Goal: Task Accomplishment & Management: Manage account settings

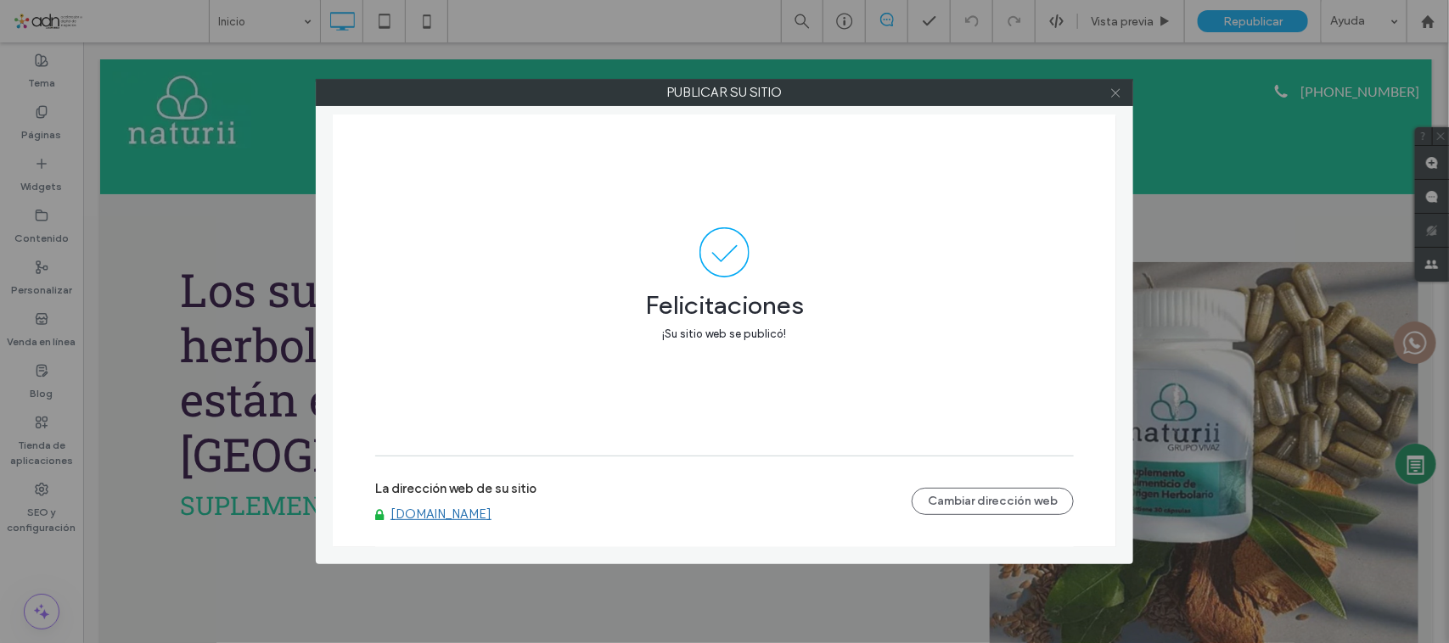
click at [1110, 93] on icon at bounding box center [1115, 93] width 13 height 13
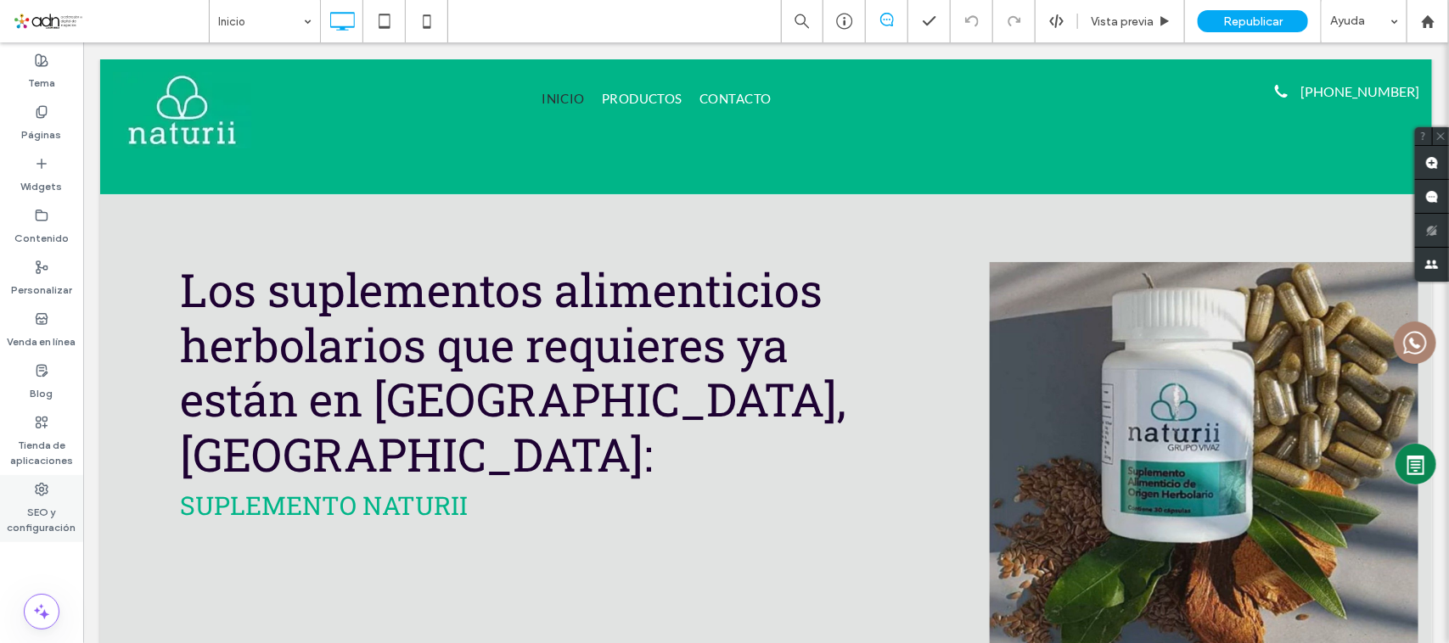
click at [35, 497] on label "SEO y configuración" at bounding box center [41, 516] width 83 height 39
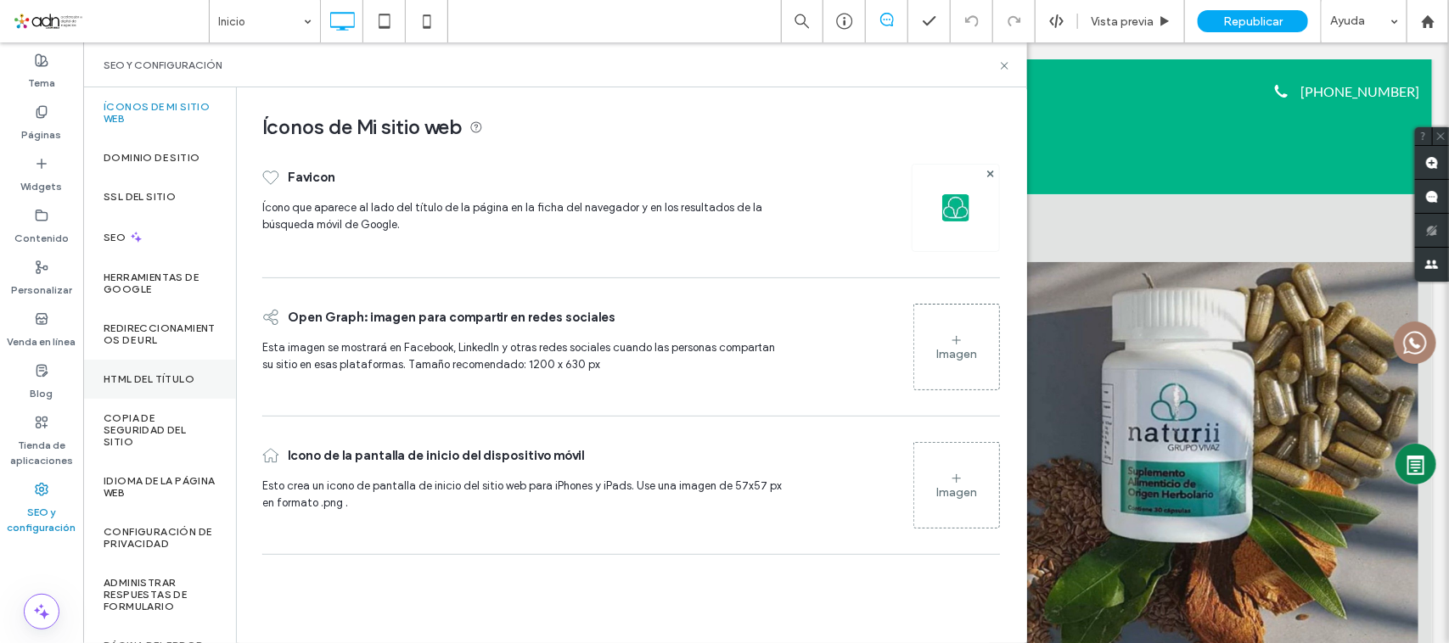
click at [158, 368] on div "HTML del título" at bounding box center [159, 379] width 153 height 39
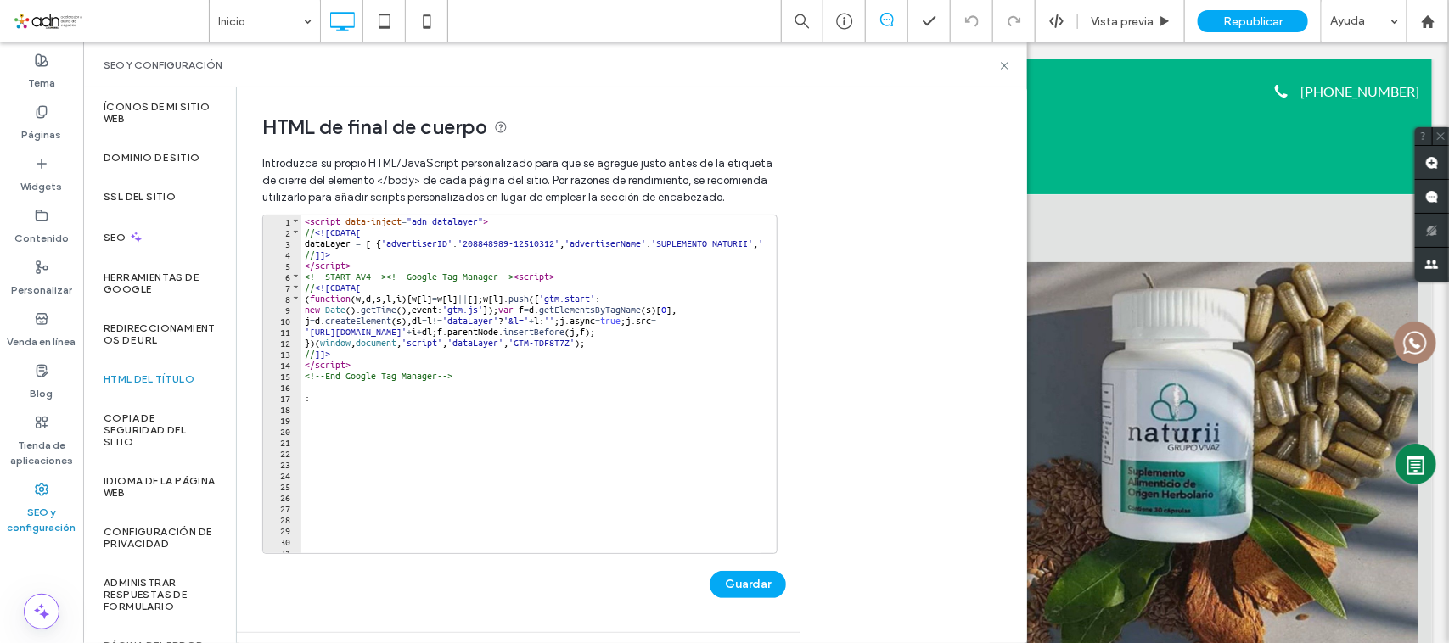
type textarea "*"
drag, startPoint x: 435, startPoint y: 403, endPoint x: 300, endPoint y: 399, distance: 135.9
click at [300, 399] on div "* 1 2 3 4 5 6 7 8 9 10 11 12 13 14 15 16 17 18 19 20 21 22 23 24 25 26 27 28 29…" at bounding box center [519, 385] width 515 height 340
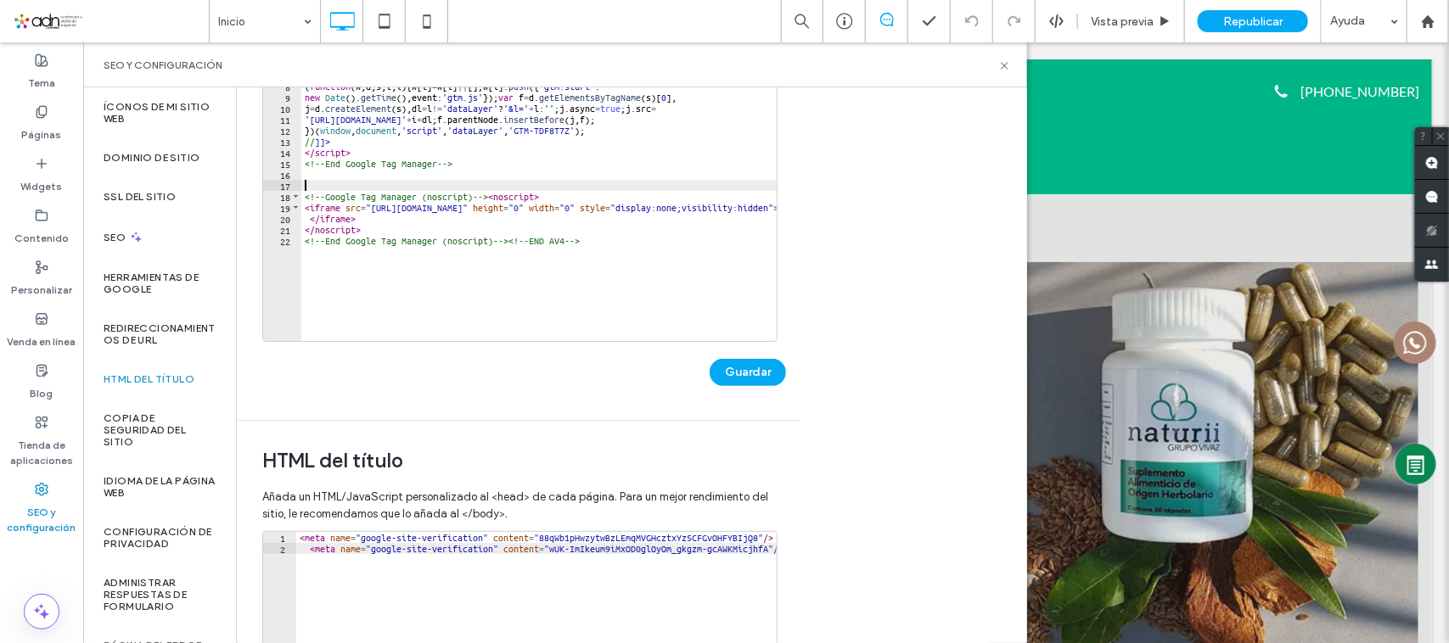
scroll to position [318, 0]
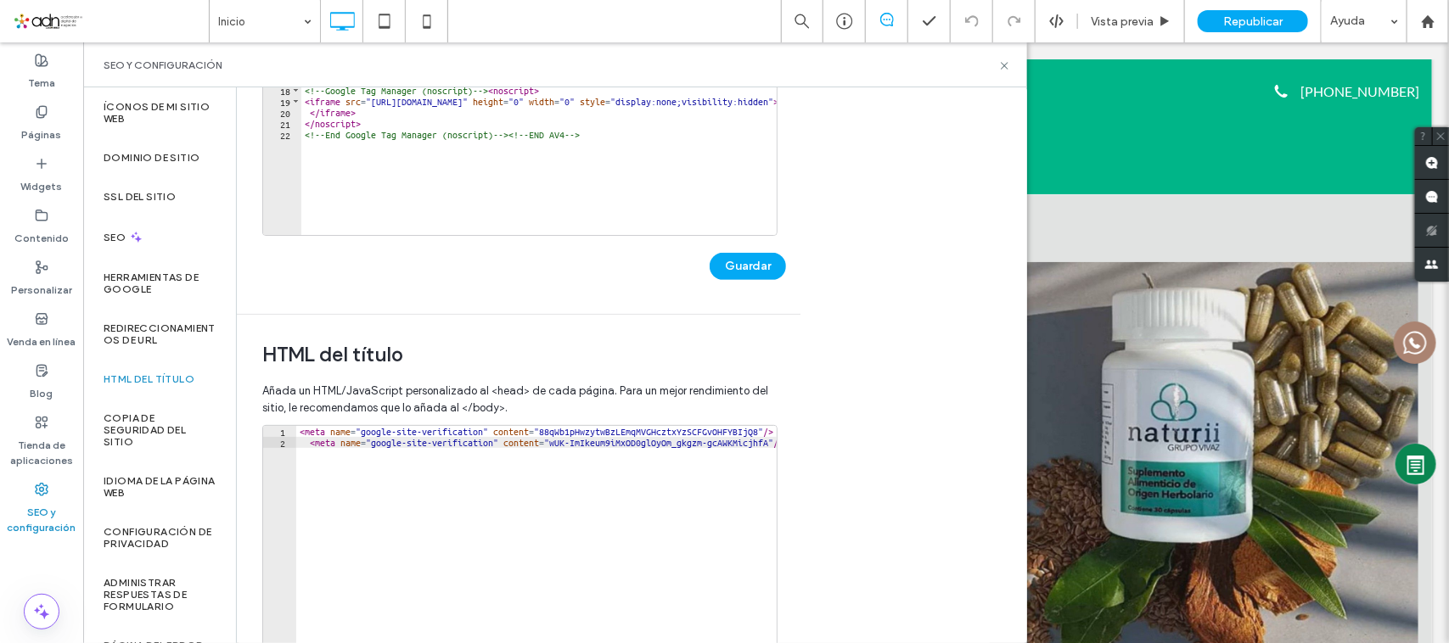
click at [304, 446] on div "< meta name = "google-site-verification" content = "88qWb1pHwzytwBzLEmqMVGHcztx…" at bounding box center [541, 598] width 491 height 344
type textarea "**********"
paste textarea "**********"
type textarea "**********"
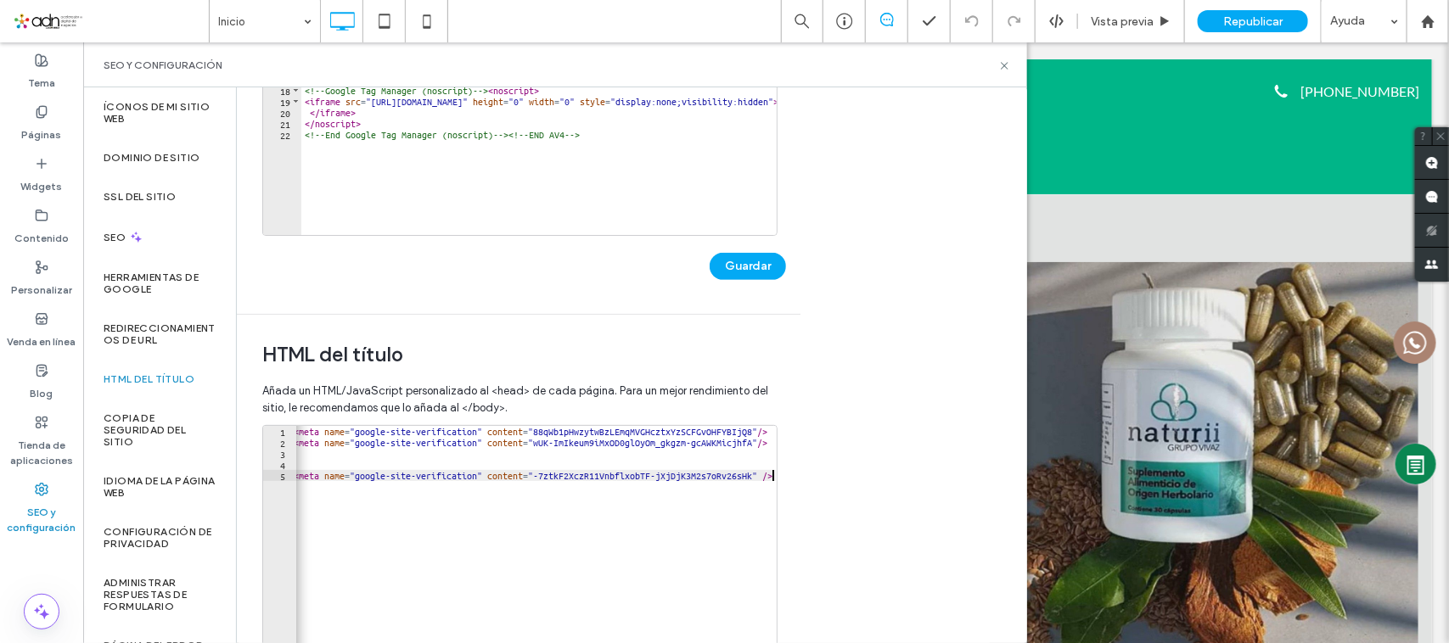
scroll to position [0, 6]
click at [317, 457] on div "< meta name = "google-site-verification" content = "88qWb1pHwzytwBzLEmqMVGHcztx…" at bounding box center [539, 598] width 486 height 344
click at [320, 467] on div "< meta name = "google-site-verification" content = "88qWb1pHwzytwBzLEmqMVGHcztx…" at bounding box center [539, 598] width 486 height 344
paste textarea "**********"
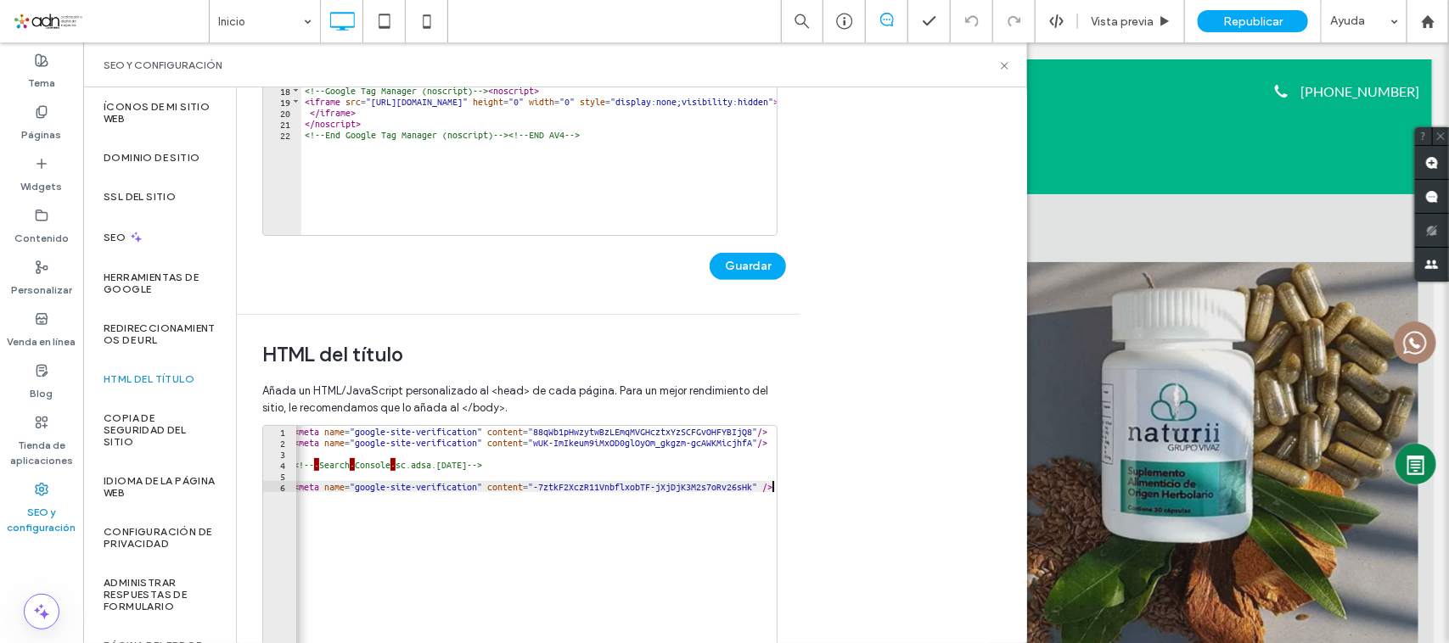
click at [573, 507] on div "< meta name = "google-site-verification" content = "88qWb1pHwzytwBzLEmqMVGHcztx…" at bounding box center [533, 598] width 486 height 344
type textarea "**********"
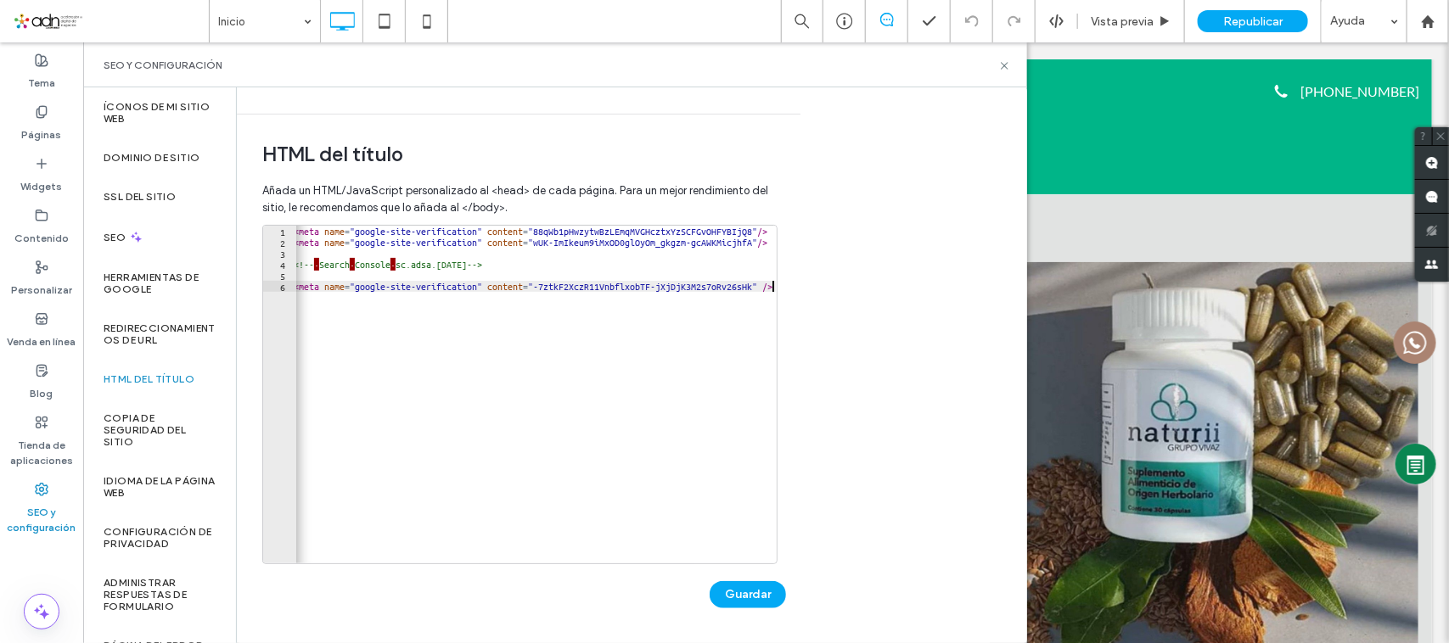
click at [740, 587] on button "Guardar" at bounding box center [748, 594] width 76 height 27
click at [748, 592] on div "Guardado" at bounding box center [524, 586] width 524 height 44
click at [396, 344] on div "< meta name = "google-site-verification" content = "88qWb1pHwzytwBzLEmqMVGHcztx…" at bounding box center [533, 398] width 486 height 344
click at [522, 315] on div "< meta name = "google-site-verification" content = "88qWb1pHwzytwBzLEmqMVGHcztx…" at bounding box center [533, 398] width 486 height 344
click at [753, 603] on div "Guardado" at bounding box center [524, 586] width 524 height 44
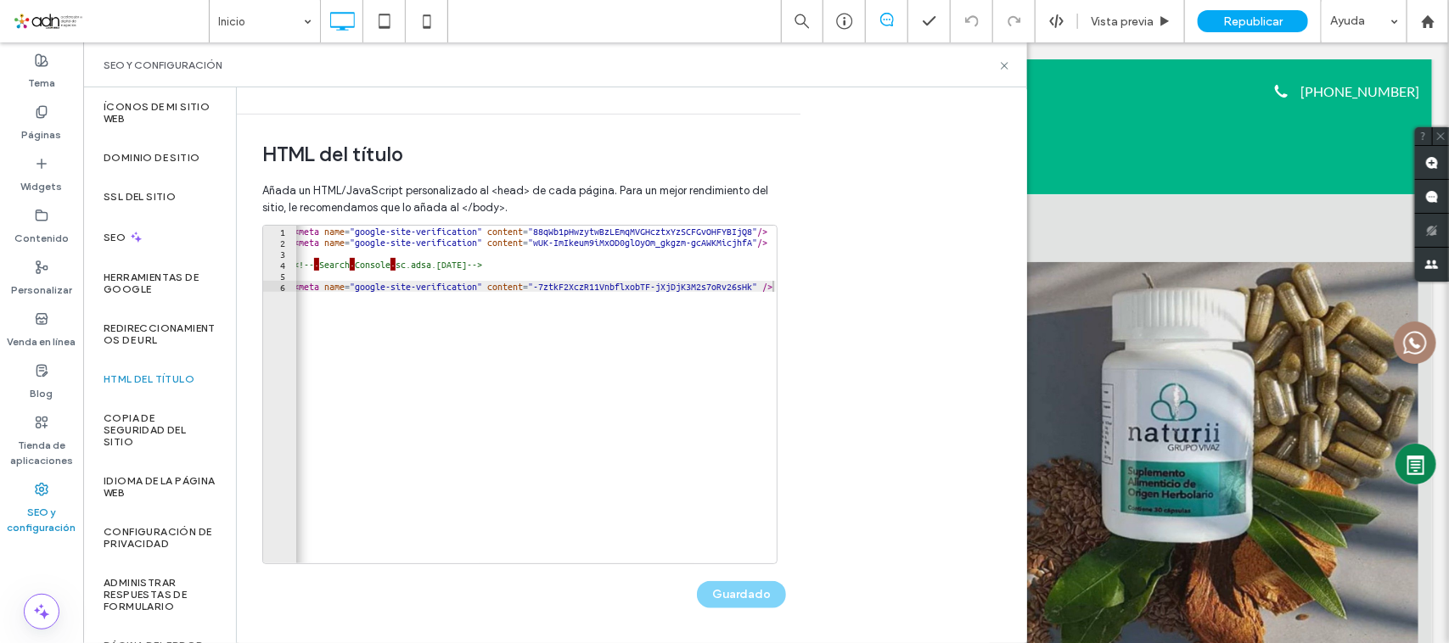
click at [1252, 11] on div "Republicar" at bounding box center [1253, 21] width 110 height 22
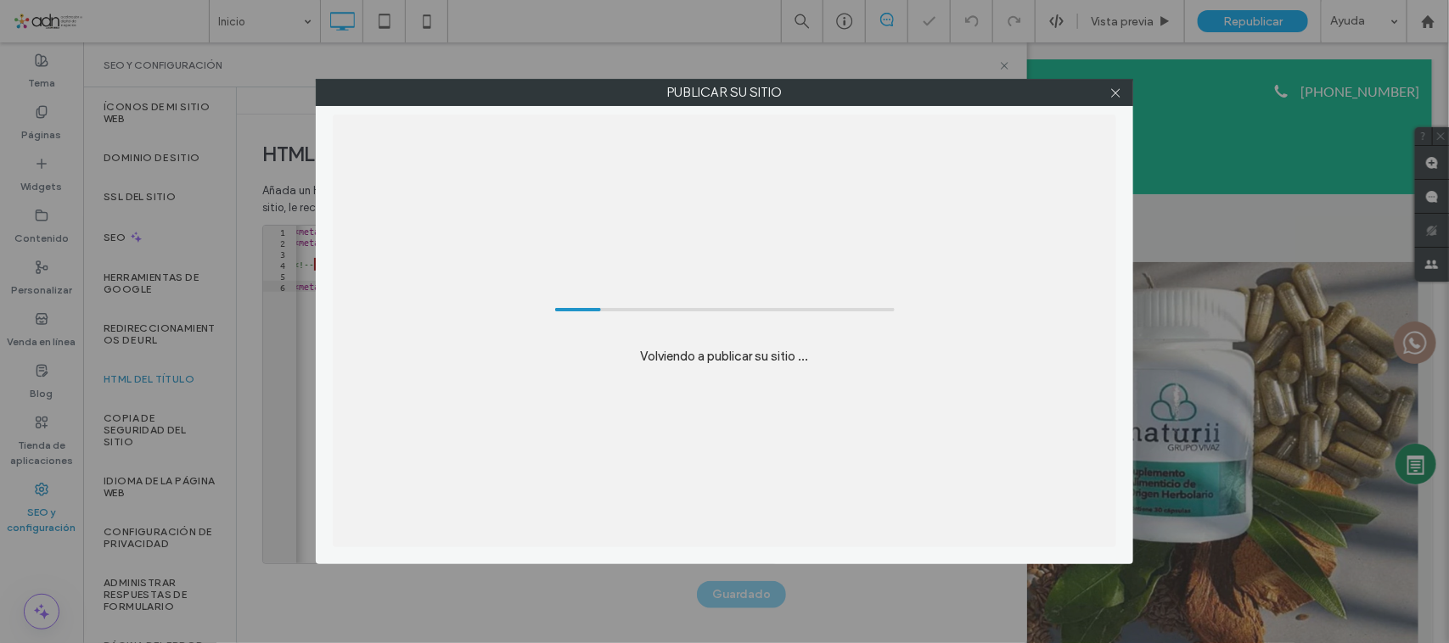
scroll to position [0, 0]
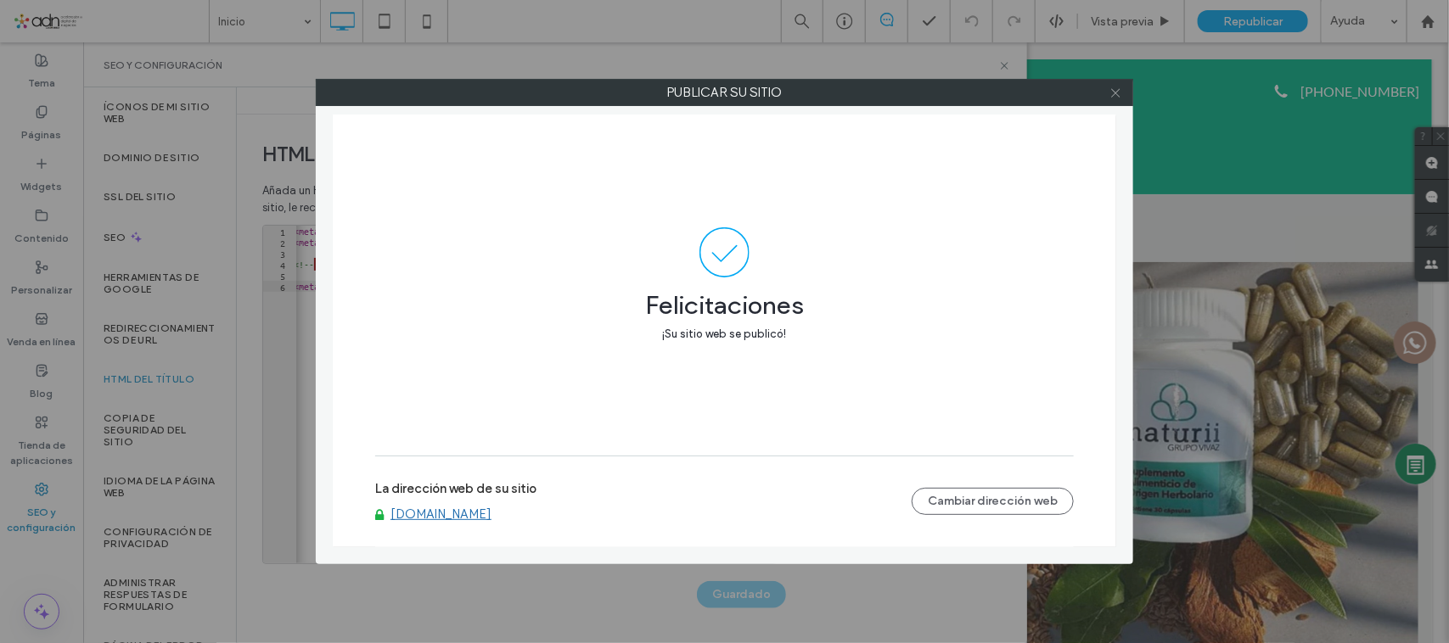
click at [1117, 98] on icon at bounding box center [1115, 93] width 13 height 13
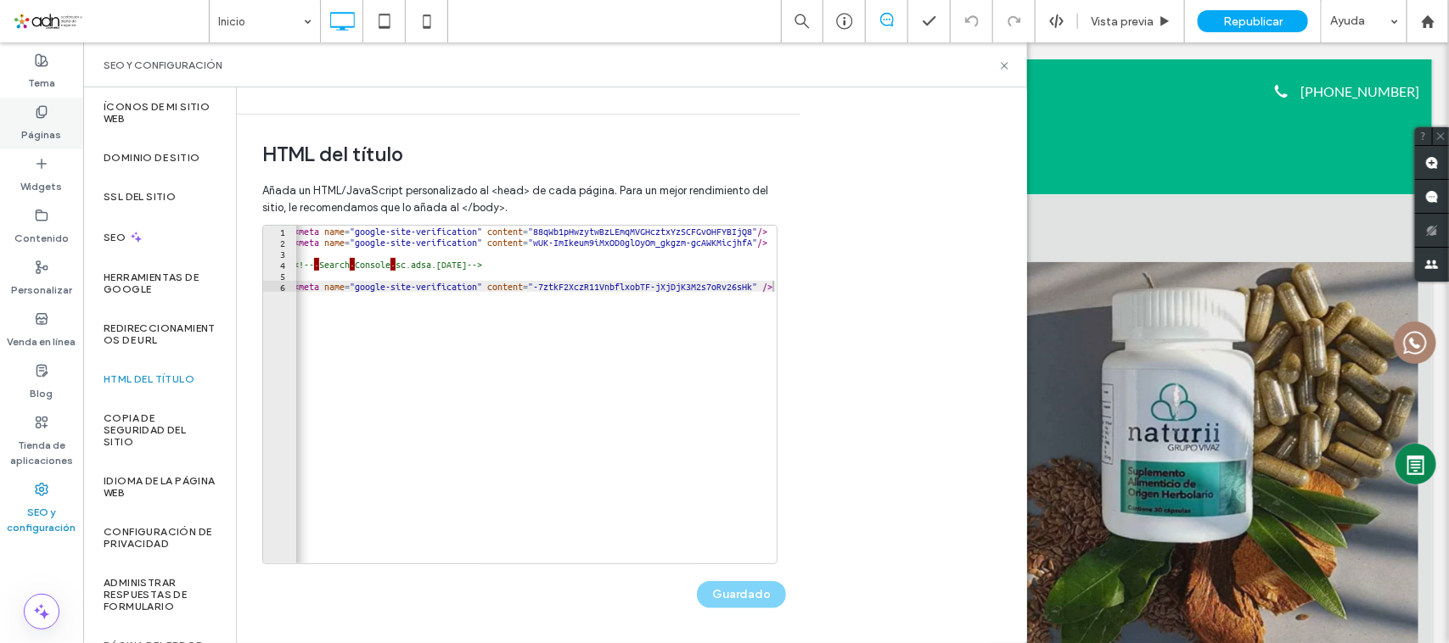
click at [42, 113] on icon at bounding box center [42, 112] width 14 height 14
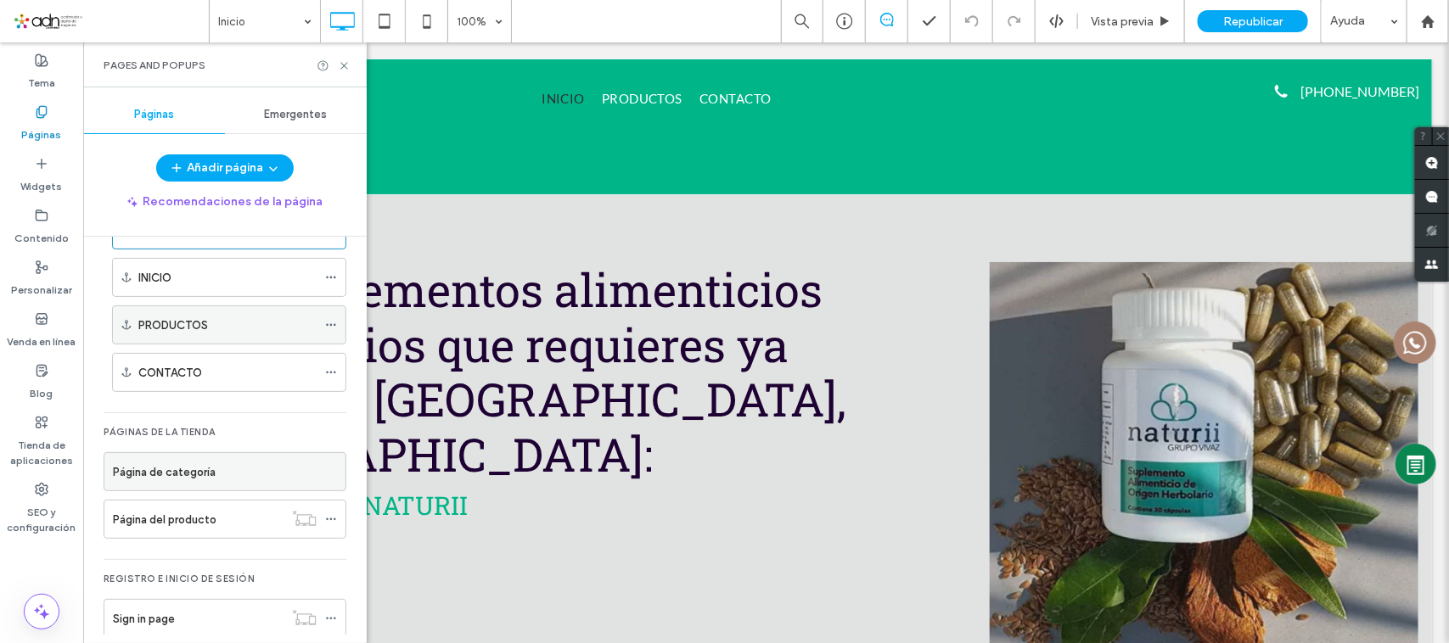
scroll to position [83, 0]
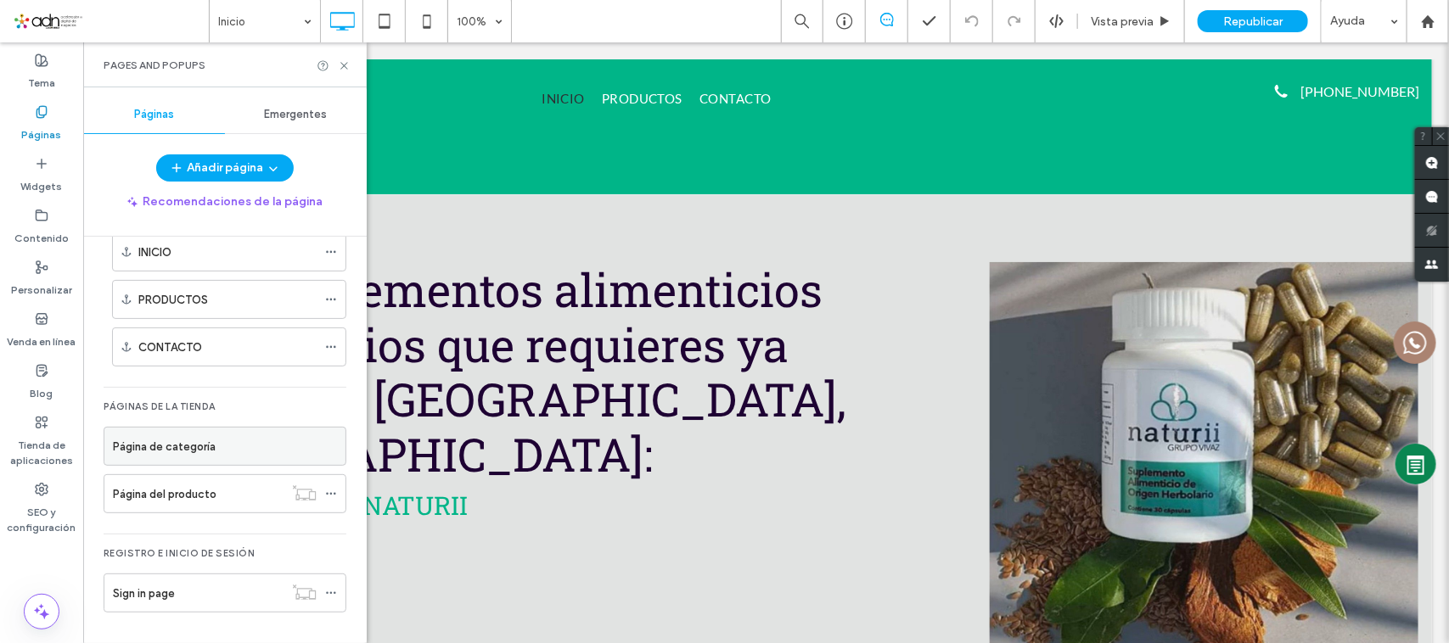
click at [218, 450] on div "Página de categoría" at bounding box center [225, 447] width 224 height 18
click at [192, 451] on label "Página de categoría" at bounding box center [164, 447] width 103 height 30
click at [179, 498] on label "Página del producto" at bounding box center [165, 495] width 104 height 30
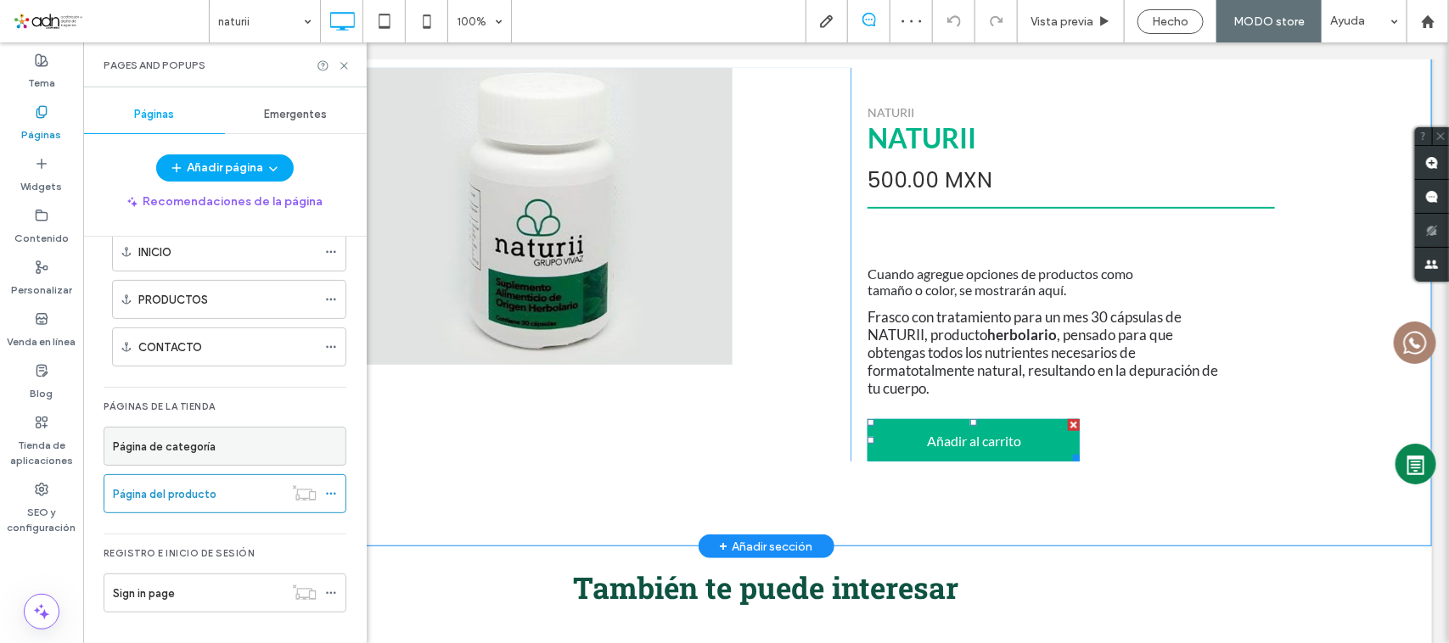
click at [1067, 422] on div at bounding box center [1073, 424] width 12 height 12
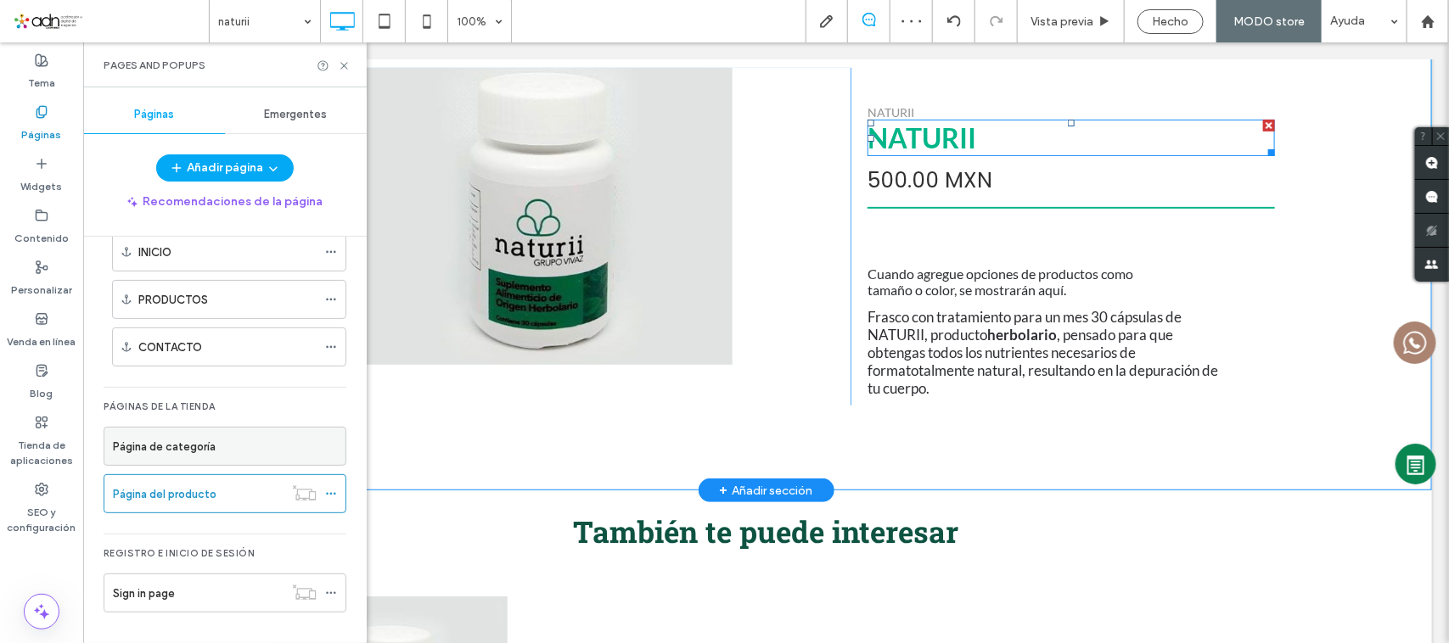
click at [935, 138] on div "NATURII" at bounding box center [1070, 137] width 407 height 36
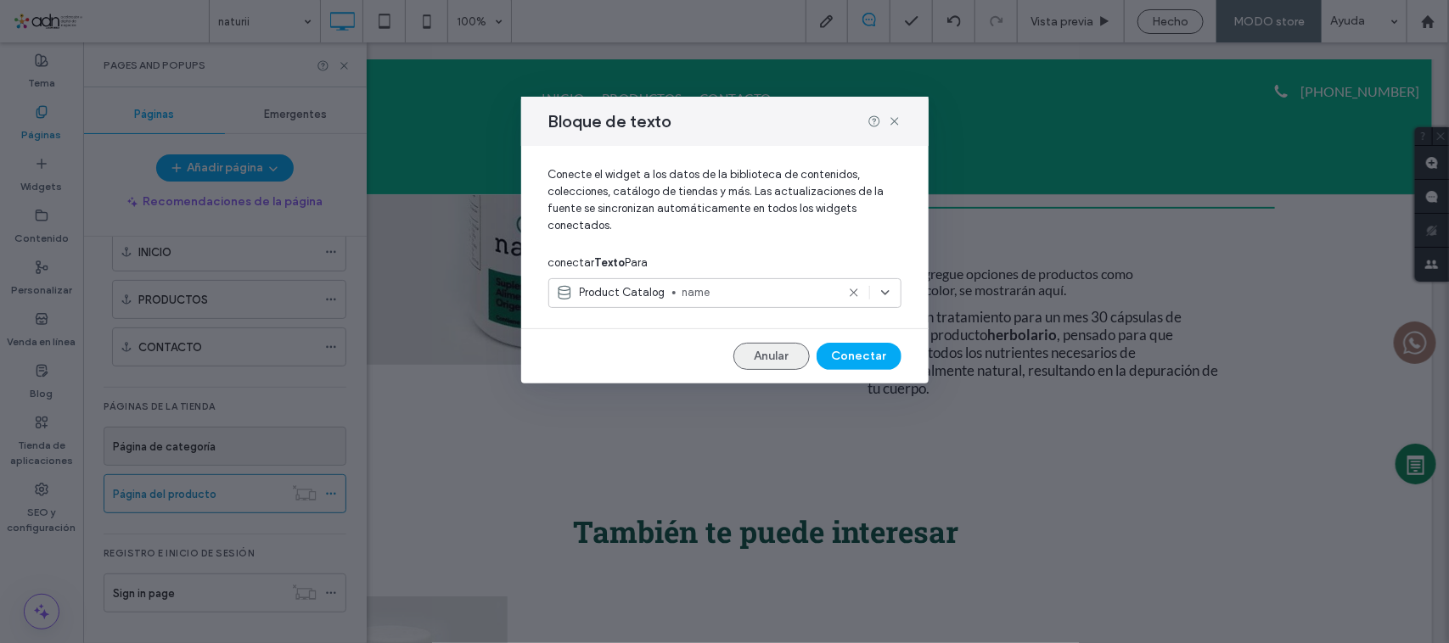
click at [766, 355] on button "Anular" at bounding box center [771, 356] width 76 height 27
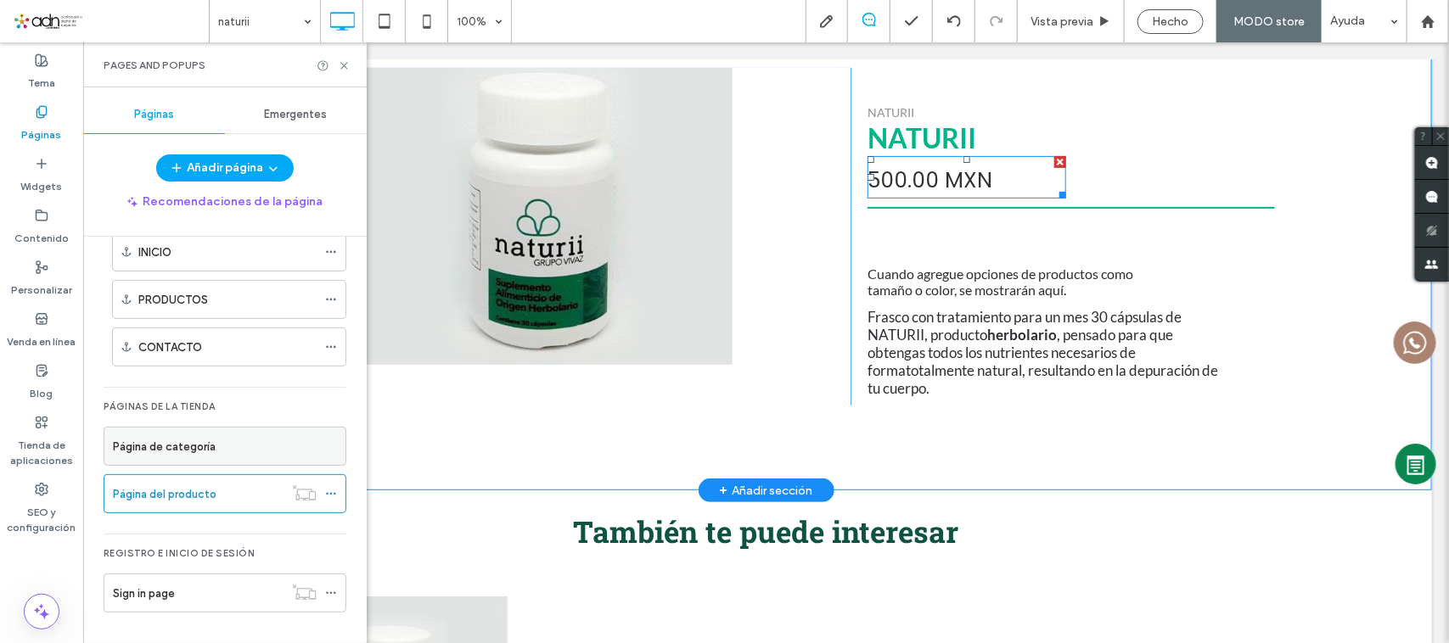
click at [1053, 158] on div at bounding box center [1059, 161] width 12 height 12
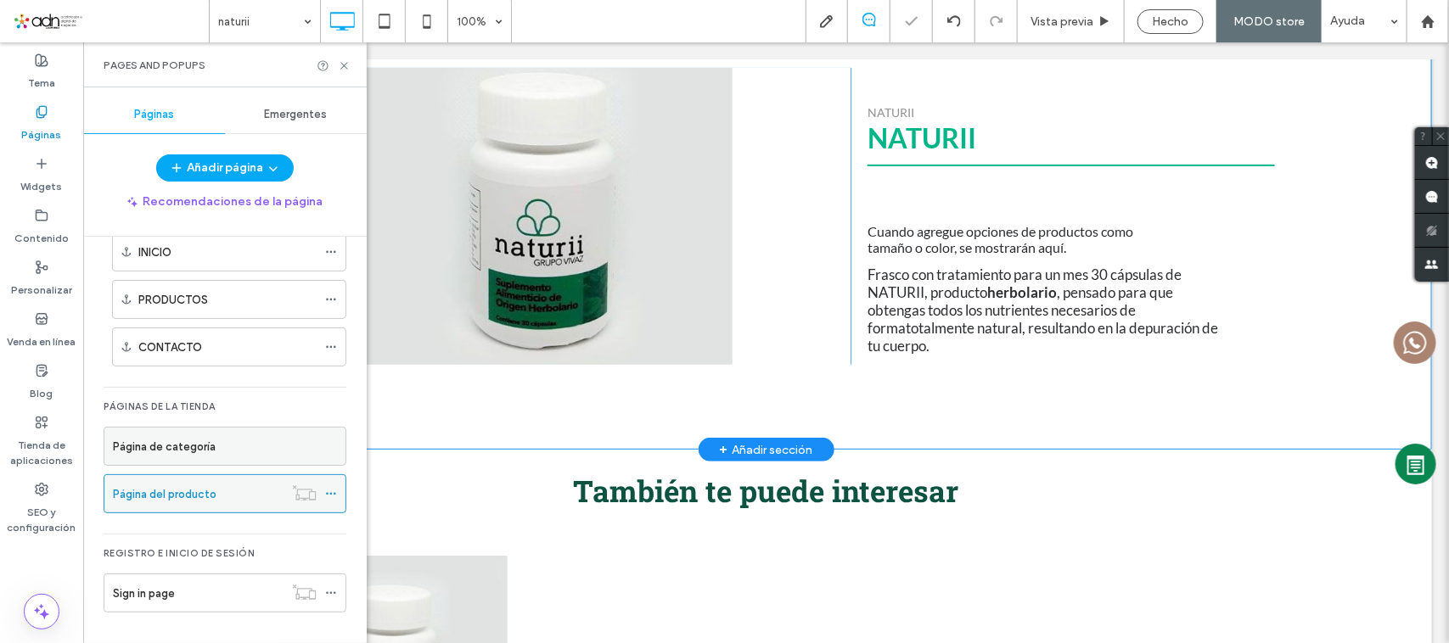
click at [332, 492] on icon at bounding box center [331, 494] width 12 height 12
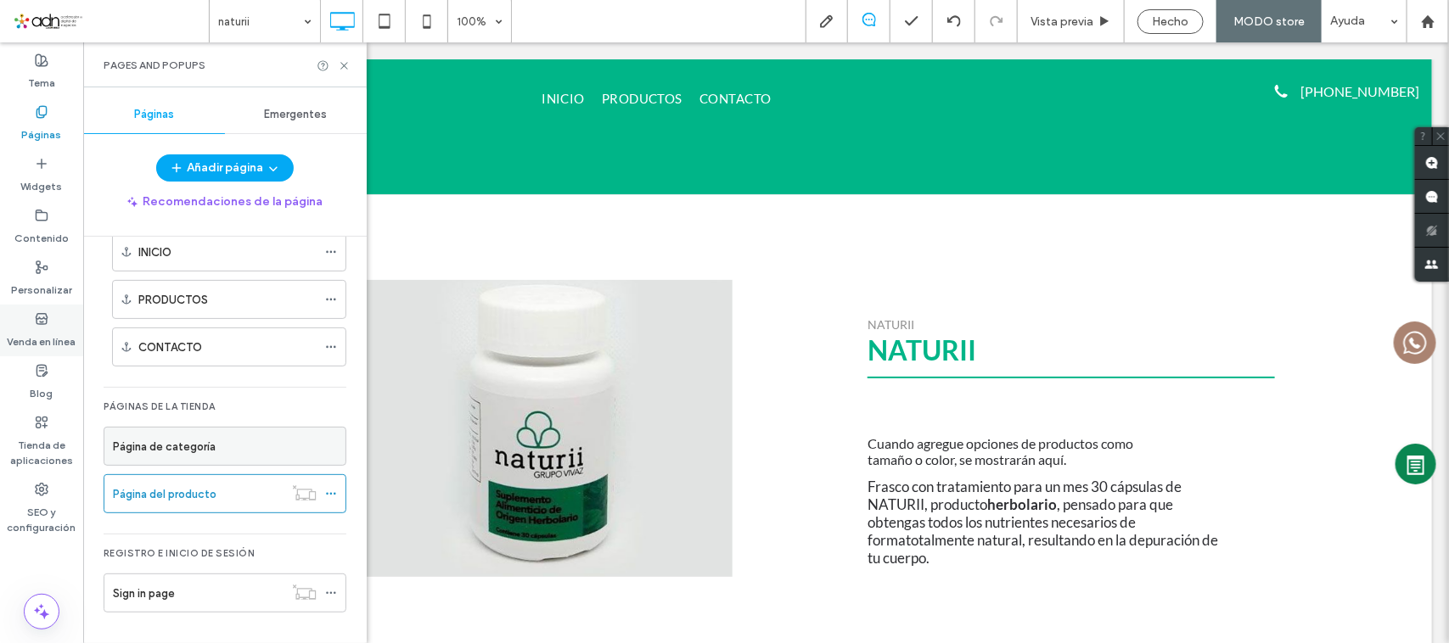
click at [48, 314] on icon at bounding box center [42, 319] width 14 height 14
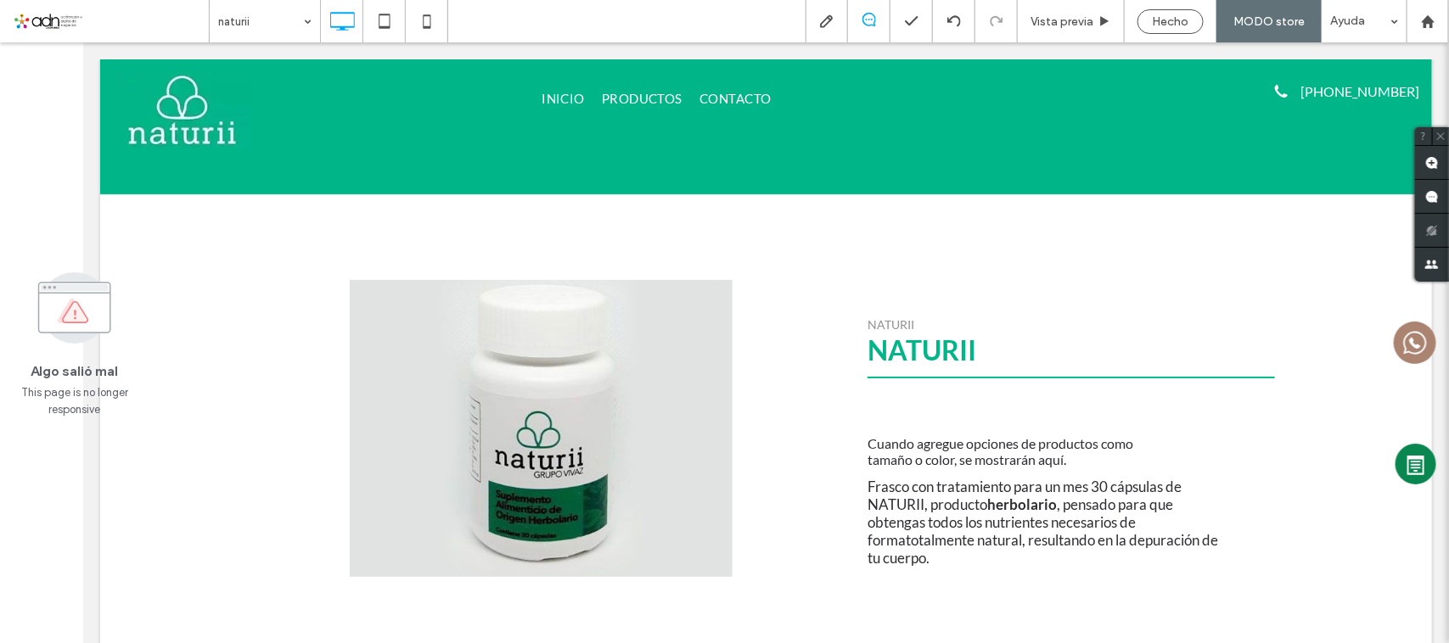
click at [83, 320] on use at bounding box center [74, 307] width 72 height 71
click at [27, 124] on div "Algo salió mal This page is no longer responsive" at bounding box center [41, 342] width 83 height 601
click at [1190, 25] on div "naturii Vista previa Hecho MODO store Ayuda Comentarios del sitio Comentarios d…" at bounding box center [724, 321] width 1449 height 643
click at [819, 25] on div at bounding box center [826, 21] width 41 height 17
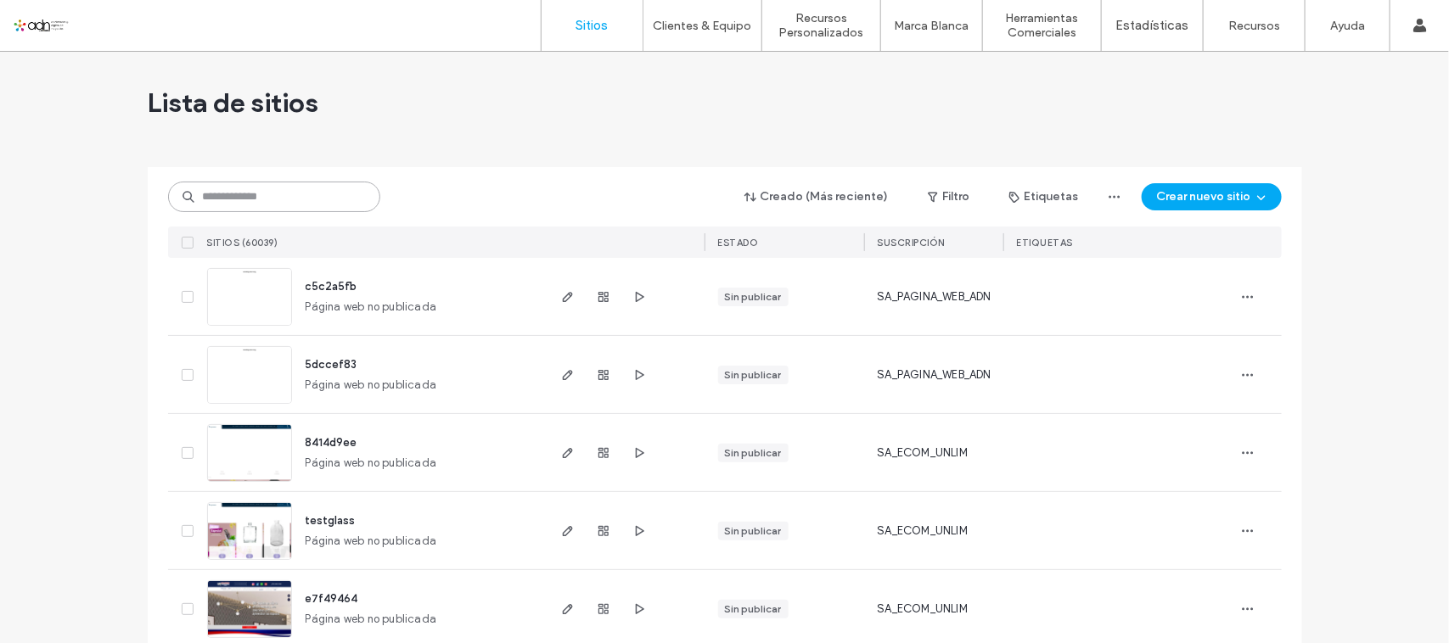
click at [267, 198] on input at bounding box center [274, 197] width 212 height 31
paste input "**********"
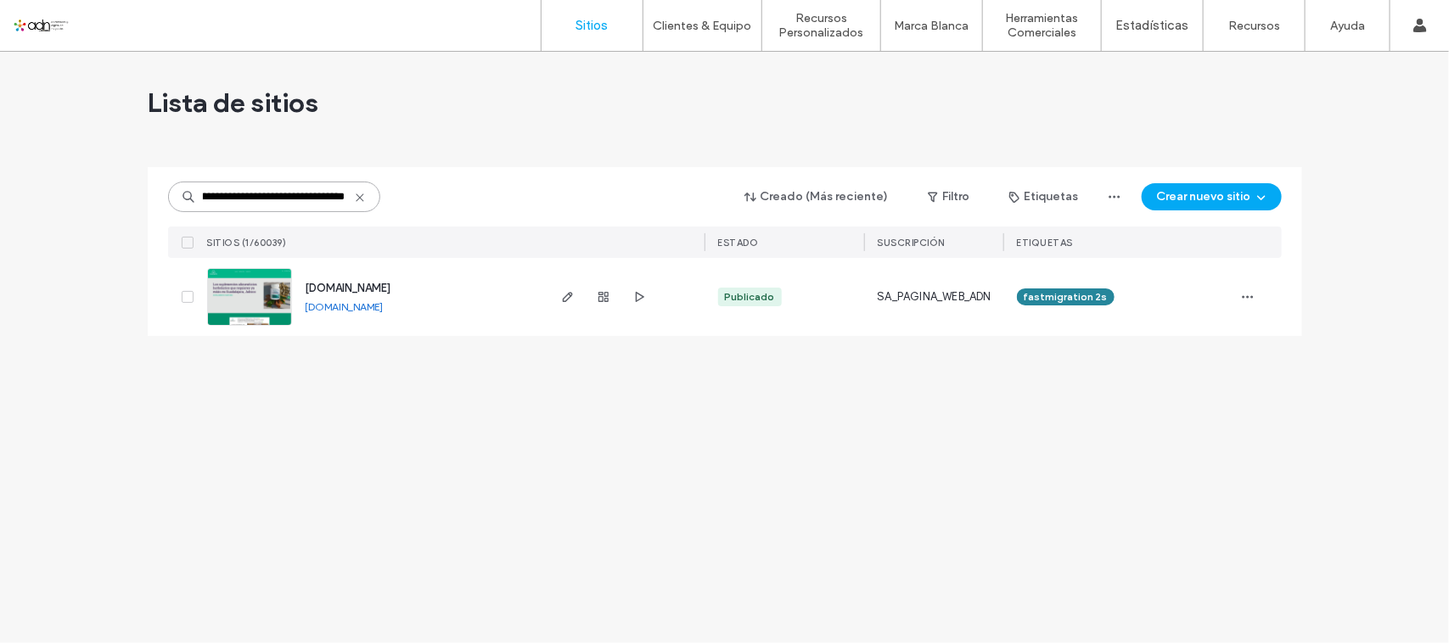
type input "**********"
click at [227, 312] on img at bounding box center [249, 326] width 83 height 115
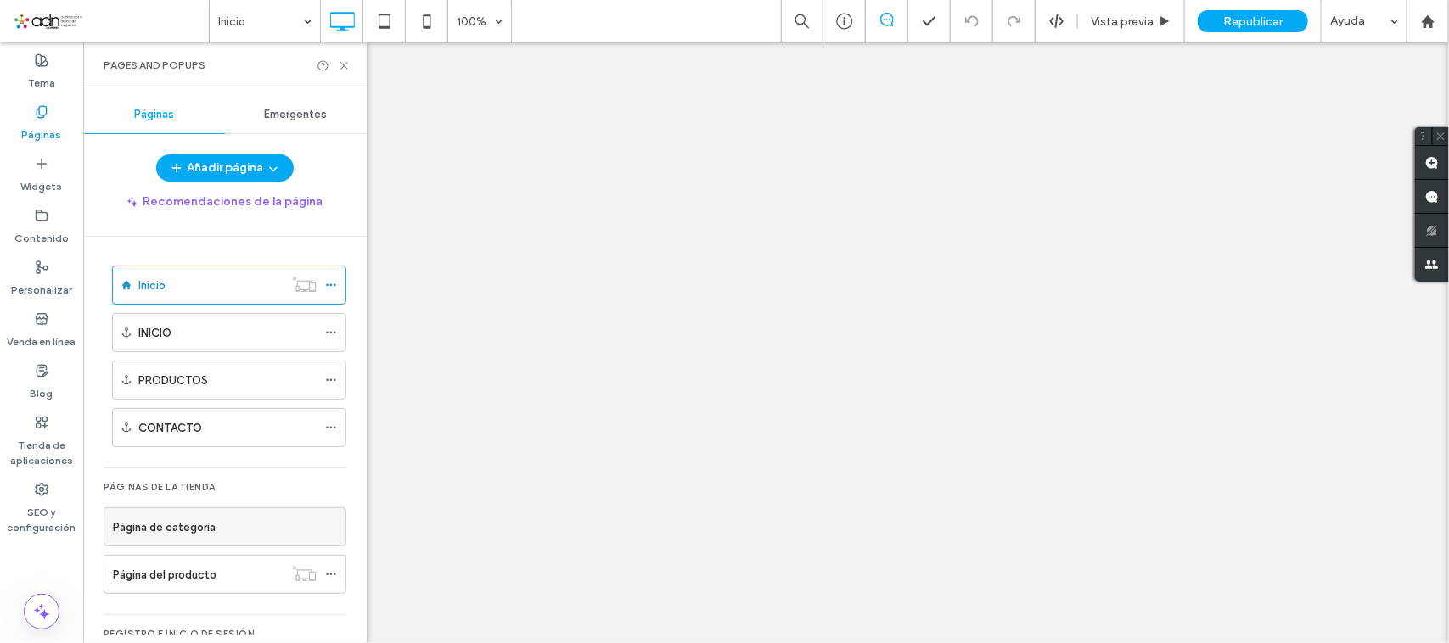
click at [178, 530] on label "Página de categoría" at bounding box center [164, 528] width 103 height 30
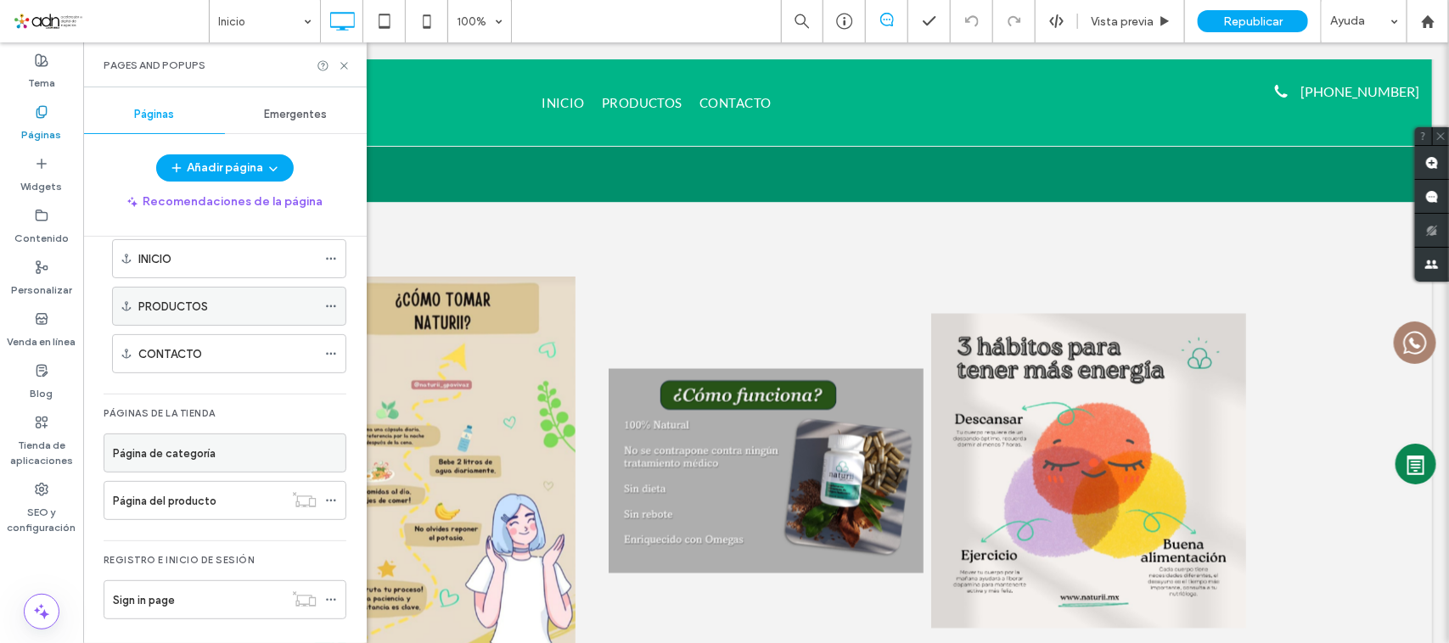
scroll to position [83, 0]
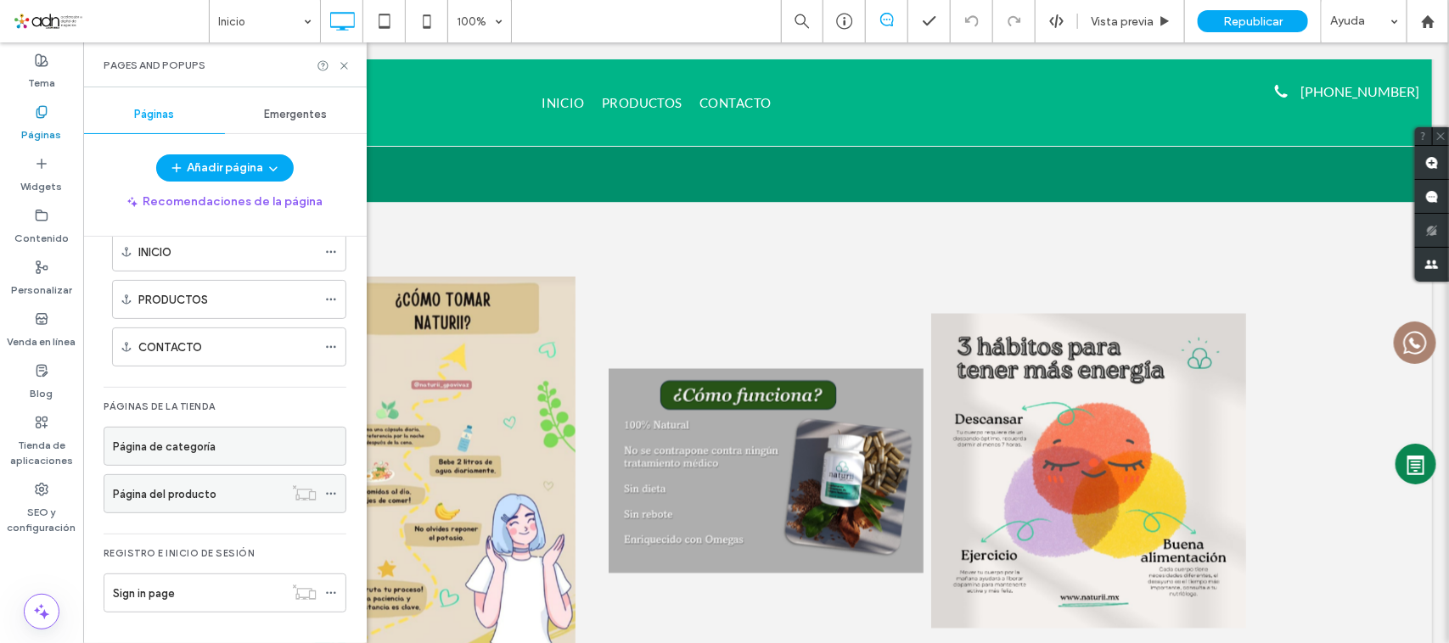
click at [198, 482] on label "Página del producto" at bounding box center [165, 495] width 104 height 30
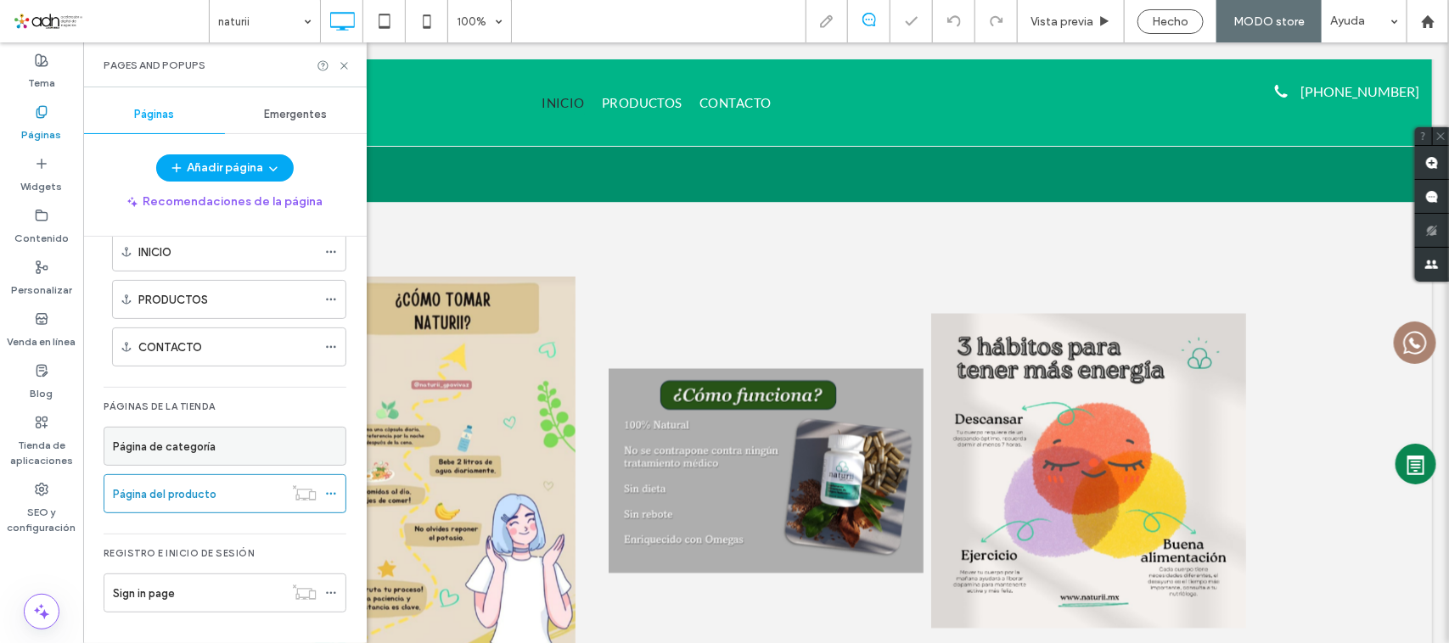
click at [178, 447] on label "Página de categoría" at bounding box center [164, 447] width 103 height 30
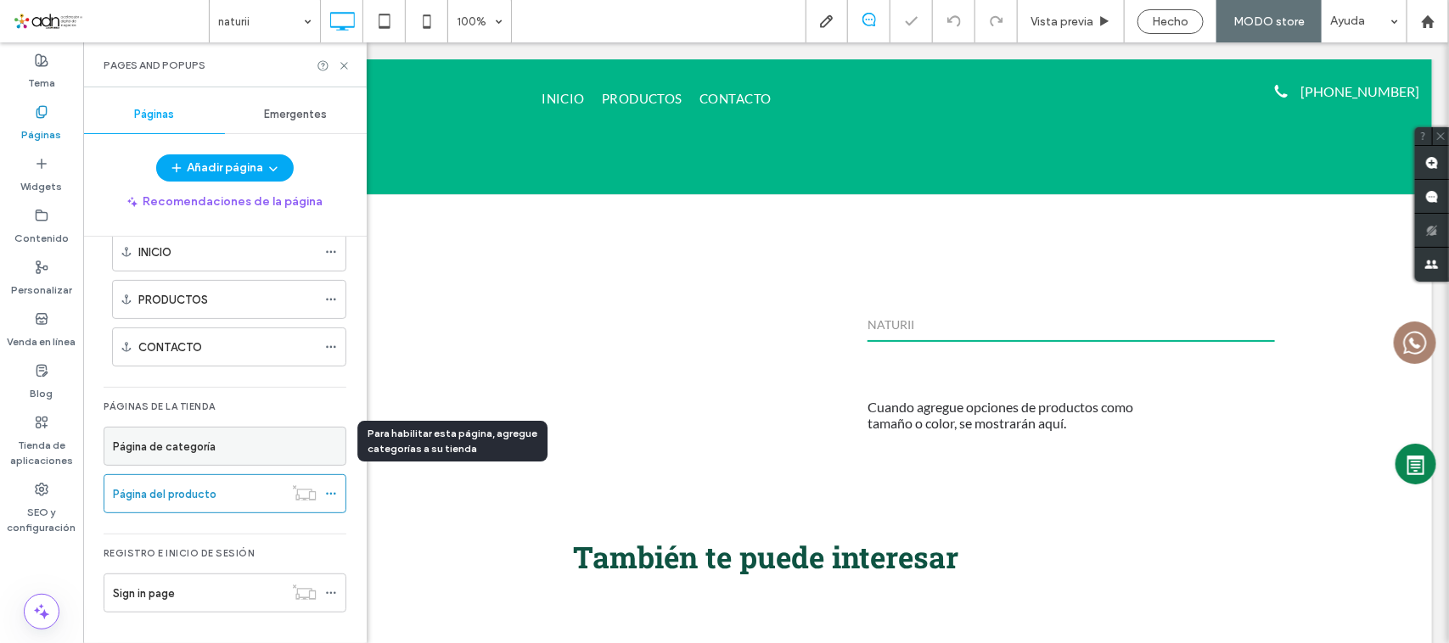
click at [178, 447] on label "Página de categoría" at bounding box center [164, 447] width 103 height 30
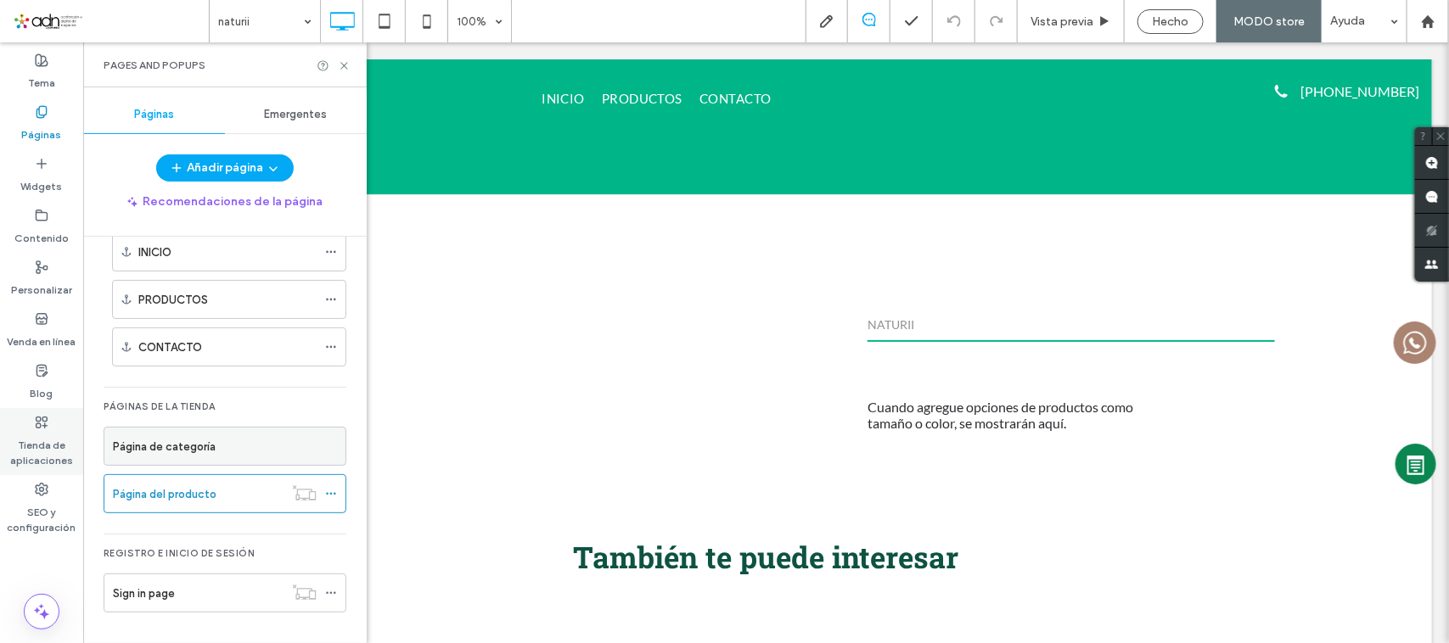
click at [39, 420] on icon at bounding box center [42, 423] width 14 height 14
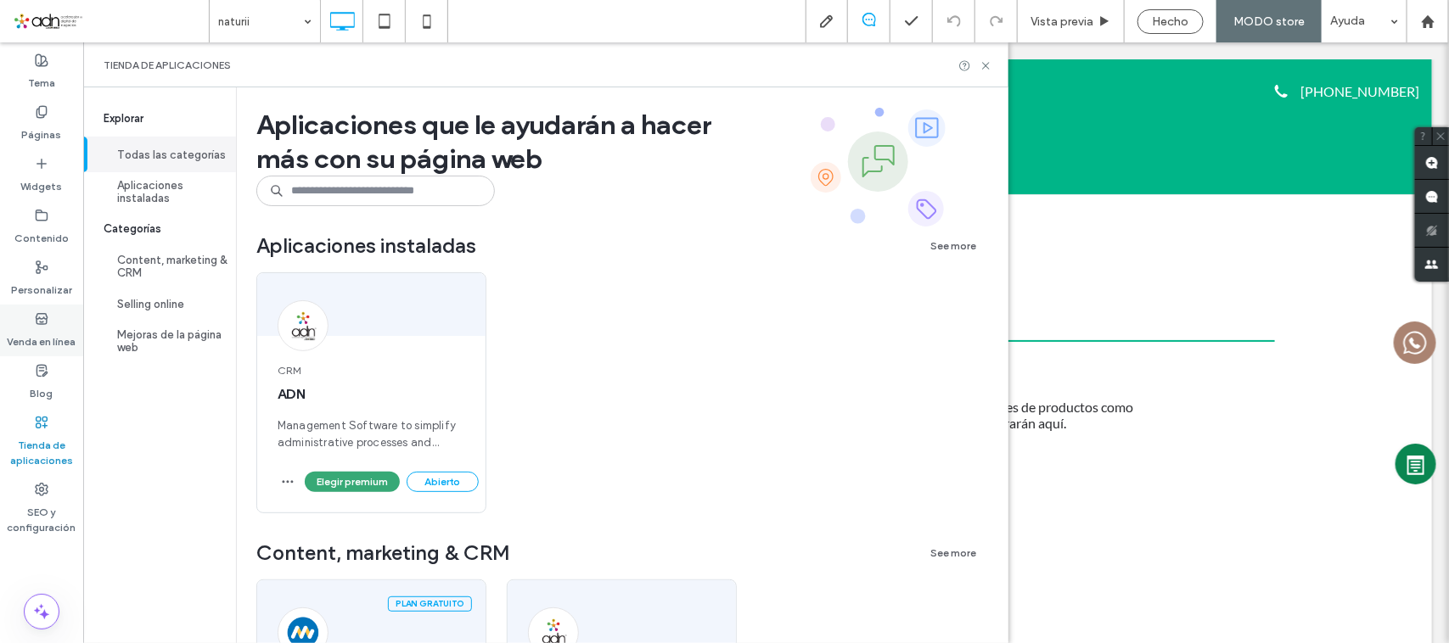
click at [55, 332] on label "Venda en línea" at bounding box center [42, 338] width 69 height 24
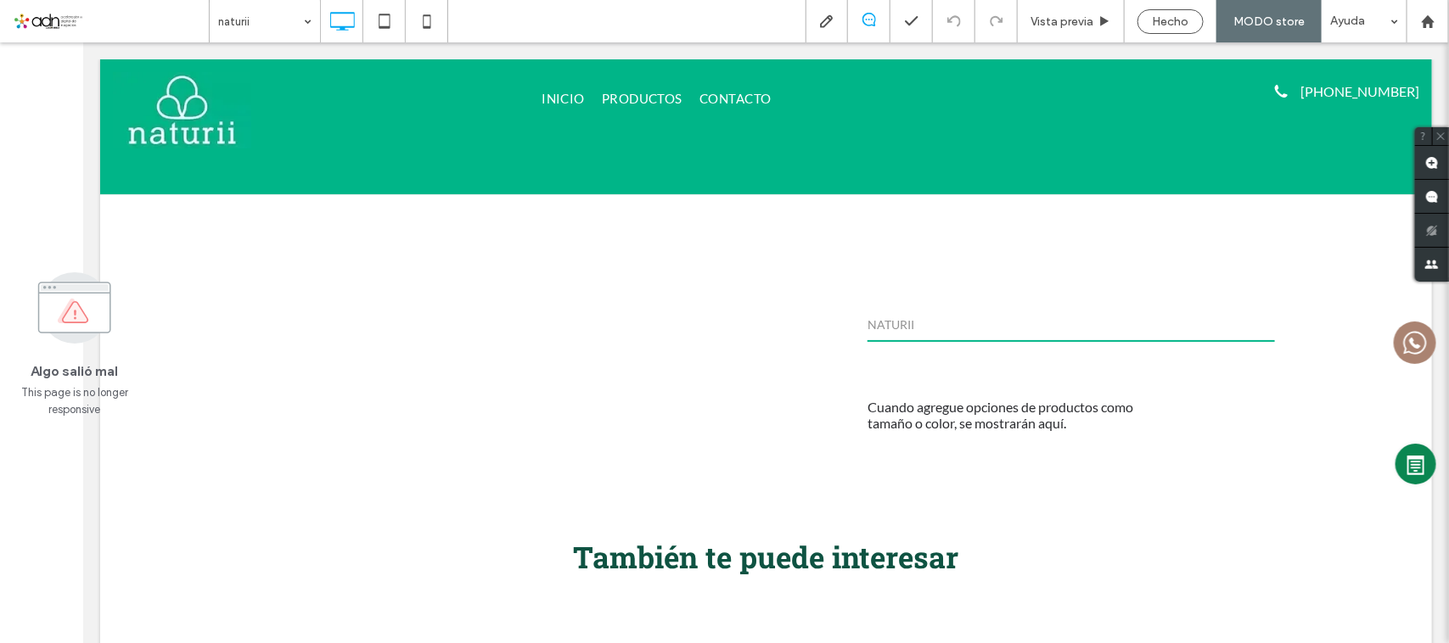
click at [62, 393] on span "This page is no longer responsive" at bounding box center [75, 402] width 122 height 34
click at [1257, 23] on span "MODO store" at bounding box center [1268, 21] width 71 height 14
click at [1172, 23] on span "Hecho" at bounding box center [1171, 21] width 36 height 14
click at [1424, 15] on div "Inicio Vista previa Republicar Ayuda Comentarios del sitio Comentarios del siti…" at bounding box center [724, 321] width 1449 height 643
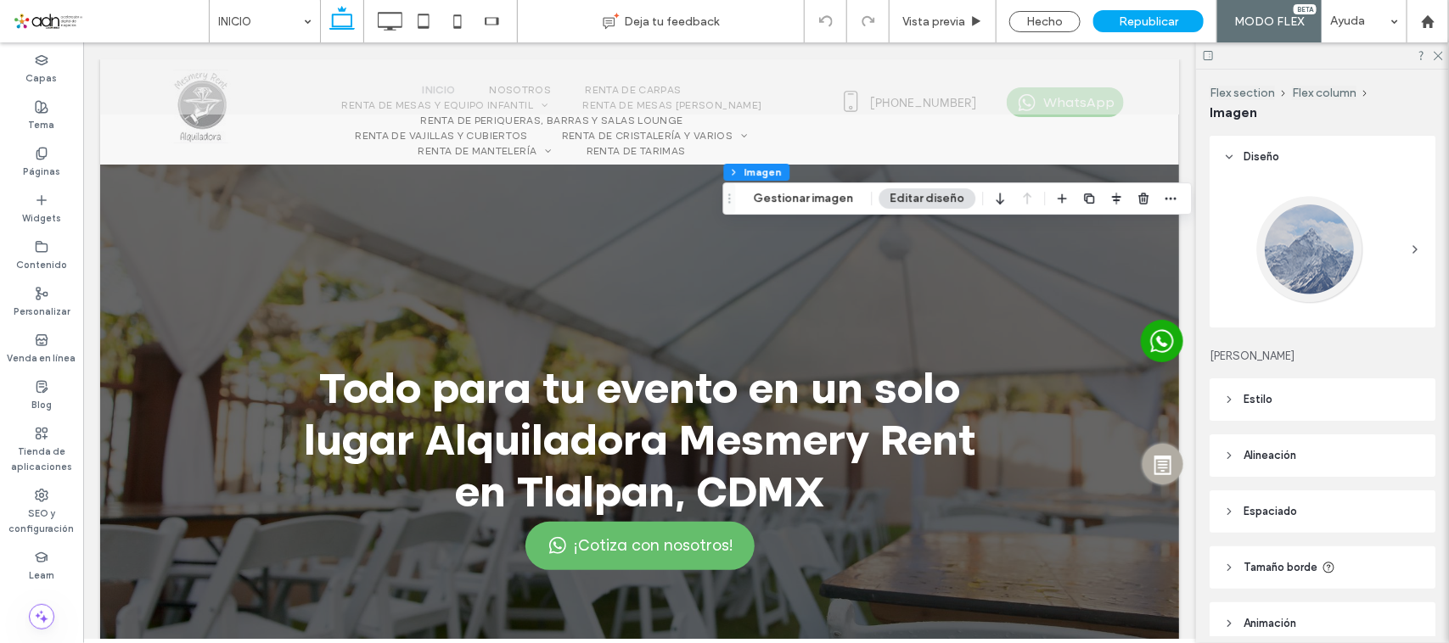
type input "**"
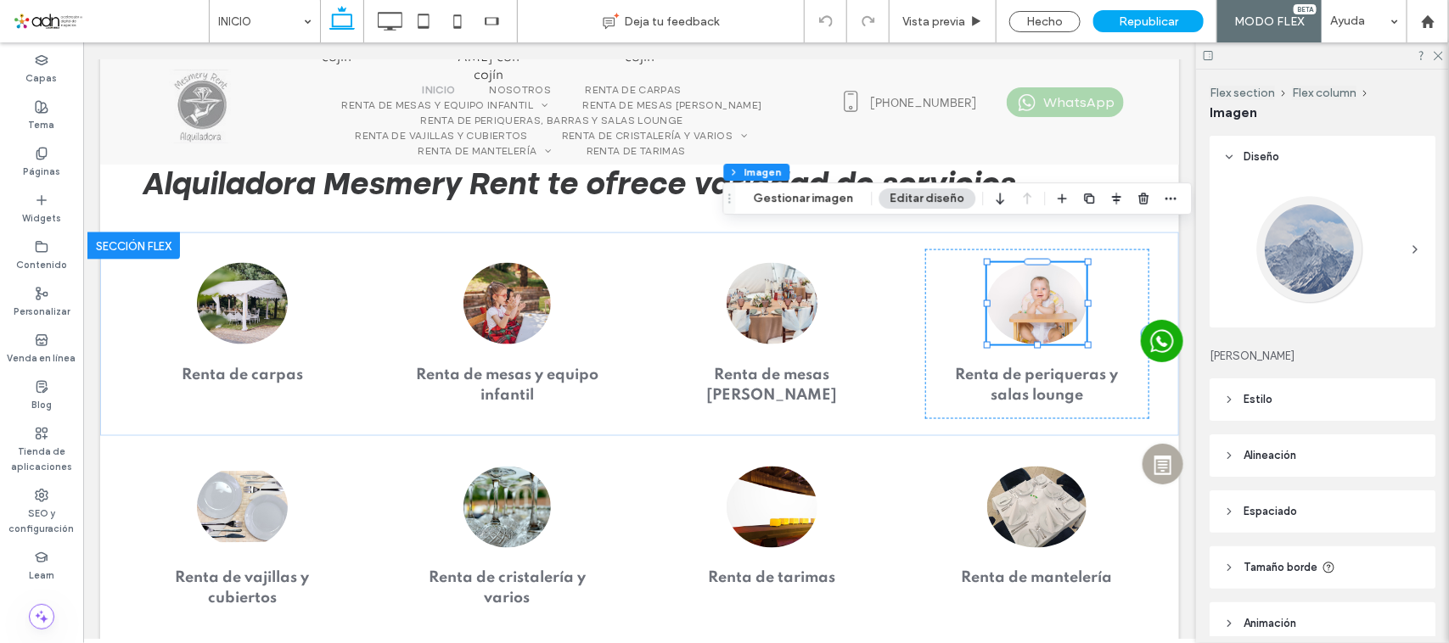
click at [1033, 262] on img at bounding box center [1035, 302] width 99 height 81
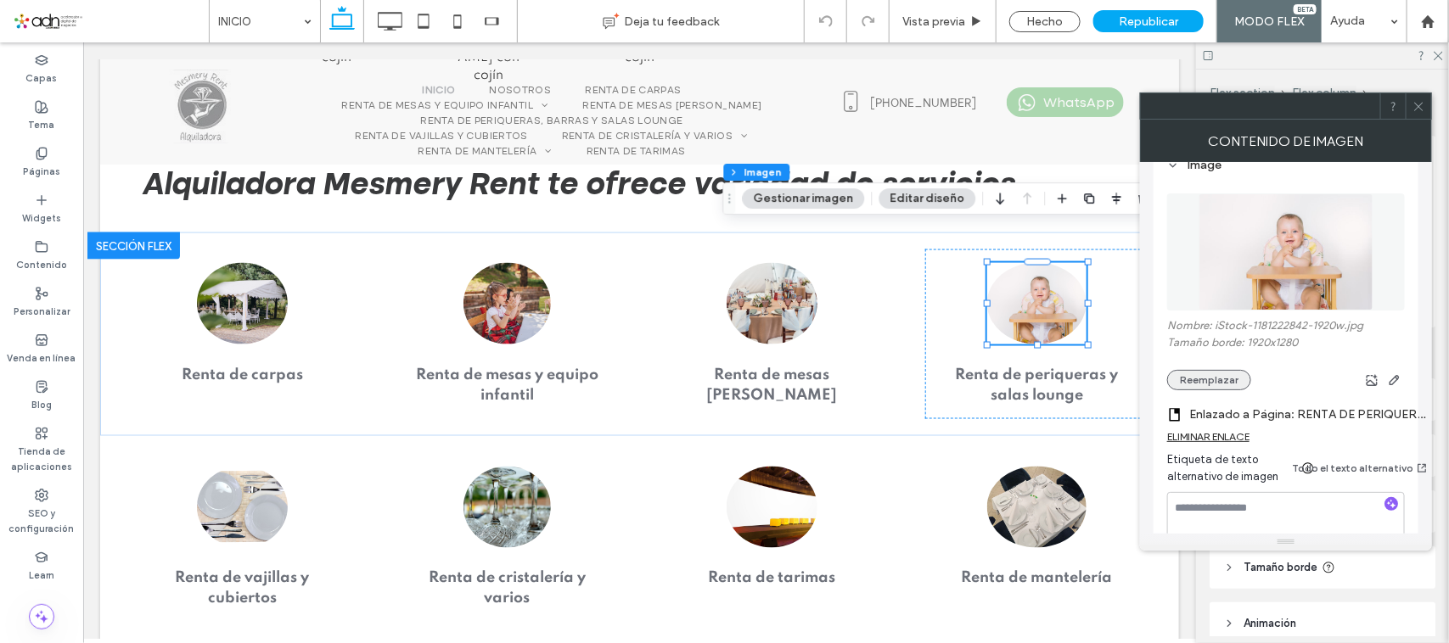
click at [1204, 390] on button "Reemplazar" at bounding box center [1209, 380] width 84 height 20
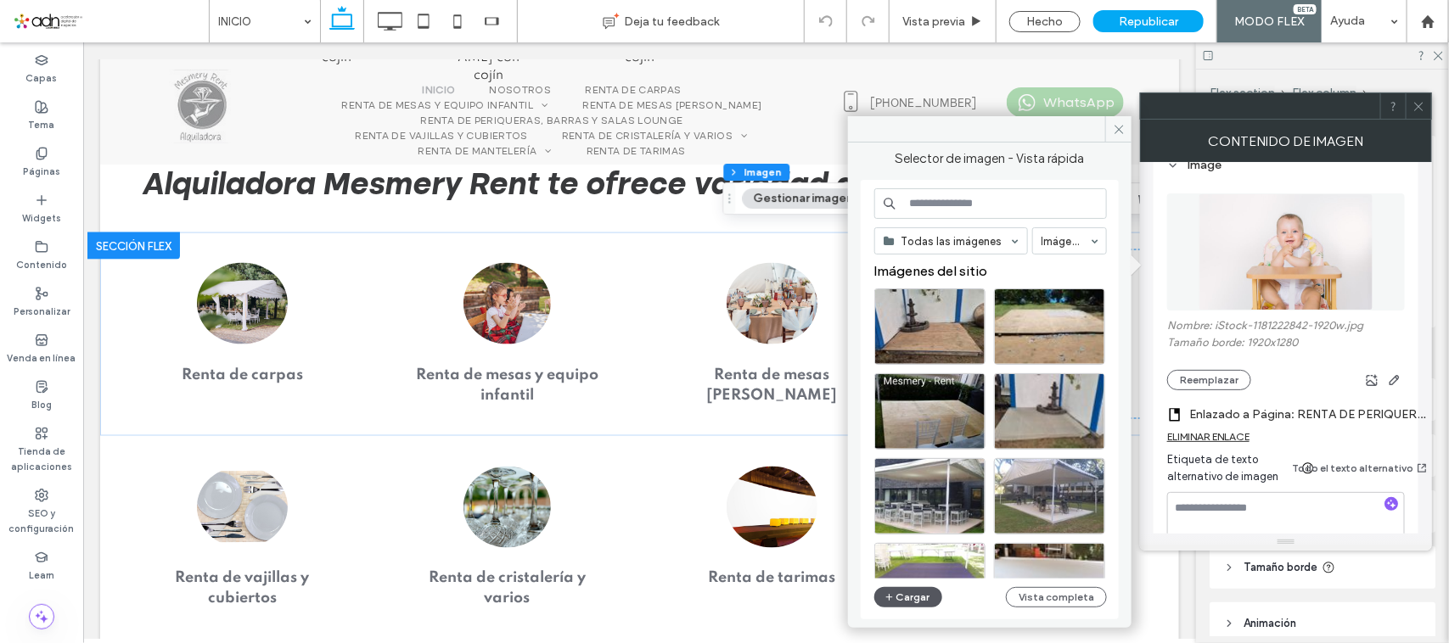
click at [901, 598] on button "Cargar" at bounding box center [908, 597] width 68 height 20
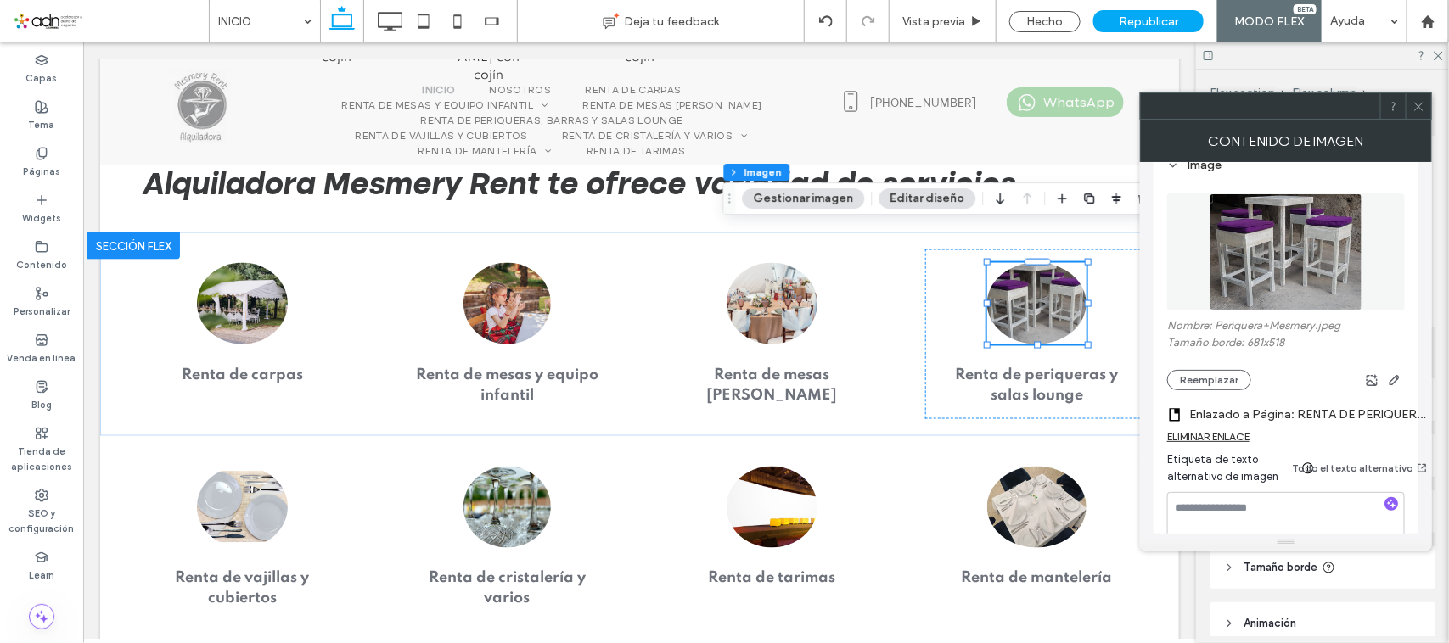
click at [1418, 111] on icon at bounding box center [1418, 106] width 13 height 13
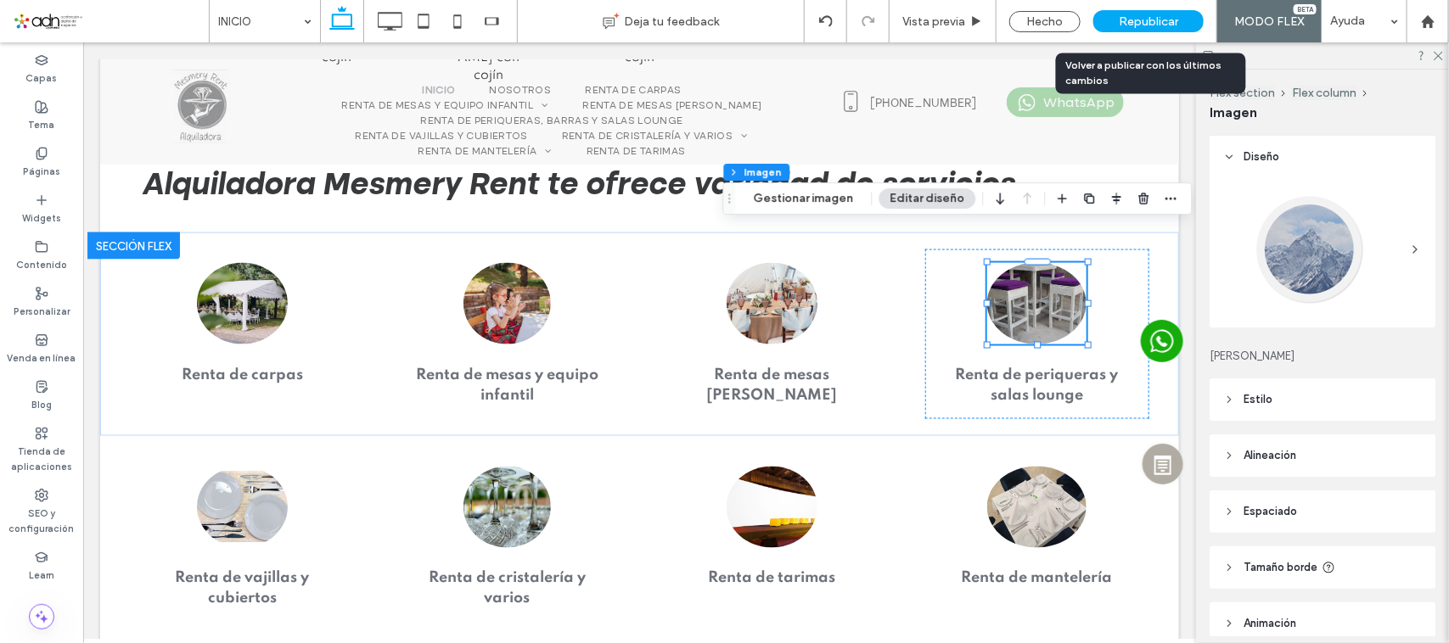
click at [1172, 21] on span "Republicar" at bounding box center [1148, 21] width 59 height 14
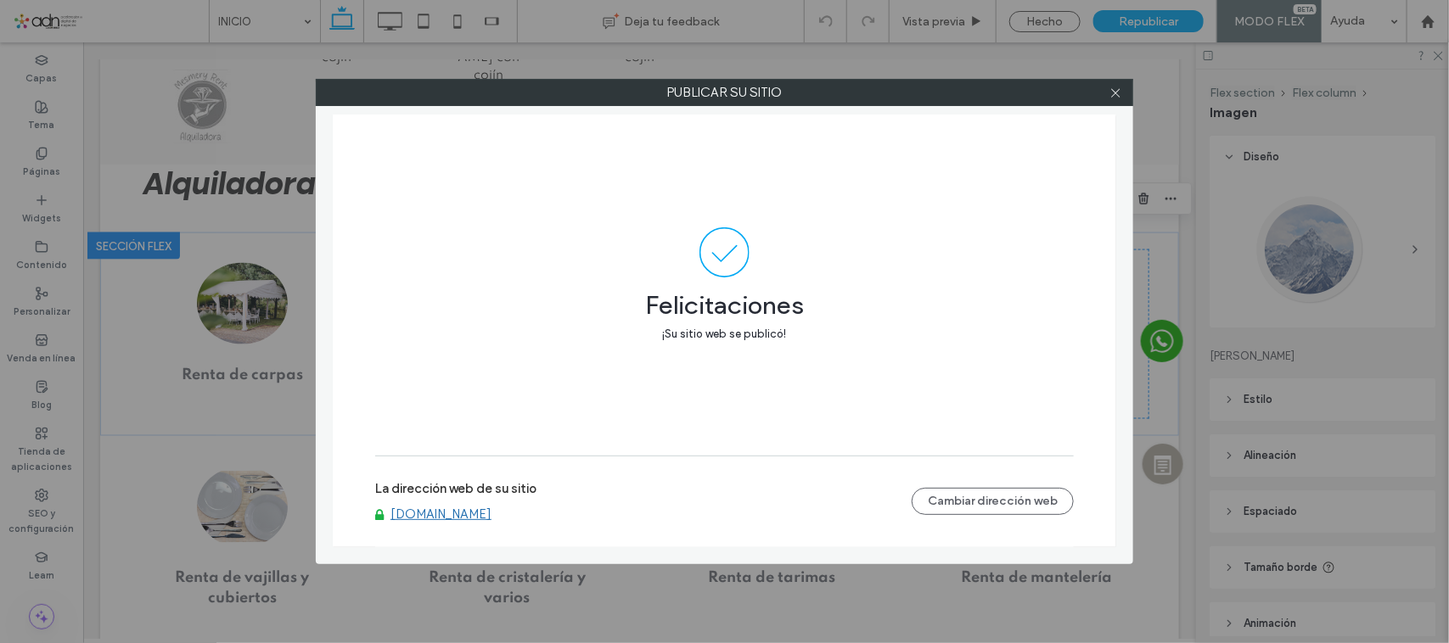
click at [446, 502] on label "La dirección web de su sitio" at bounding box center [455, 493] width 161 height 25
click at [451, 507] on link "www.alquiladoramesmery.com" at bounding box center [440, 514] width 101 height 15
click at [1112, 91] on icon at bounding box center [1115, 93] width 13 height 13
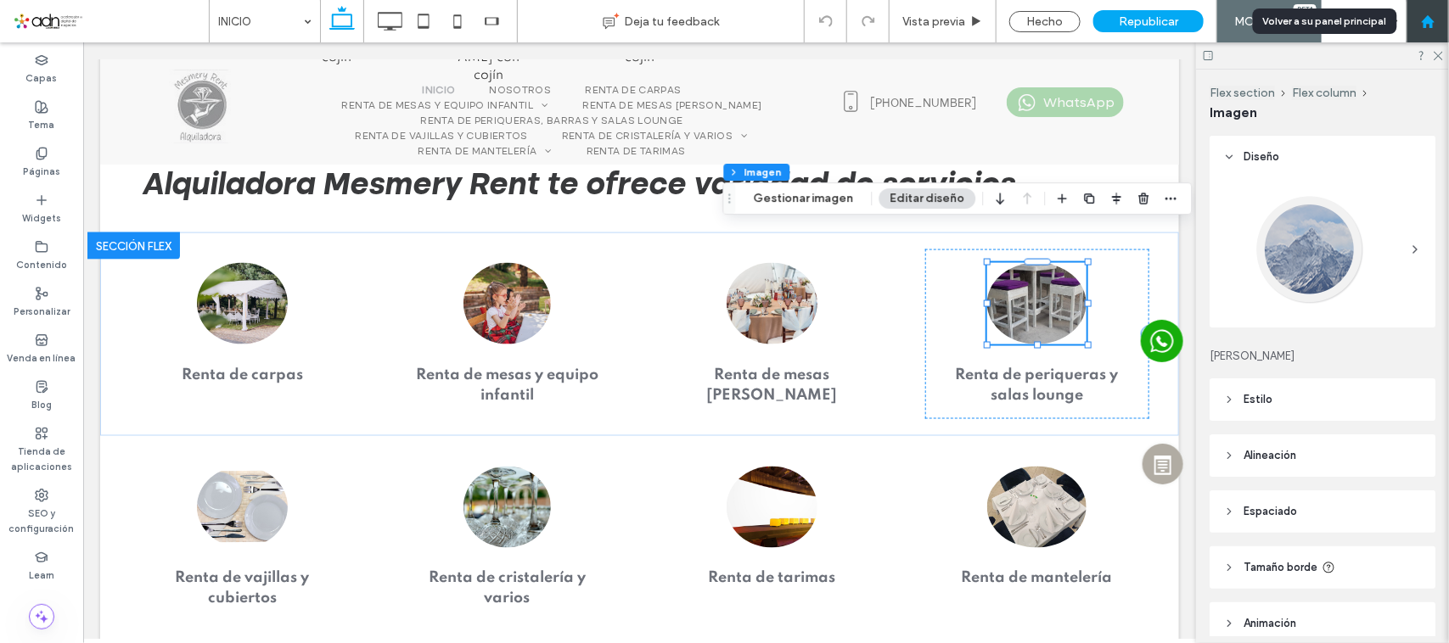
click at [1437, 18] on div at bounding box center [1427, 21] width 41 height 14
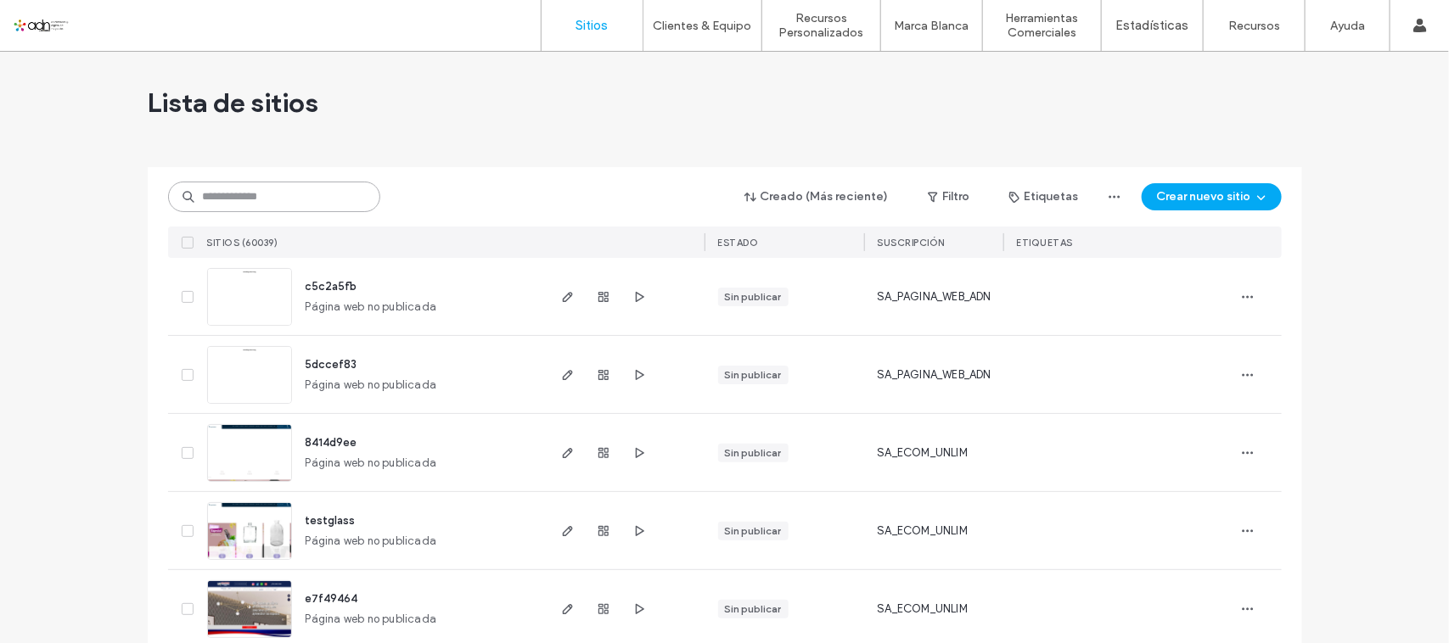
click at [286, 202] on input at bounding box center [274, 197] width 212 height 31
paste input "*********"
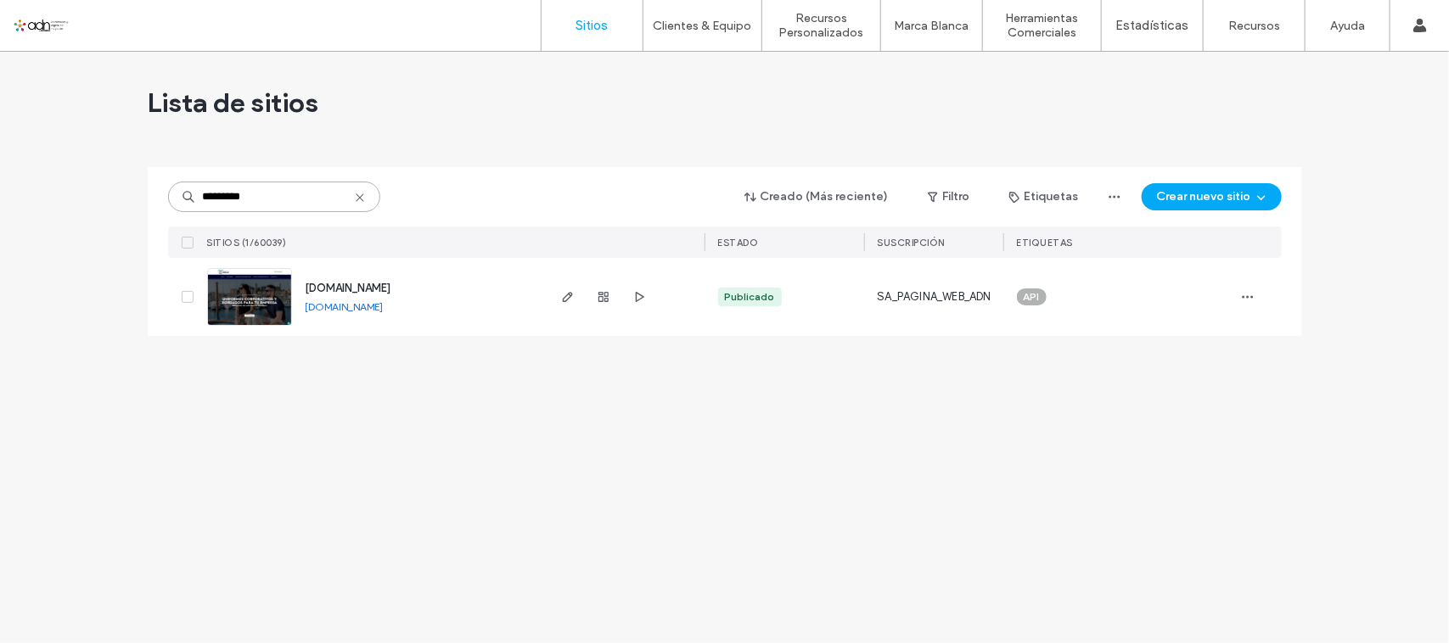
type input "*********"
click at [384, 307] on link "[DOMAIN_NAME]" at bounding box center [345, 306] width 78 height 13
drag, startPoint x: 256, startPoint y: 306, endPoint x: 792, endPoint y: 89, distance: 577.7
click at [255, 306] on img at bounding box center [249, 326] width 83 height 115
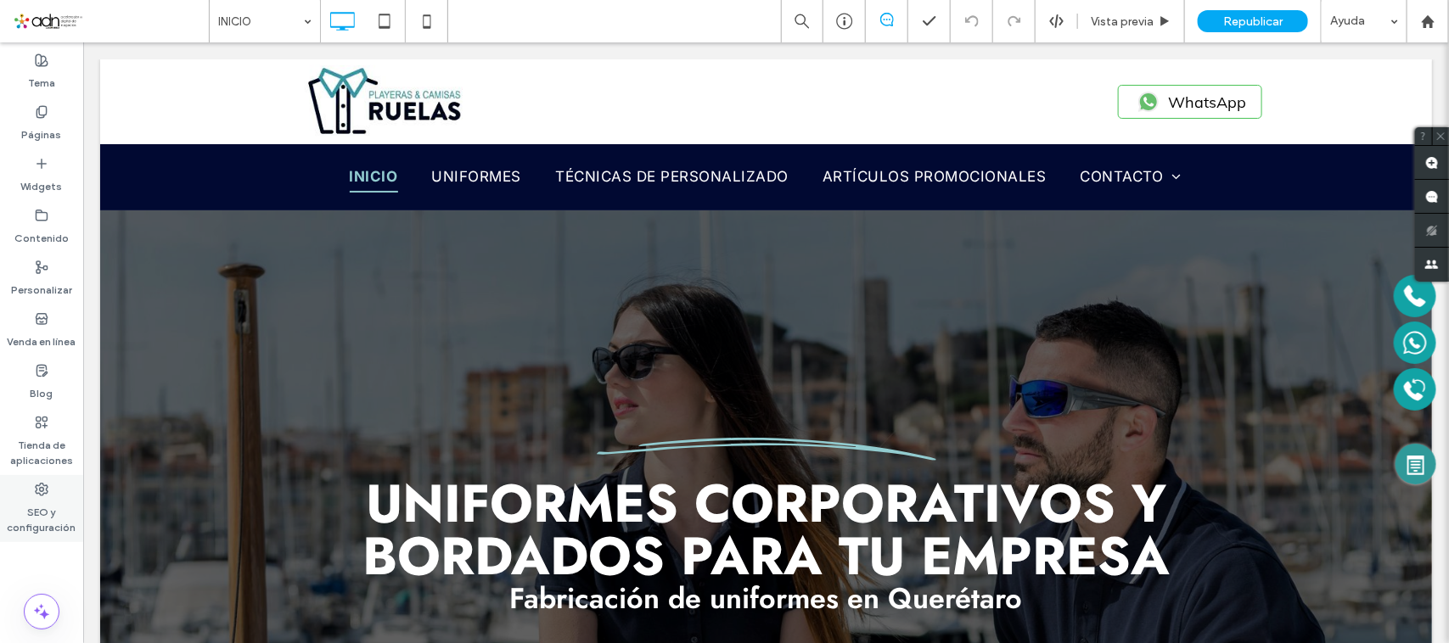
drag, startPoint x: 43, startPoint y: 505, endPoint x: 122, endPoint y: 267, distance: 250.4
click at [43, 505] on label "SEO y configuración" at bounding box center [41, 516] width 83 height 39
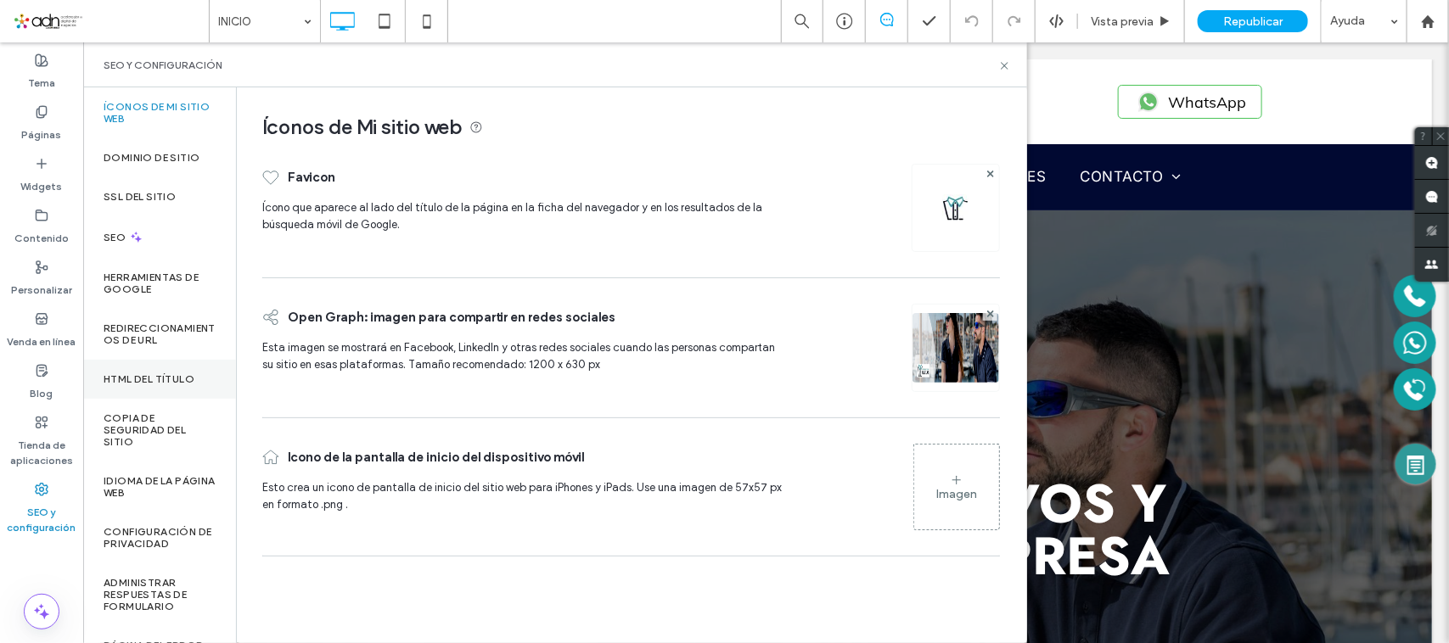
click at [144, 382] on label "HTML del título" at bounding box center [149, 379] width 91 height 12
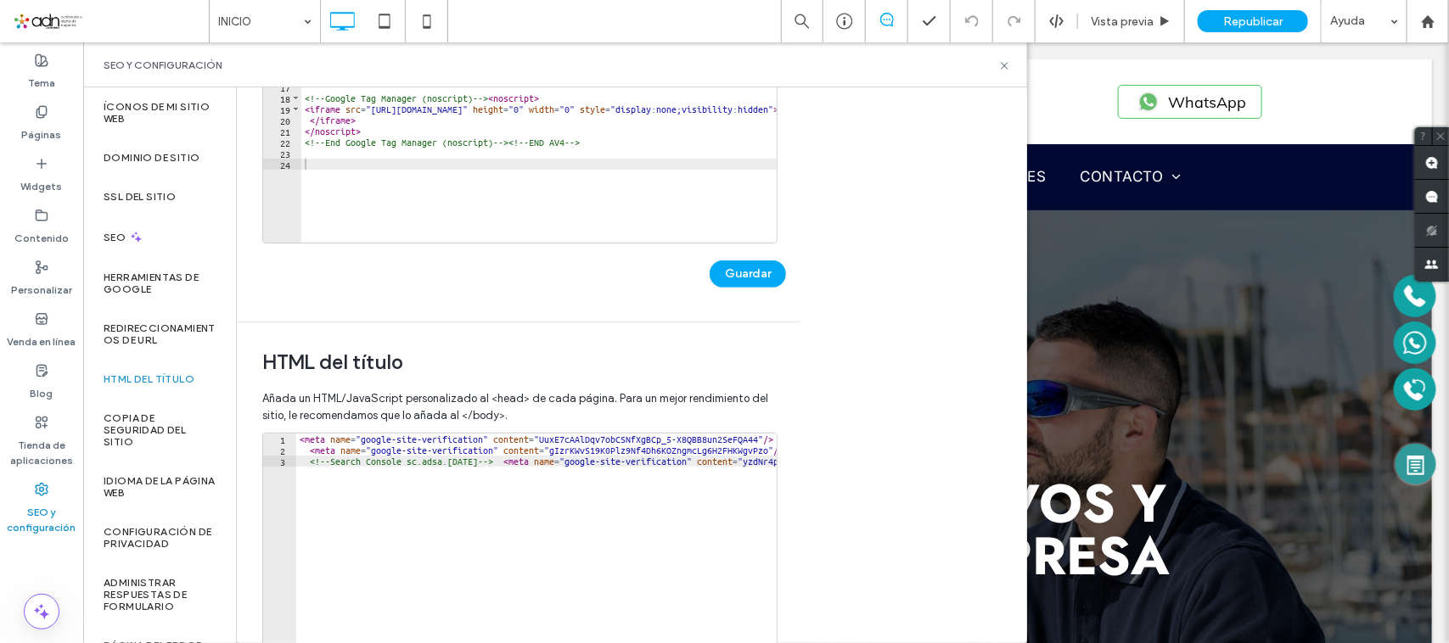
scroll to position [318, 0]
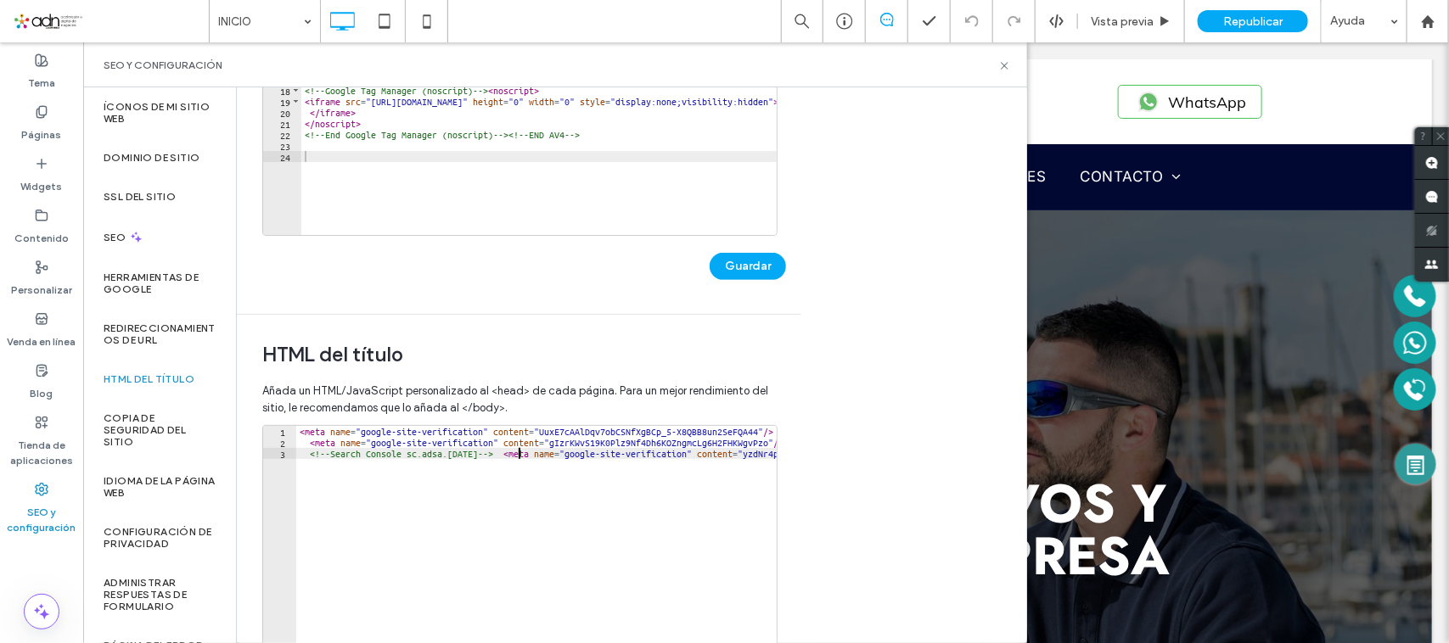
click at [519, 452] on div "< meta name = "google-site-verification" content = "UuxE7cAAlDqv7obCSNfXgBCp_5-…" at bounding box center [648, 598] width 704 height 344
click at [299, 454] on div "< meta name = "google-site-verification" content = "UuxE7cAAlDqv7obCSNfXgBCp_5-…" at bounding box center [541, 598] width 491 height 344
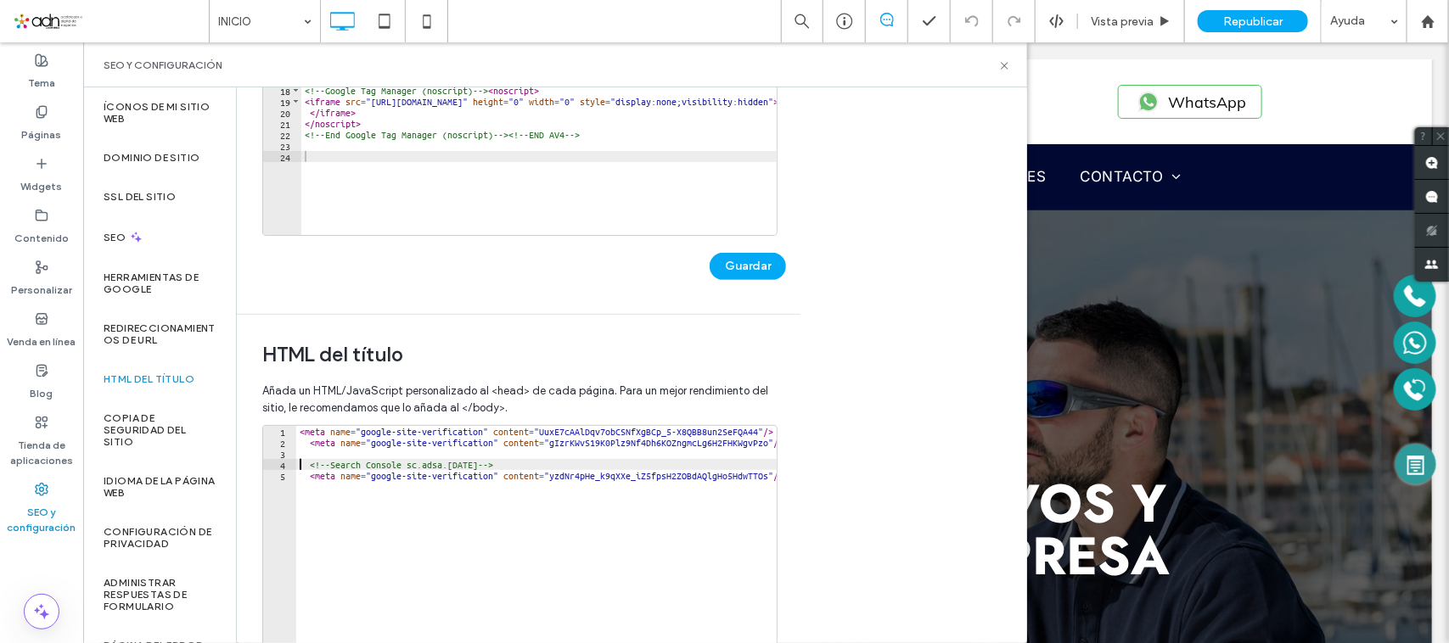
scroll to position [0, 0]
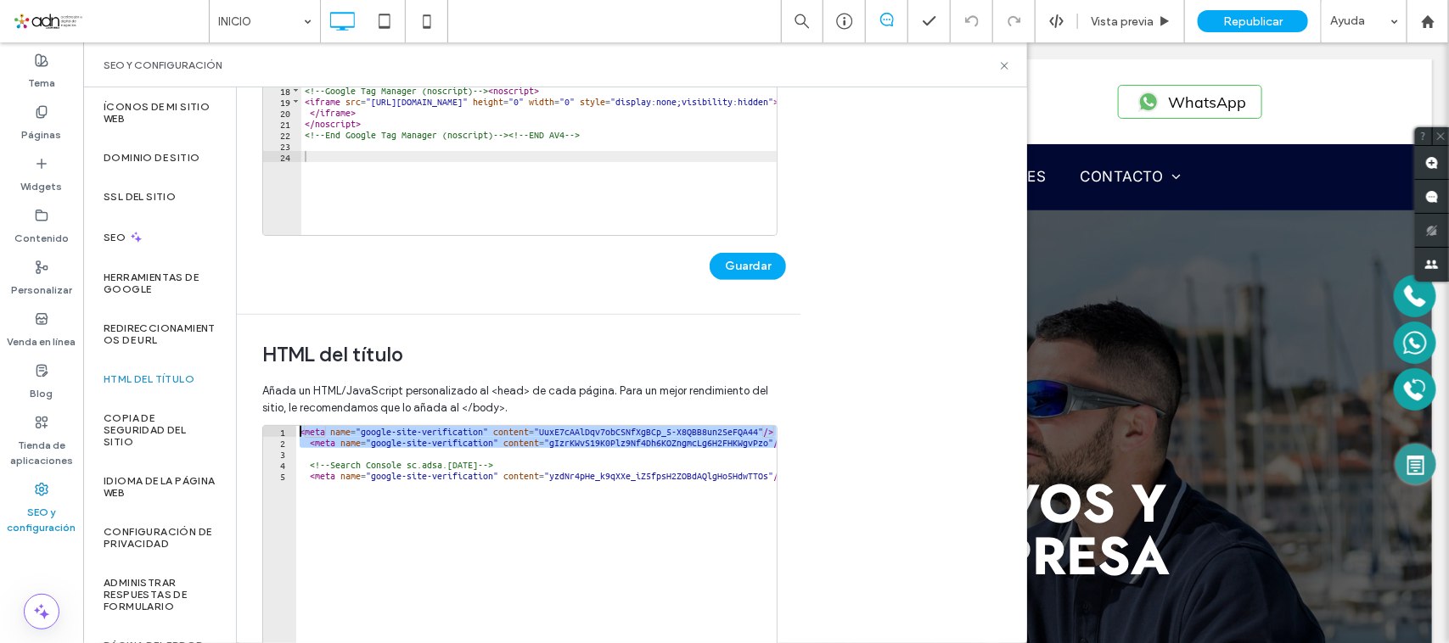
drag, startPoint x: 316, startPoint y: 452, endPoint x: 329, endPoint y: 425, distance: 29.6
click at [285, 425] on div "**********" at bounding box center [519, 595] width 515 height 340
type textarea "**********"
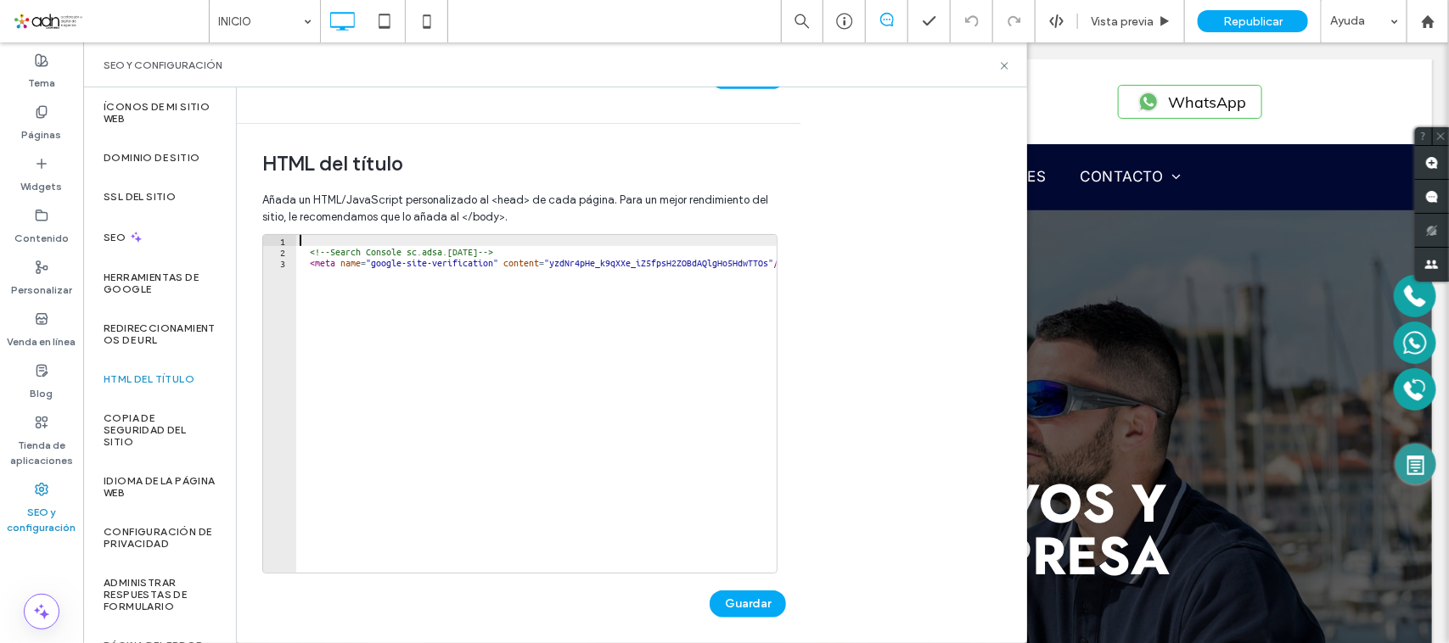
scroll to position [519, 0]
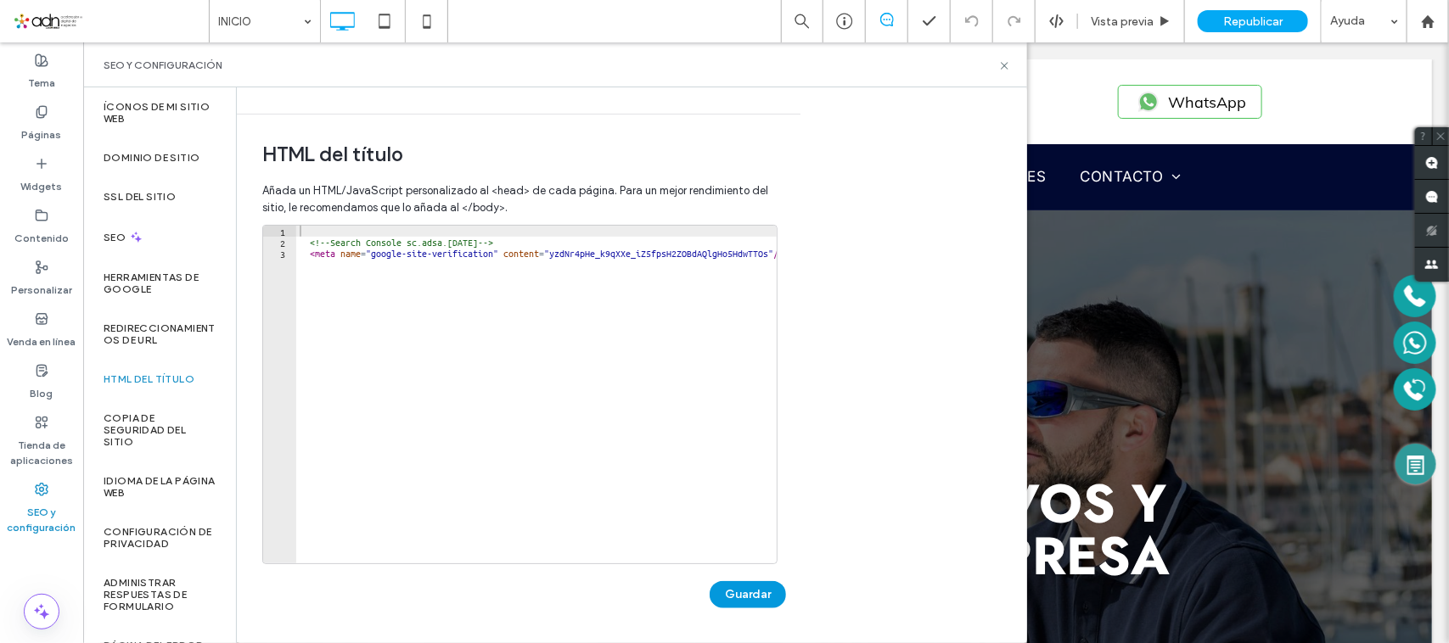
click at [734, 605] on button "Guardar" at bounding box center [748, 594] width 76 height 27
click at [38, 126] on label "Páginas" at bounding box center [42, 131] width 40 height 24
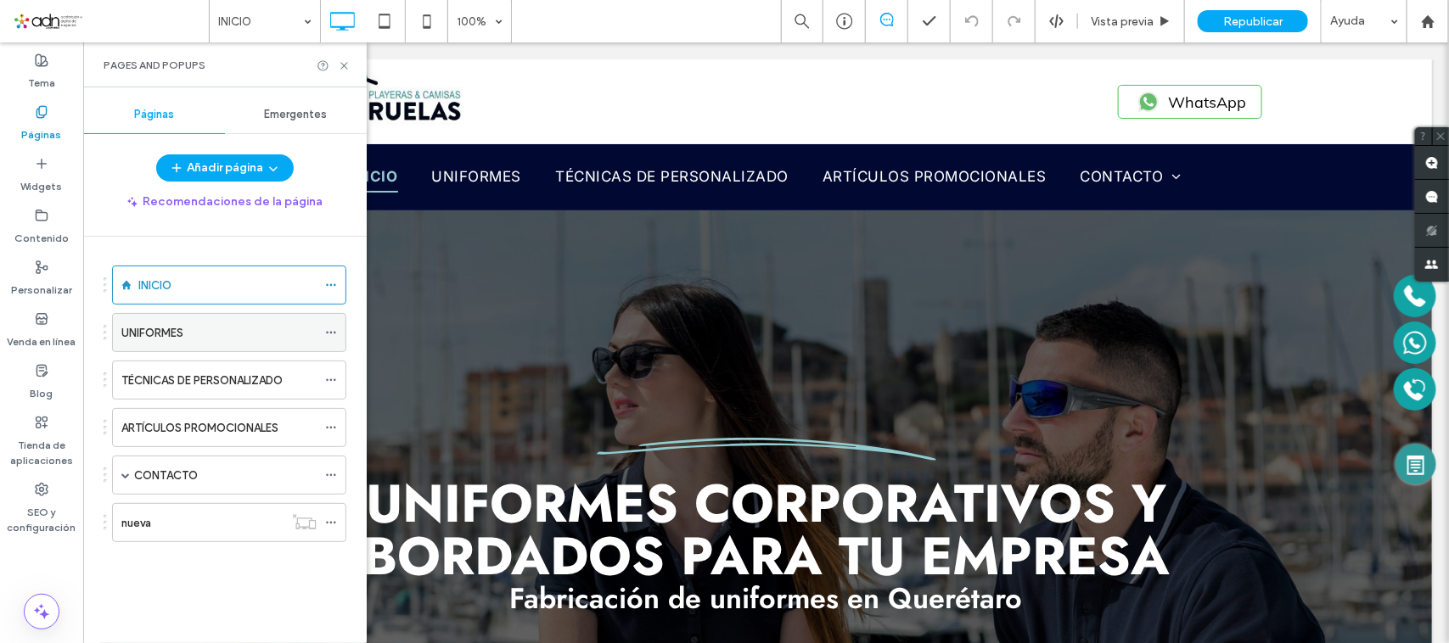
click at [329, 334] on icon at bounding box center [331, 333] width 12 height 12
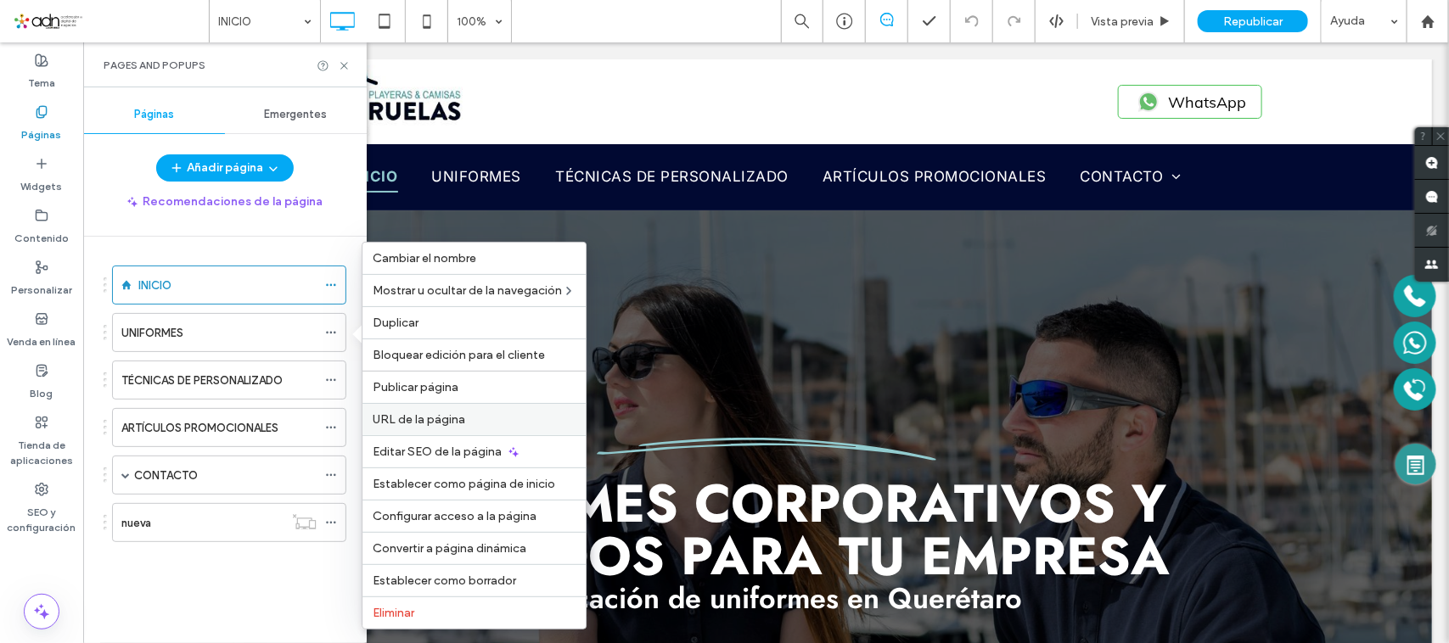
click at [461, 424] on span "URL de la página" at bounding box center [419, 420] width 93 height 14
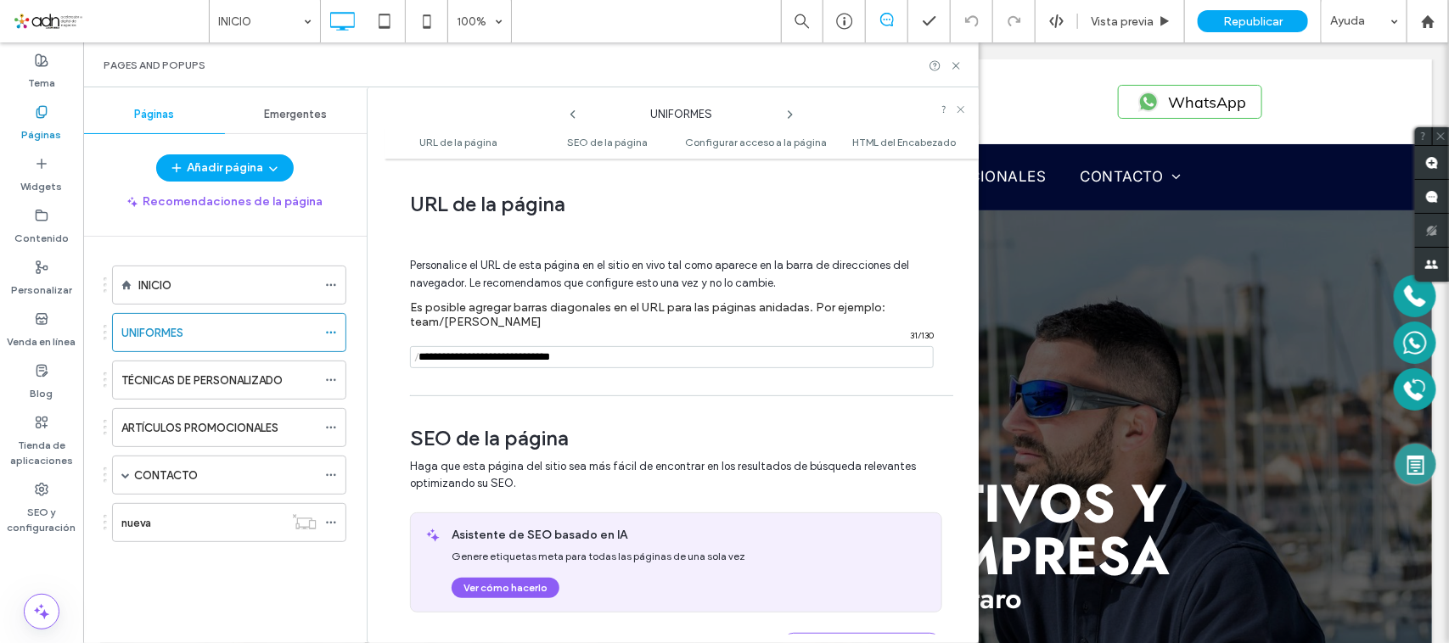
click at [529, 367] on input "notEmpty" at bounding box center [672, 357] width 524 height 22
click at [647, 357] on input "notEmpty" at bounding box center [672, 357] width 524 height 22
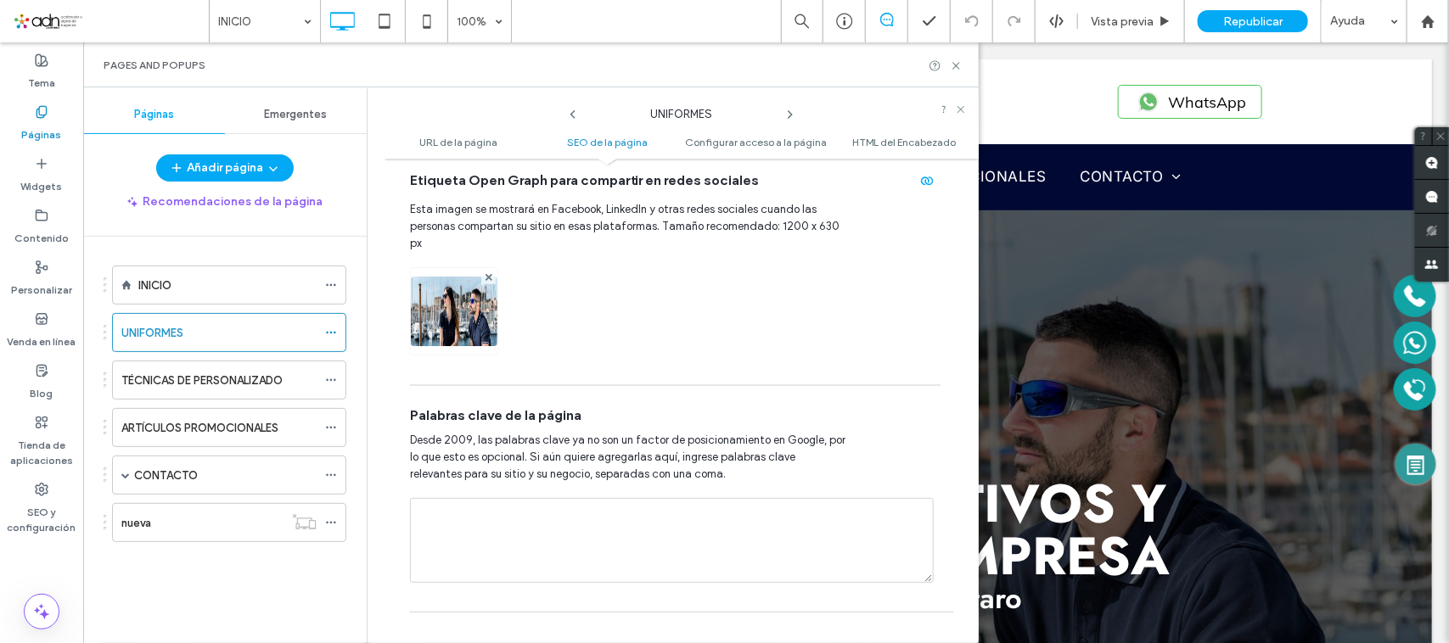
scroll to position [849, 0]
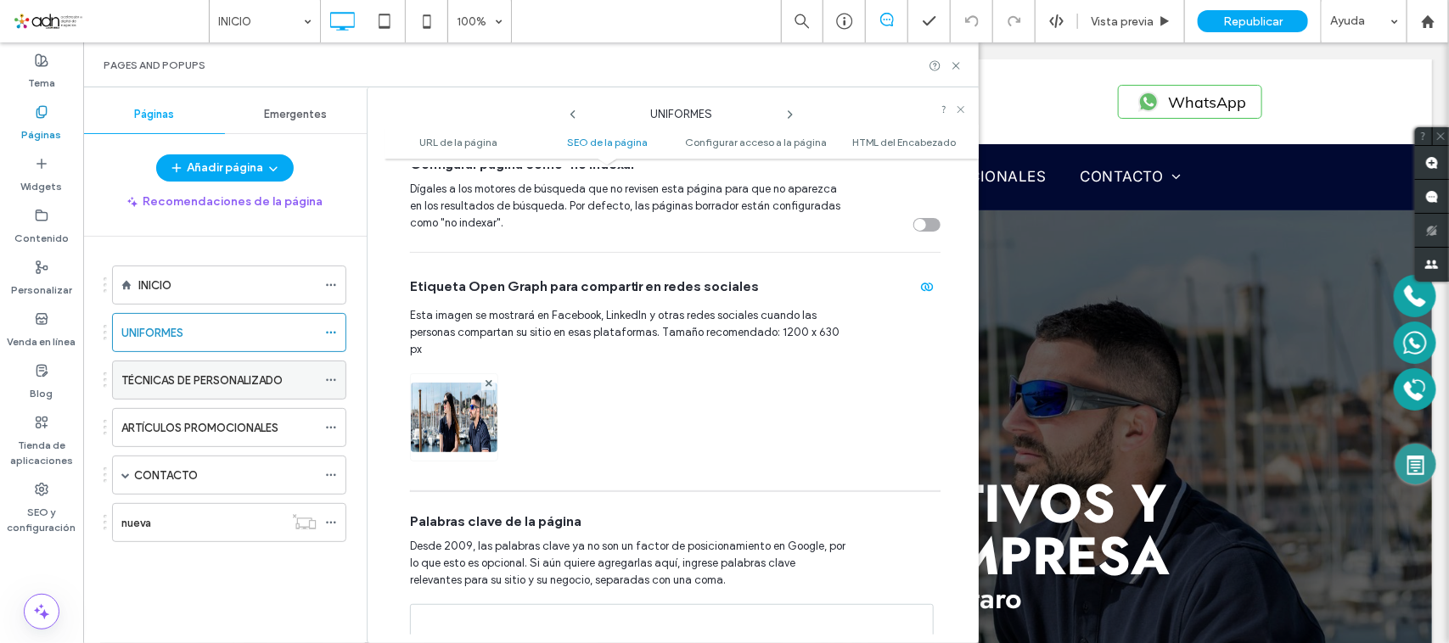
type input "**********"
click at [325, 379] on icon at bounding box center [331, 380] width 12 height 12
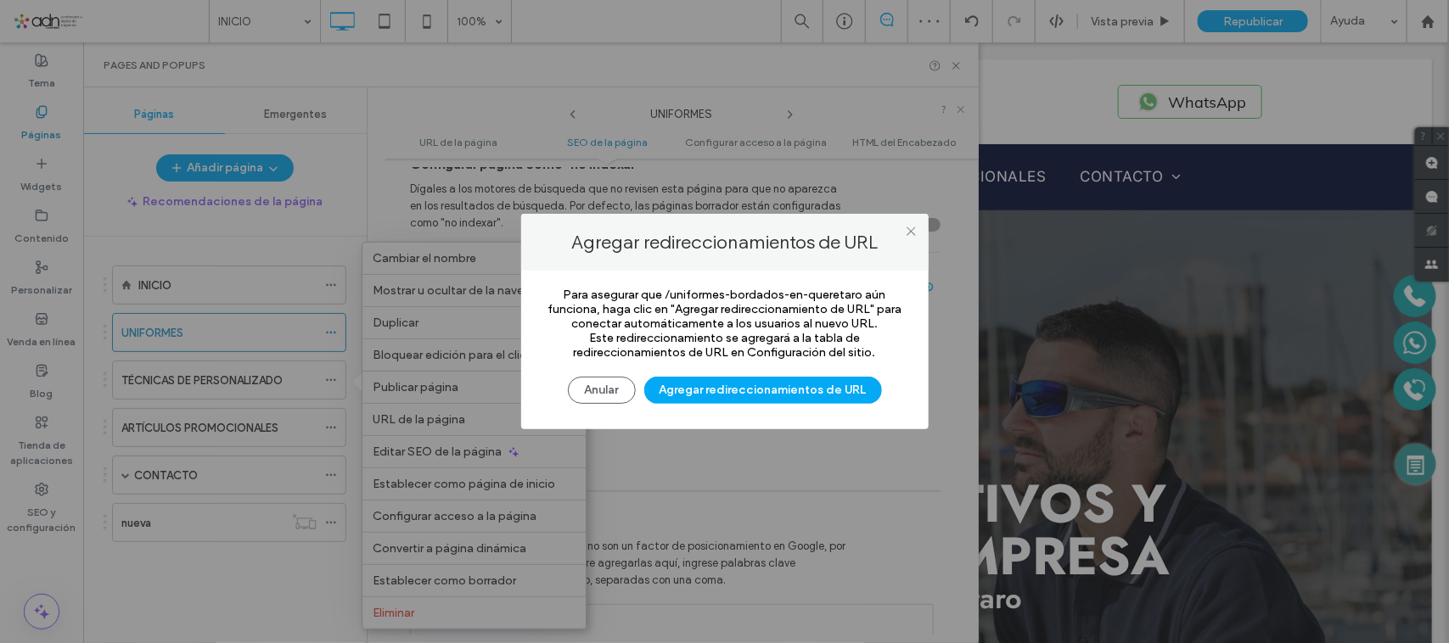
click at [794, 418] on div "Para asegurar que /uniformes-bordados-en-queretaro aún funciona, haga clic en "…" at bounding box center [724, 350] width 407 height 159
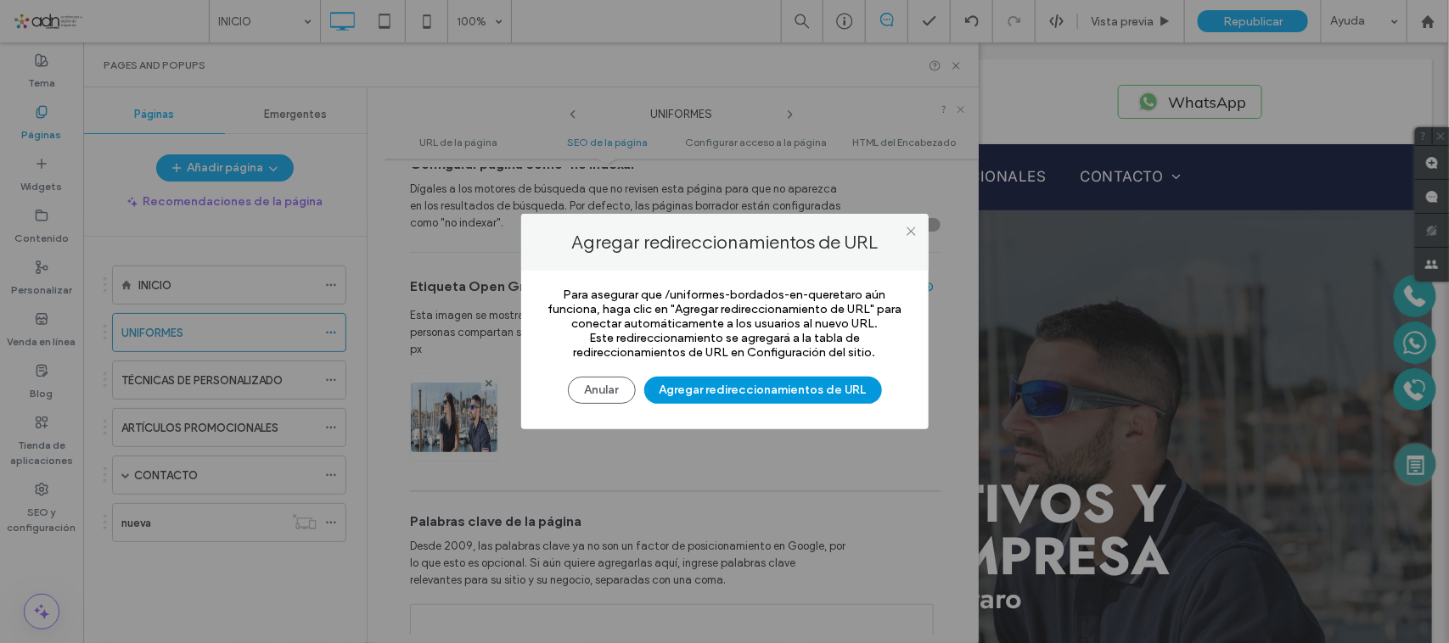
click at [713, 396] on button "Agregar redireccionamientos de URL" at bounding box center [763, 390] width 238 height 27
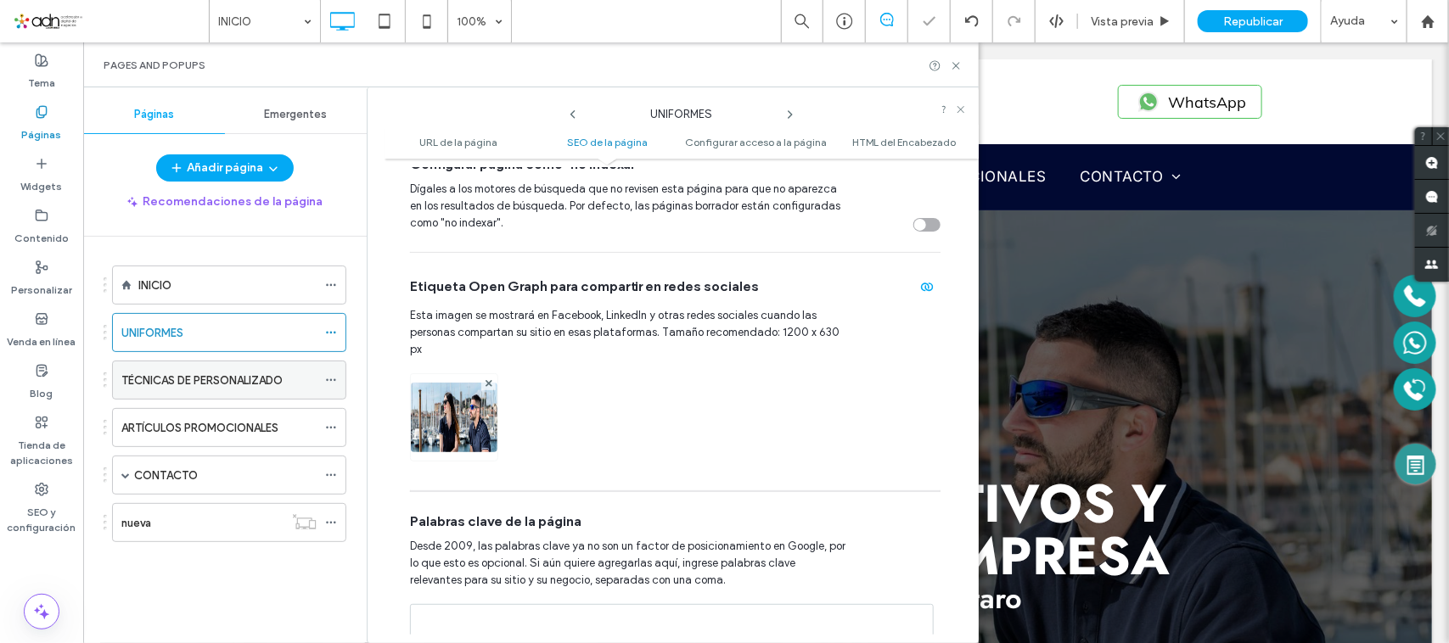
click at [335, 374] on span at bounding box center [331, 380] width 12 height 25
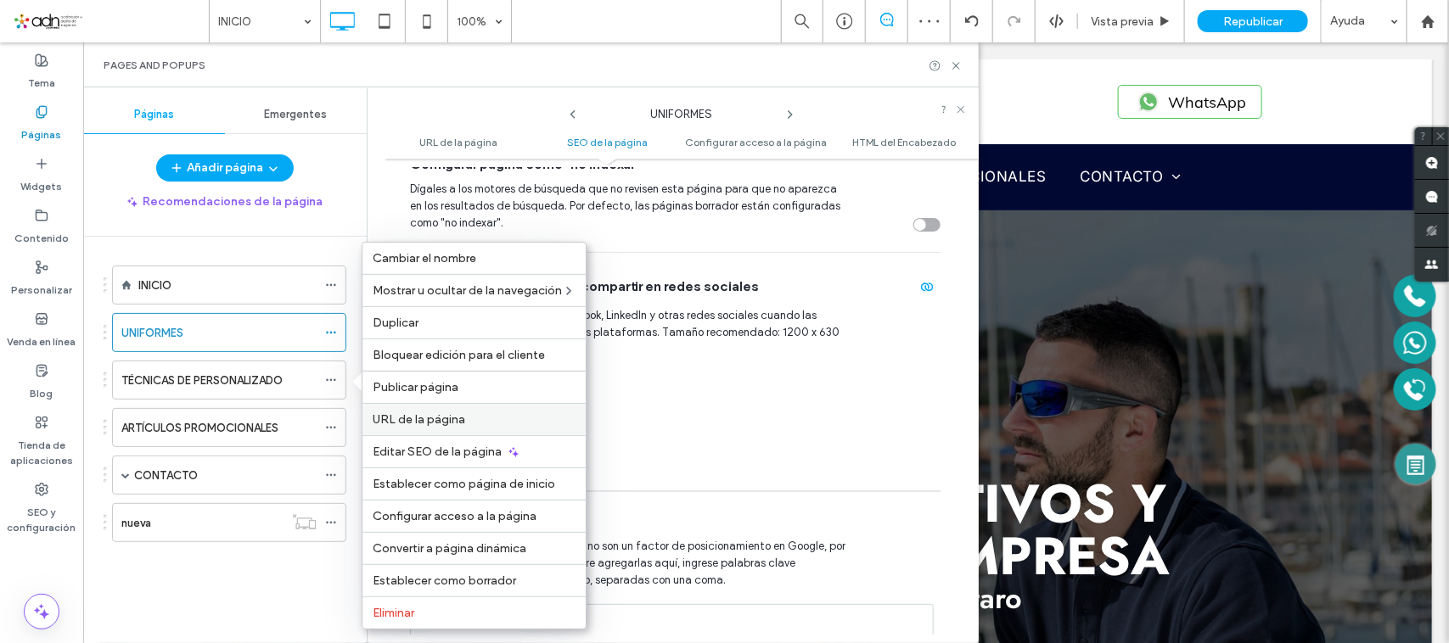
click at [468, 427] on label "URL de la página" at bounding box center [474, 420] width 203 height 14
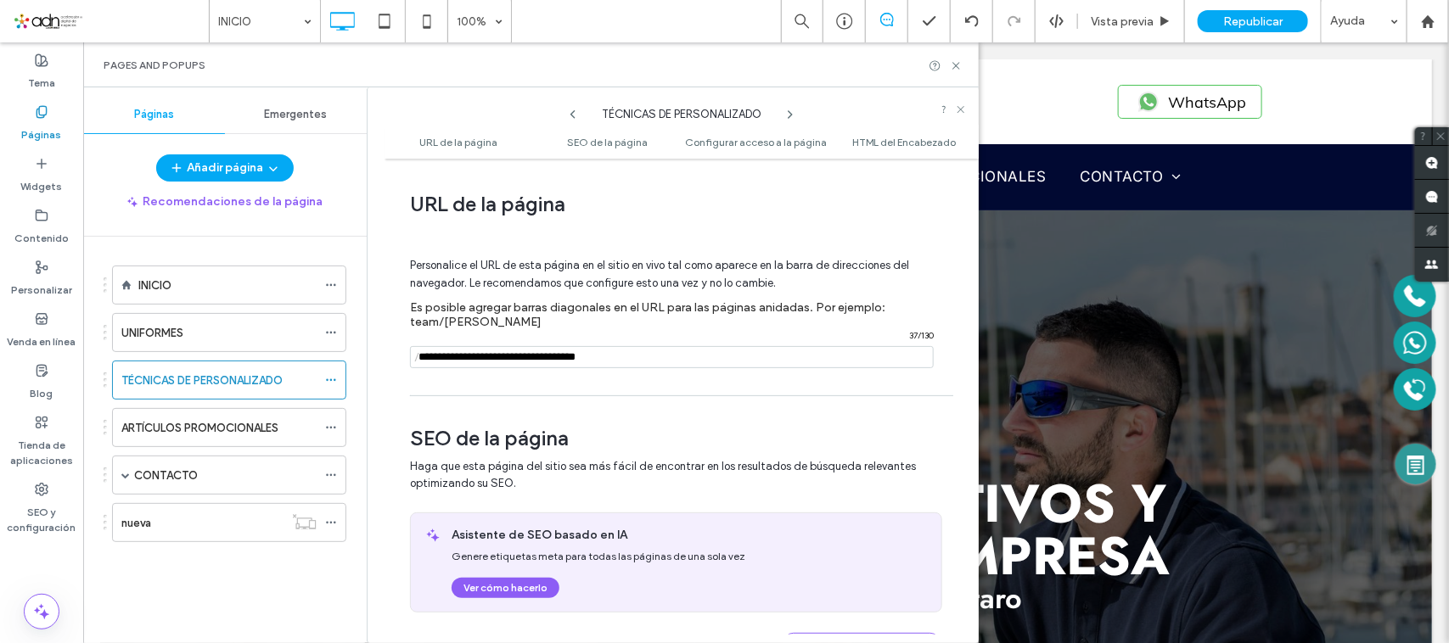
click at [560, 366] on input "notEmpty" at bounding box center [672, 357] width 524 height 22
click at [420, 363] on span "/" at bounding box center [417, 357] width 14 height 21
click at [418, 362] on span "/" at bounding box center [417, 357] width 14 height 21
drag, startPoint x: 425, startPoint y: 363, endPoint x: 460, endPoint y: 363, distance: 34.8
click at [429, 363] on input "notEmpty" at bounding box center [672, 357] width 524 height 22
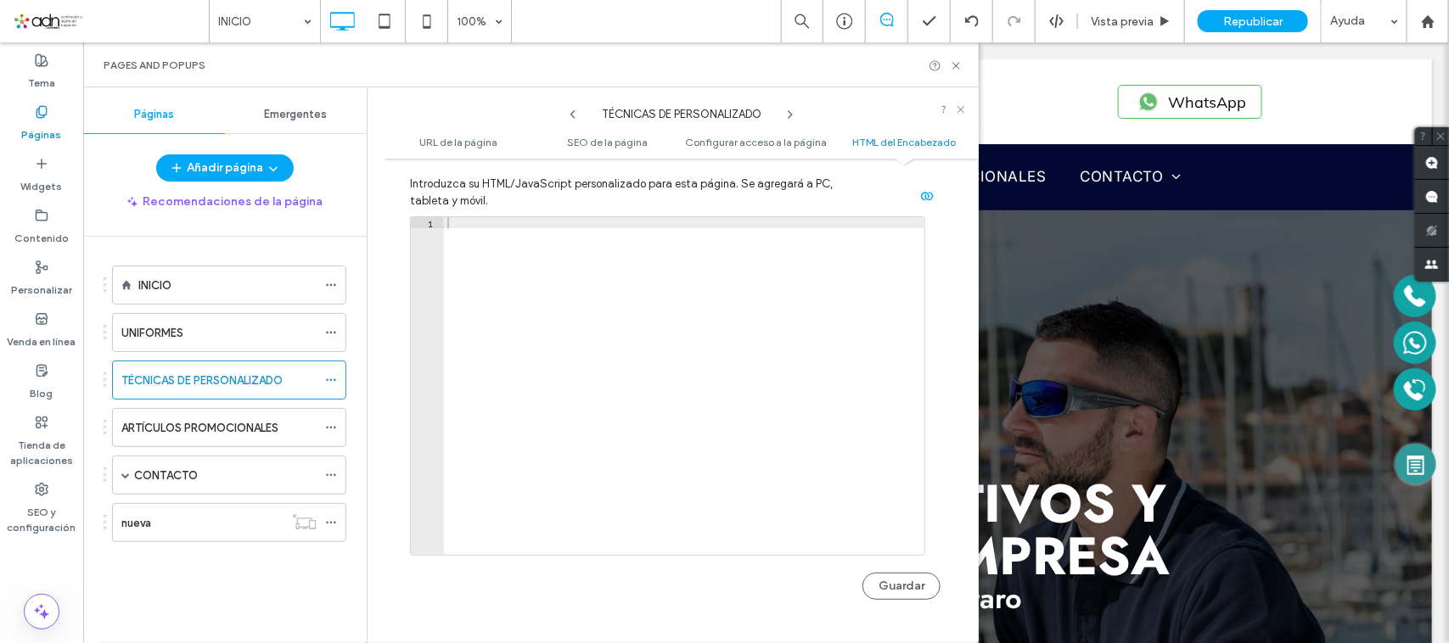
scroll to position [1788, 0]
type input "**********"
click at [333, 425] on icon at bounding box center [331, 428] width 12 height 12
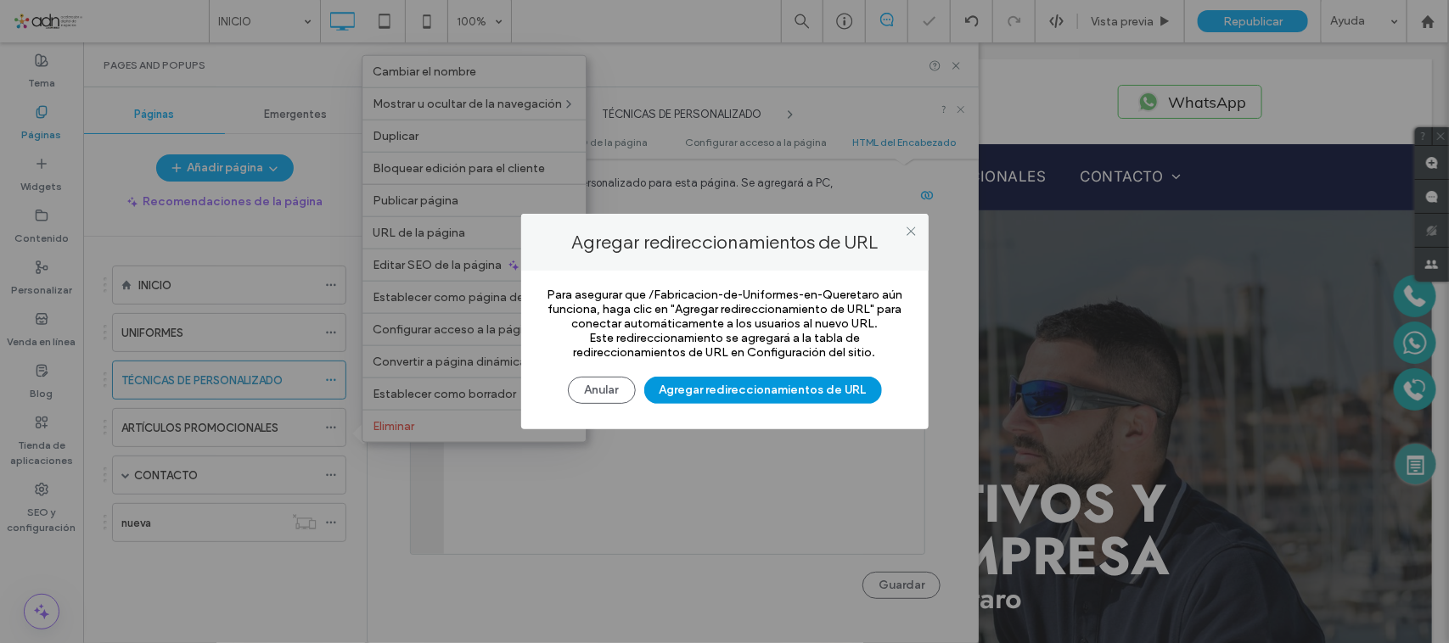
click at [738, 388] on button "Agregar redireccionamientos de URL" at bounding box center [763, 390] width 238 height 27
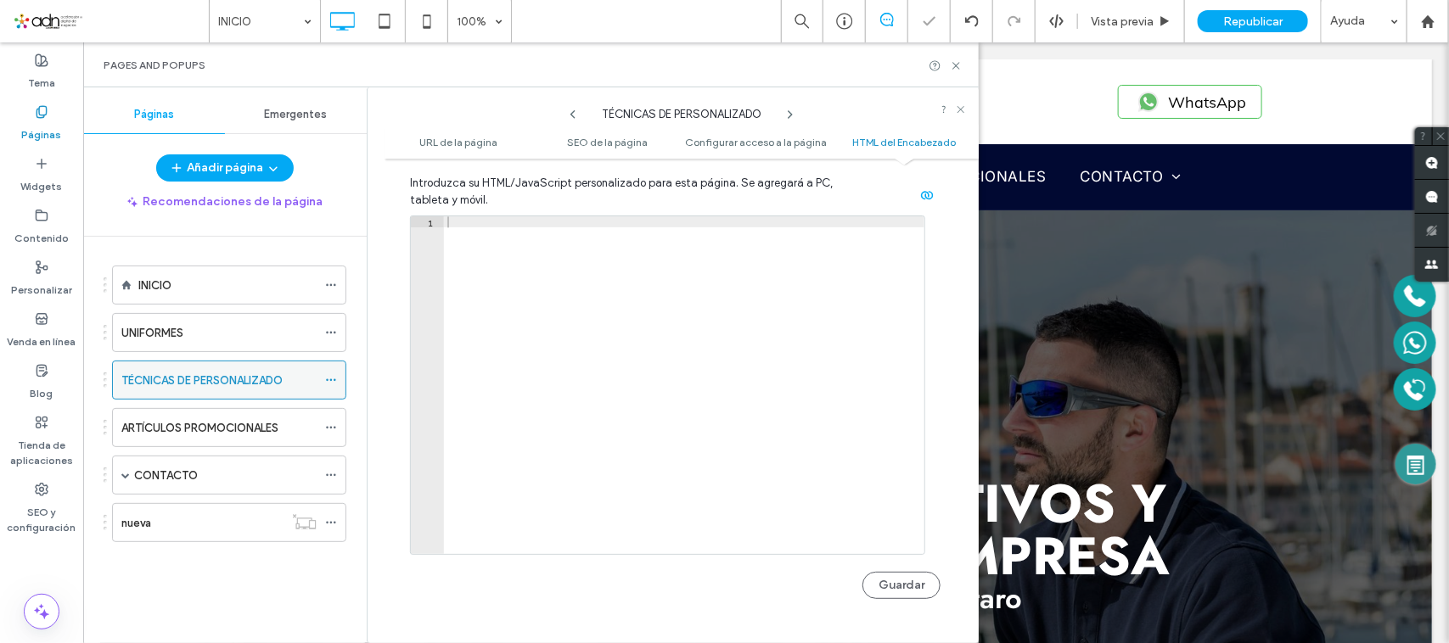
click at [335, 385] on icon at bounding box center [331, 380] width 12 height 12
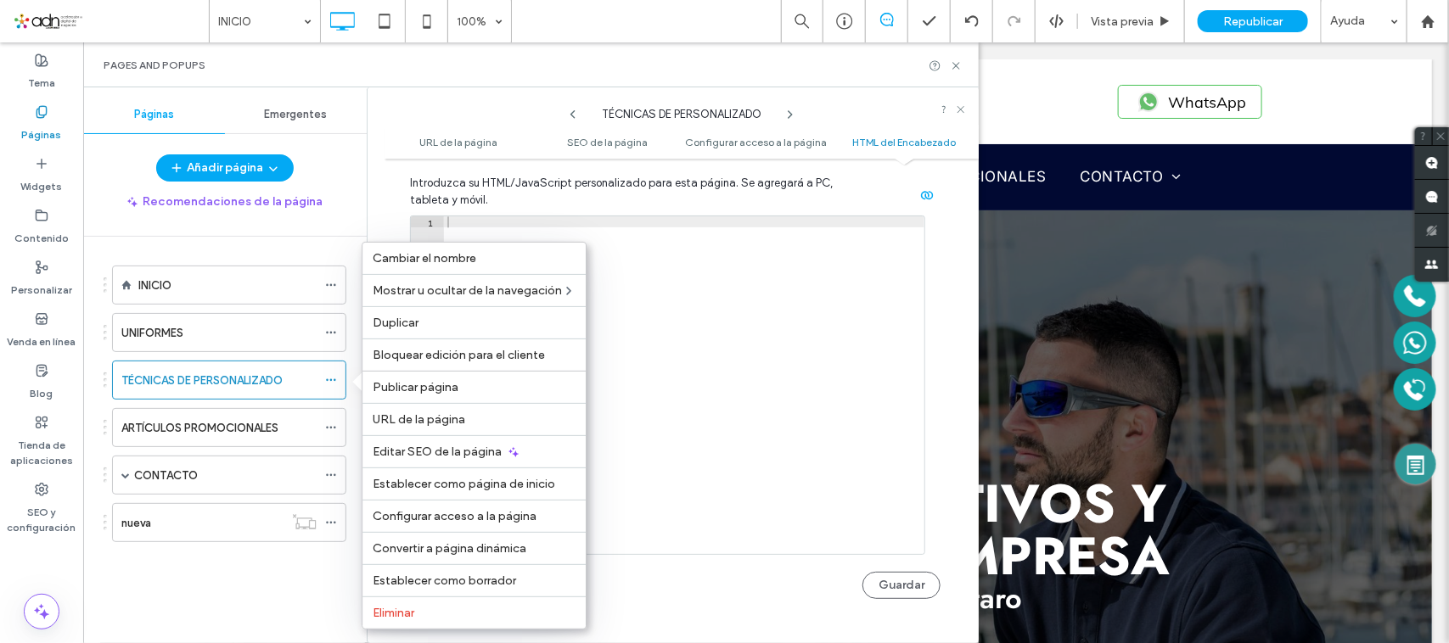
click at [425, 435] on div "URL de la página" at bounding box center [473, 419] width 223 height 32
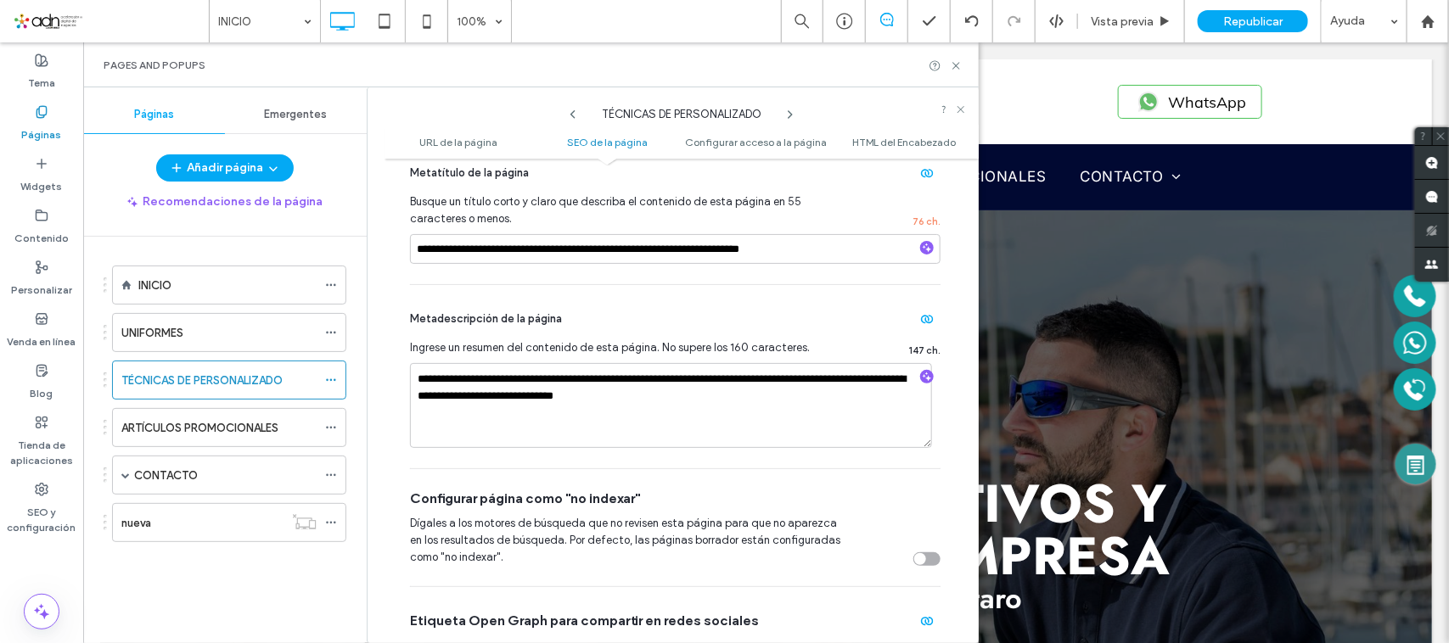
scroll to position [0, 0]
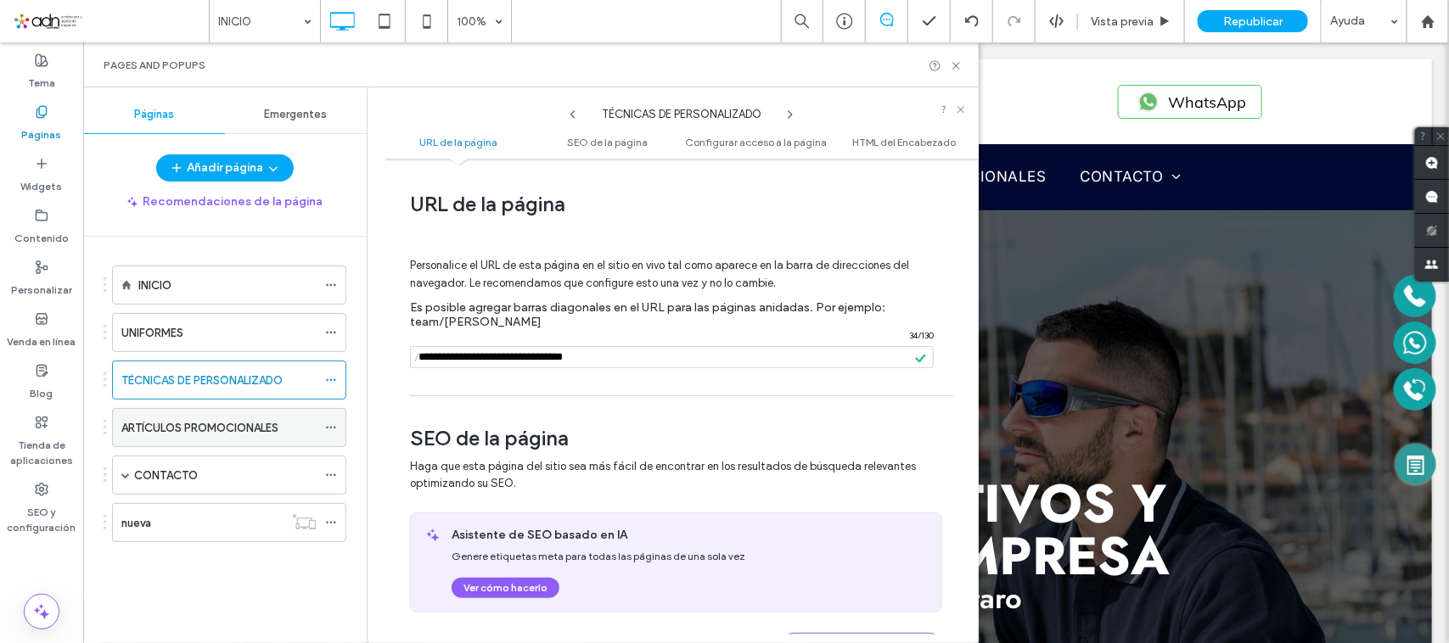
click at [328, 433] on icon at bounding box center [331, 428] width 12 height 12
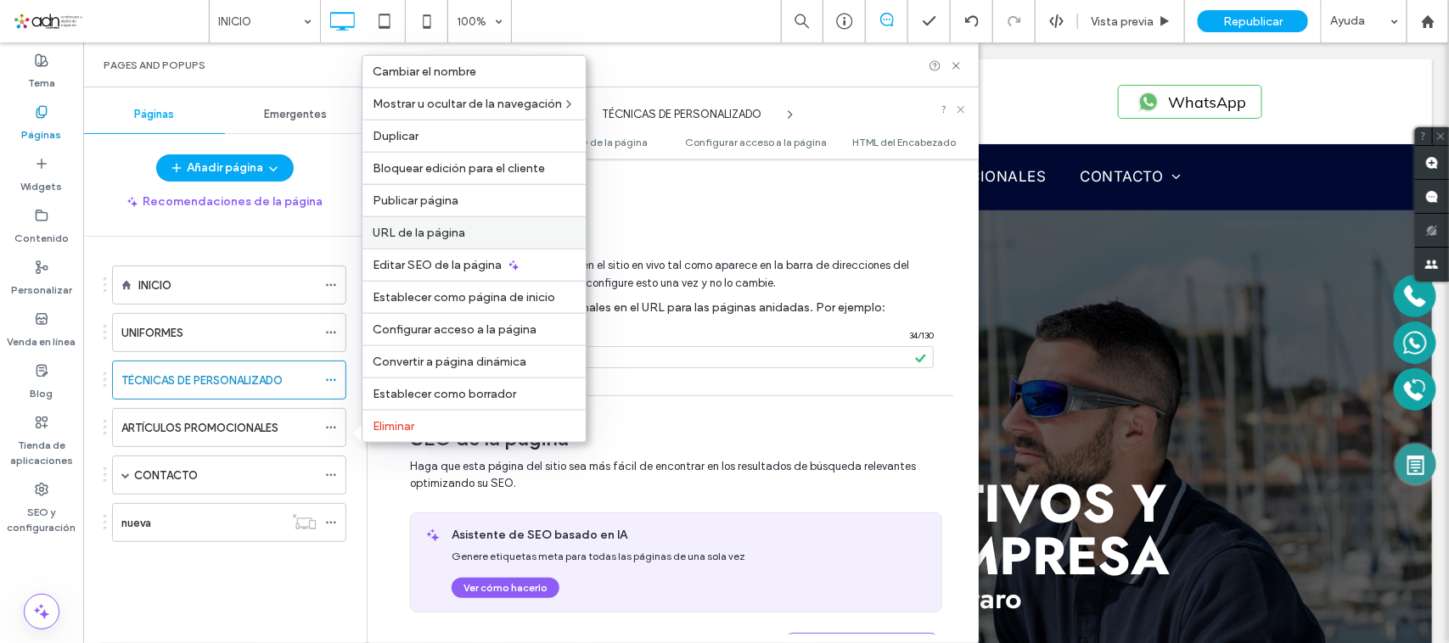
click at [421, 233] on span "URL de la página" at bounding box center [419, 233] width 93 height 14
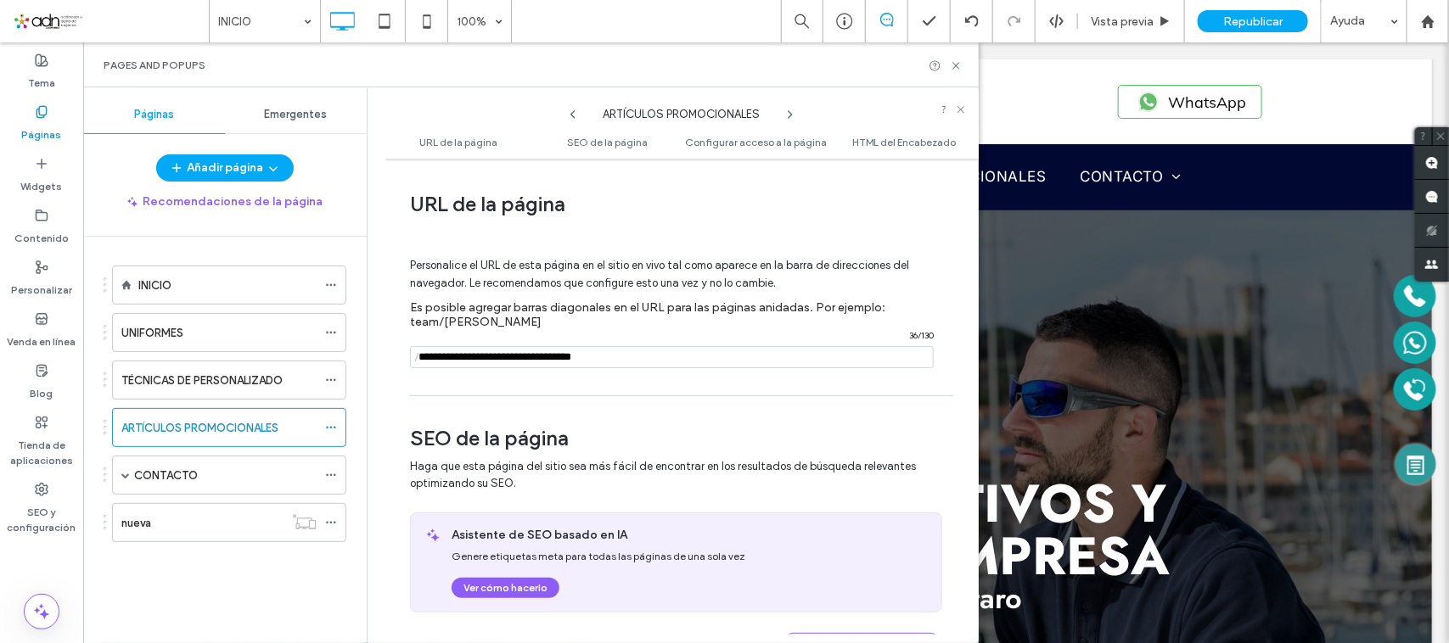
click at [547, 366] on input "notEmpty" at bounding box center [672, 357] width 524 height 22
type input "**********"
click at [456, 396] on hr at bounding box center [681, 396] width 543 height 1
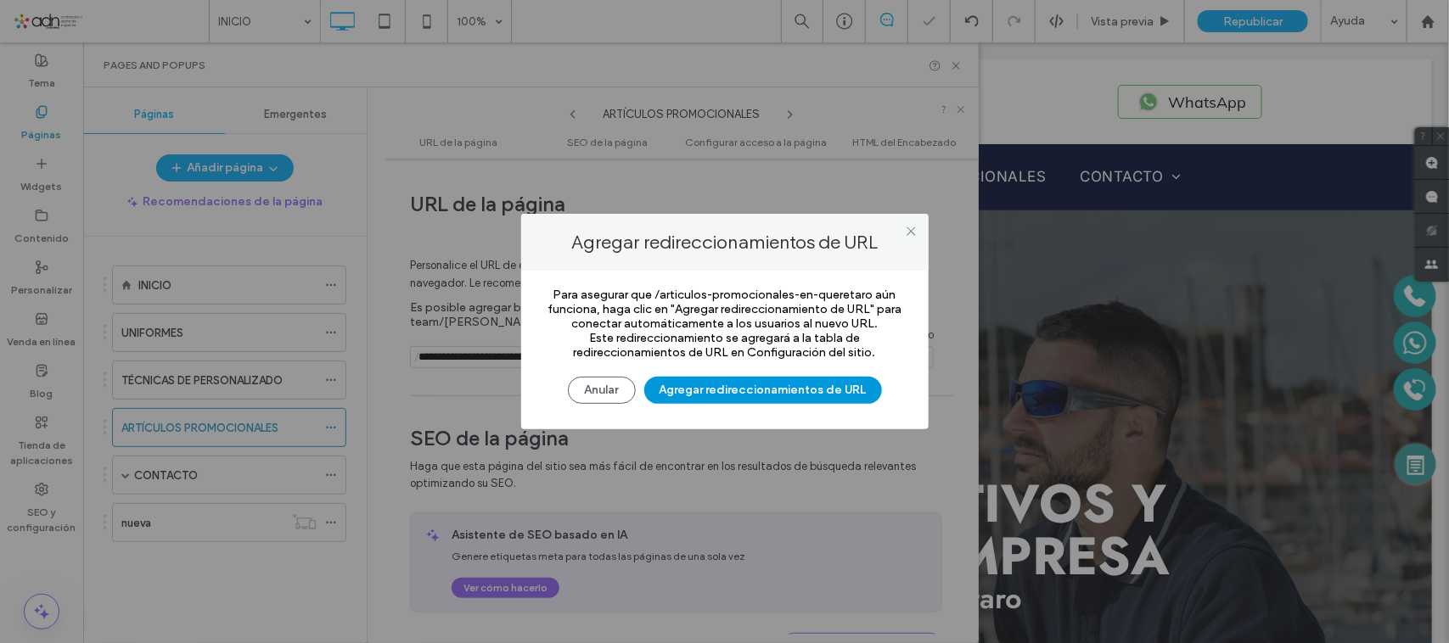
click at [752, 392] on button "Agregar redireccionamientos de URL" at bounding box center [763, 390] width 238 height 27
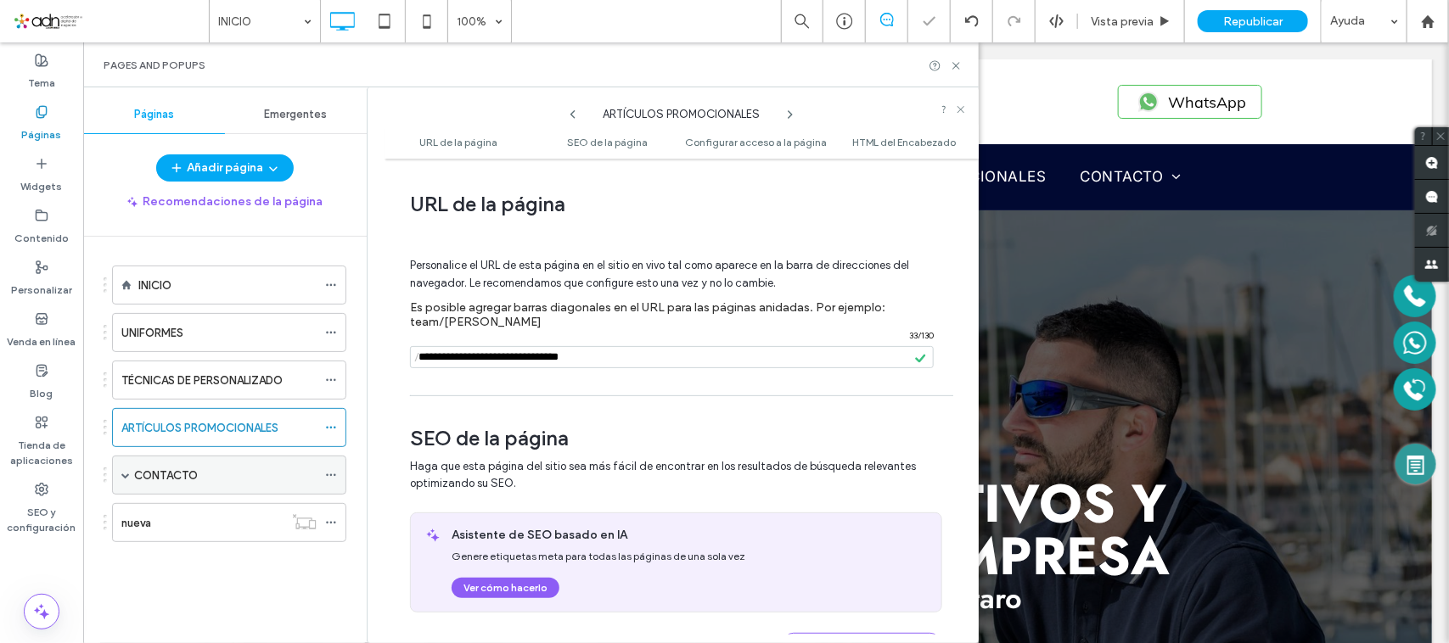
click at [333, 473] on icon at bounding box center [331, 475] width 12 height 12
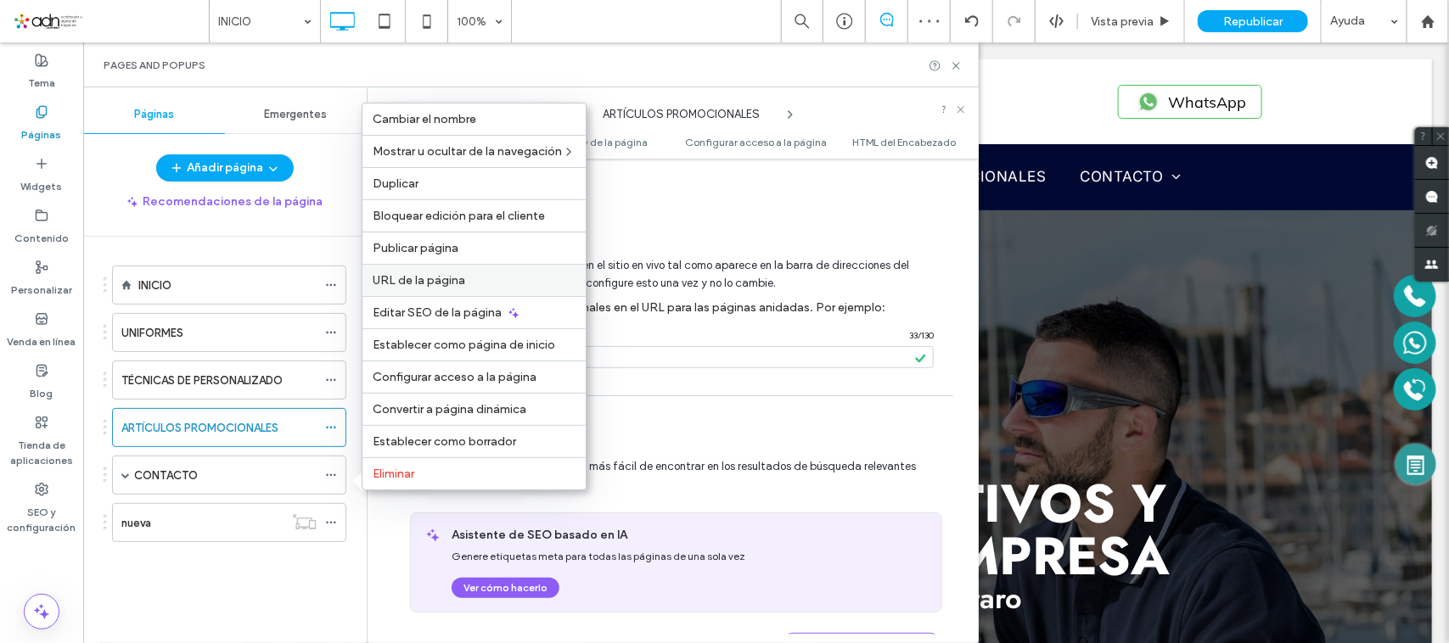
click at [437, 284] on div "URL de la página" at bounding box center [473, 280] width 223 height 32
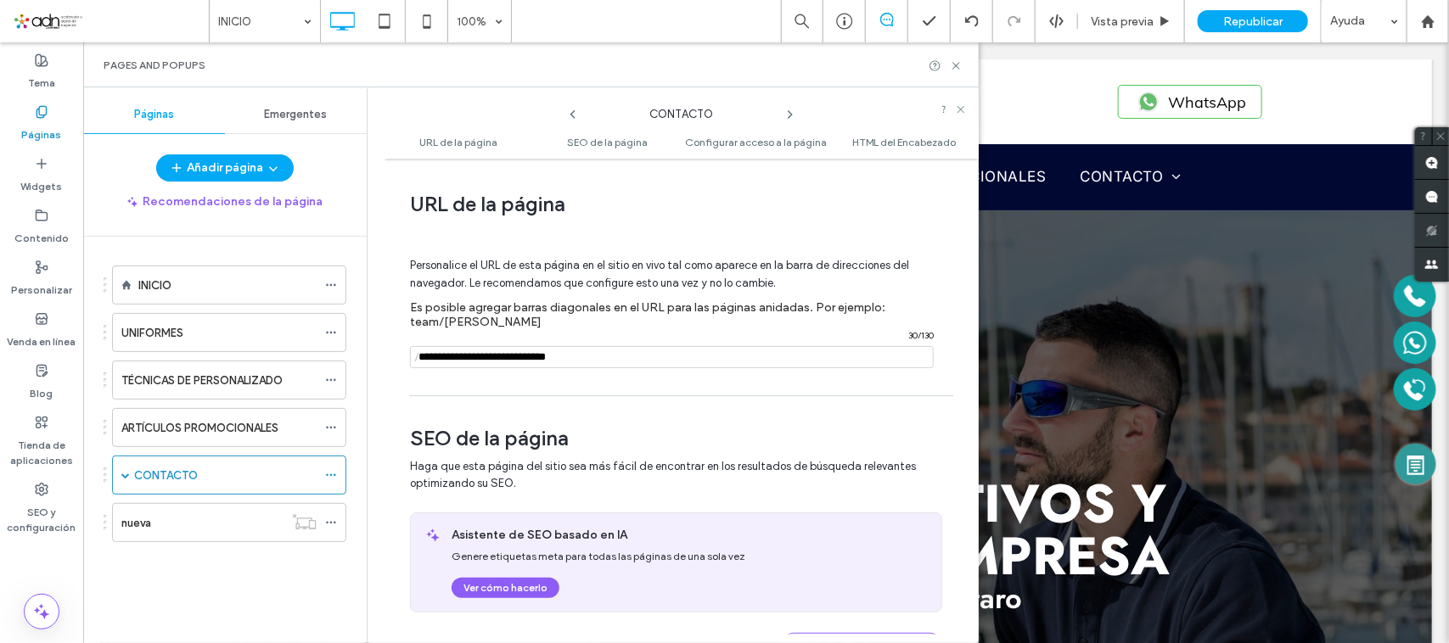
click at [532, 365] on input "notEmpty" at bounding box center [672, 357] width 524 height 22
click at [604, 363] on input "notEmpty" at bounding box center [672, 357] width 524 height 22
type input "**********"
click at [629, 396] on hr at bounding box center [681, 396] width 543 height 1
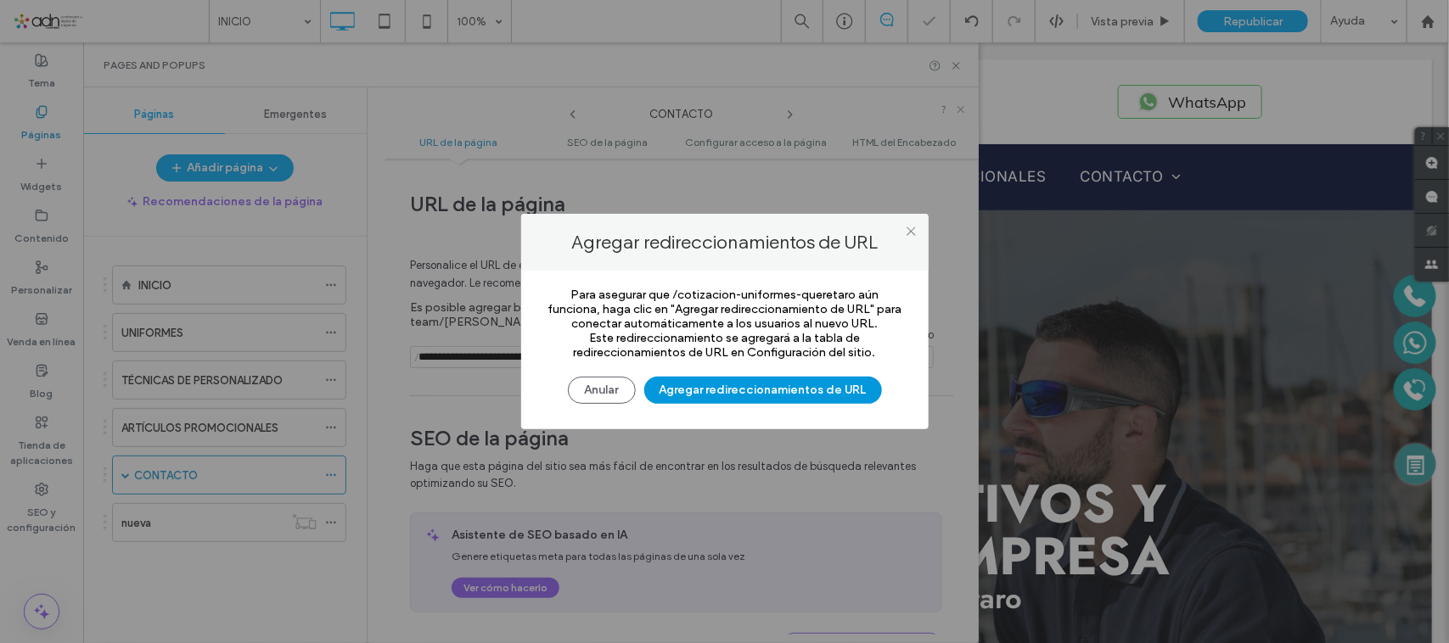
click at [706, 392] on button "Agregar redireccionamientos de URL" at bounding box center [763, 390] width 238 height 27
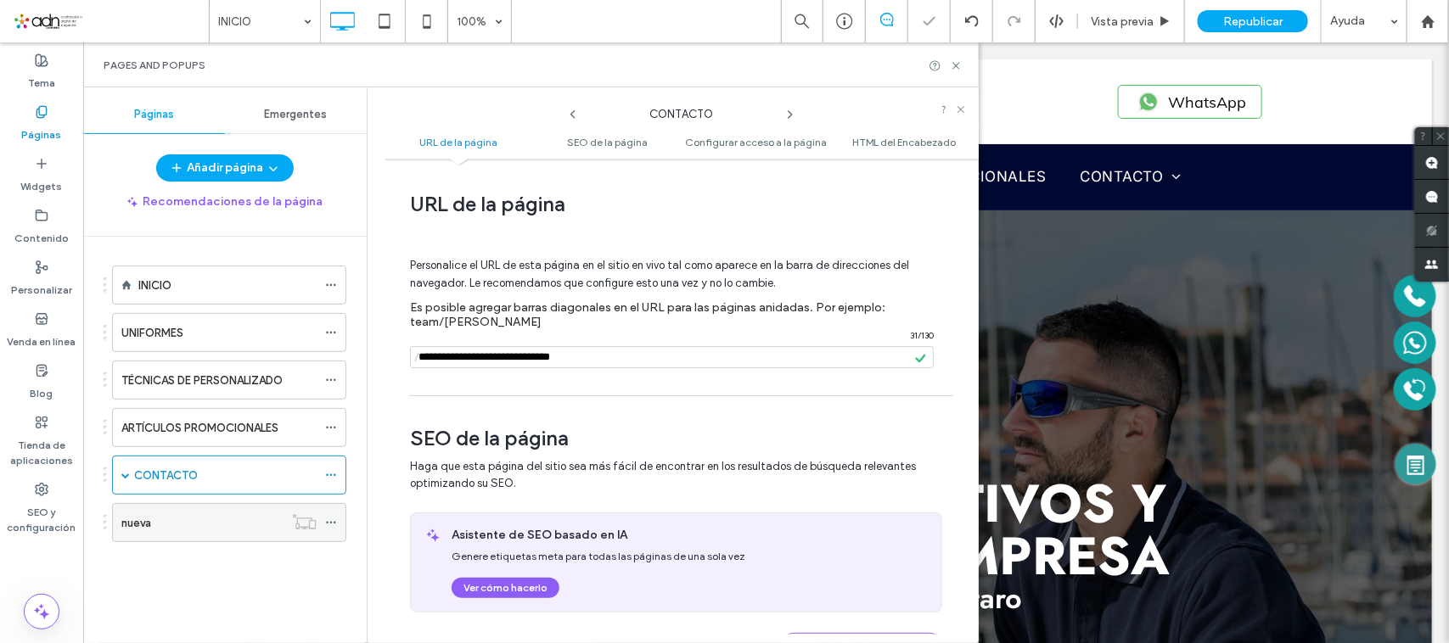
click at [327, 525] on icon at bounding box center [331, 523] width 12 height 12
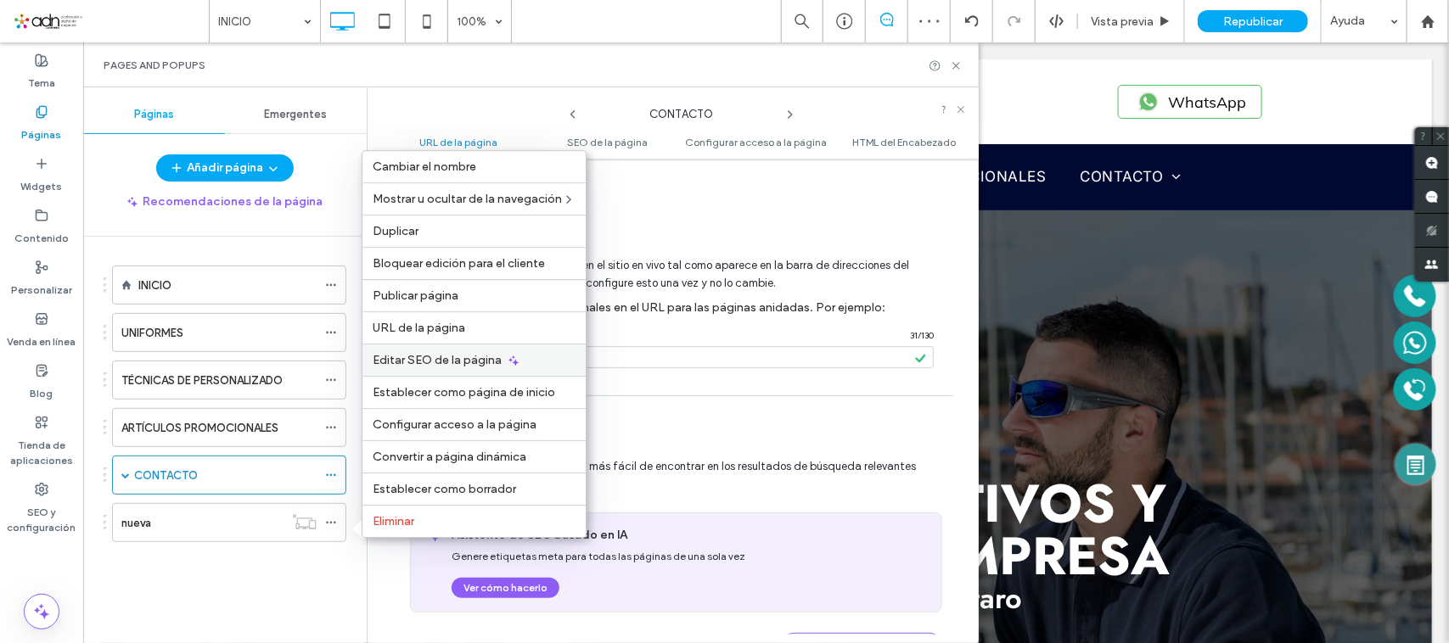
click at [482, 361] on span "Editar SEO de la página" at bounding box center [437, 360] width 129 height 14
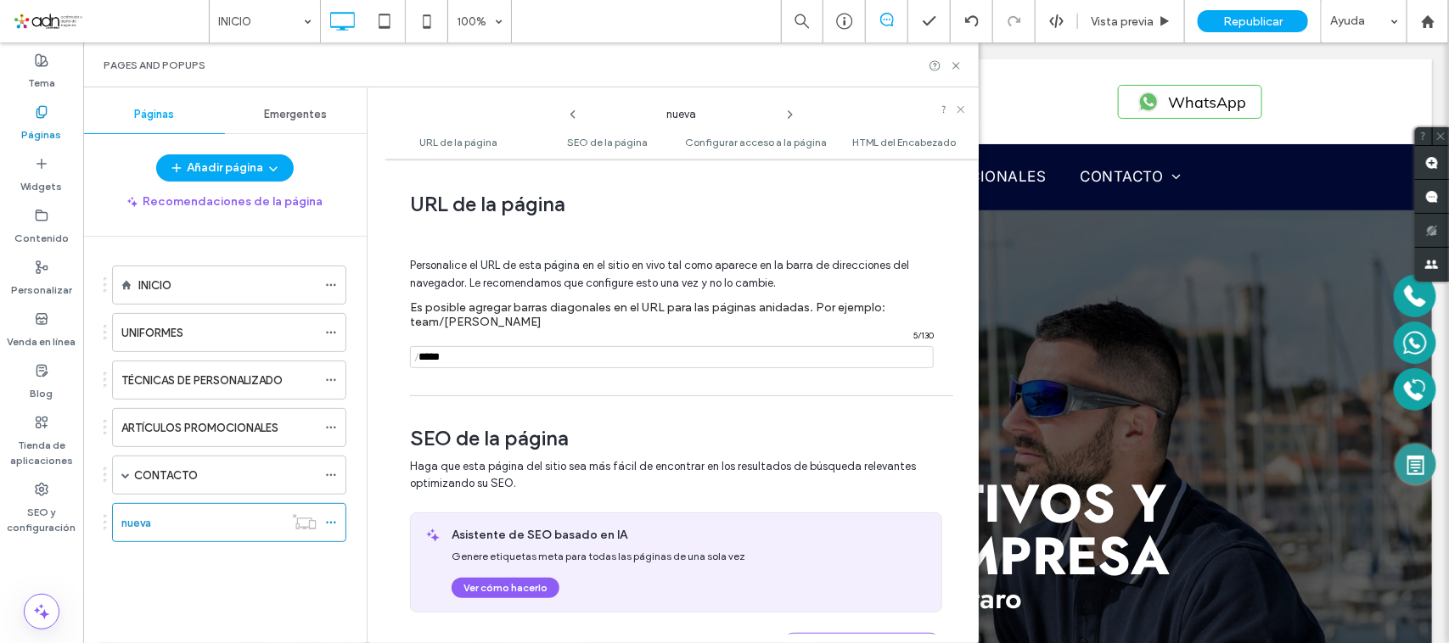
click at [519, 368] on input "notEmpty" at bounding box center [672, 357] width 524 height 22
drag, startPoint x: 25, startPoint y: 490, endPoint x: 340, endPoint y: 399, distance: 326.9
click at [25, 491] on div "SEO y configuración" at bounding box center [41, 508] width 83 height 67
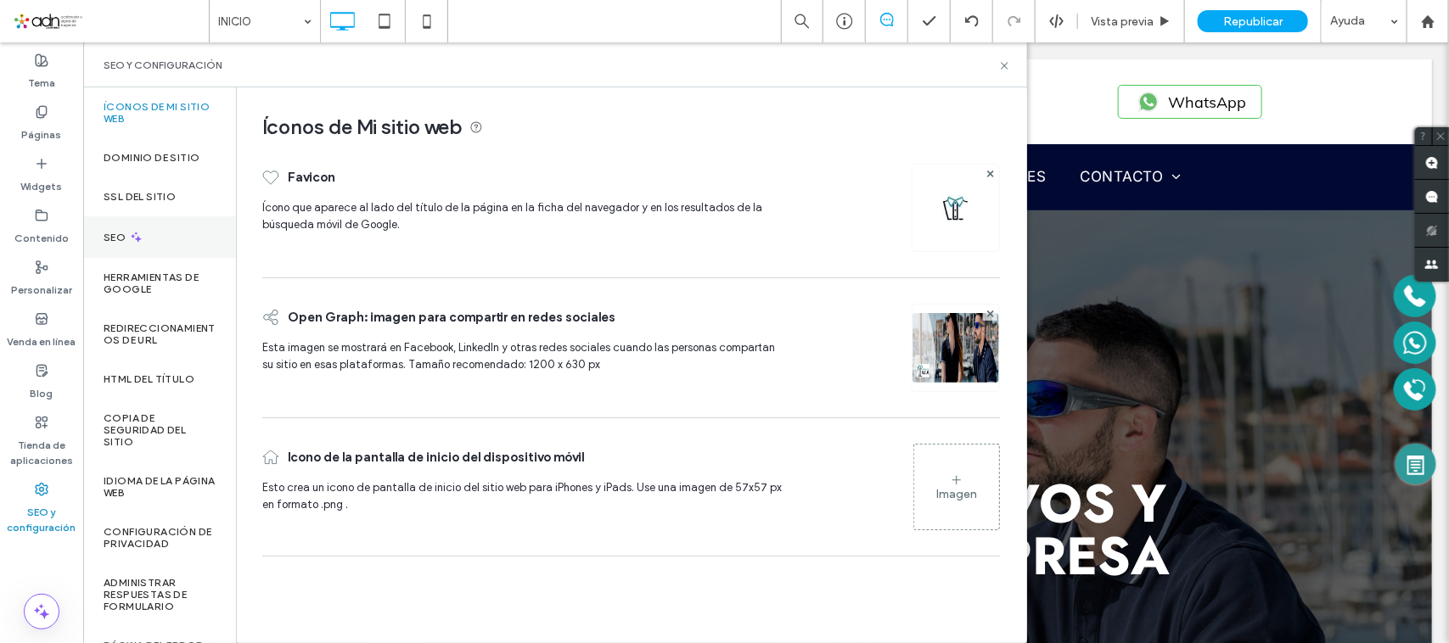
click at [149, 242] on div "SEO" at bounding box center [159, 237] width 153 height 42
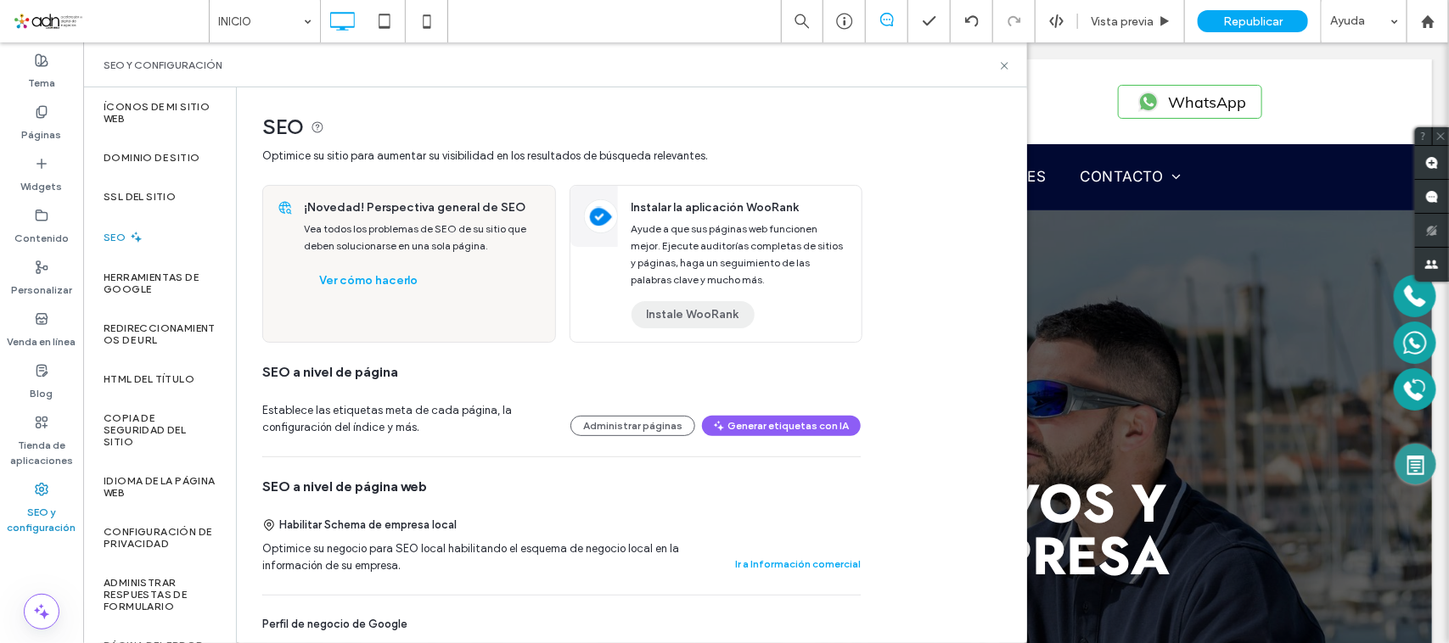
click at [705, 328] on button "Instale WooRank" at bounding box center [692, 314] width 123 height 27
click at [637, 433] on button "Administrar páginas" at bounding box center [632, 426] width 125 height 20
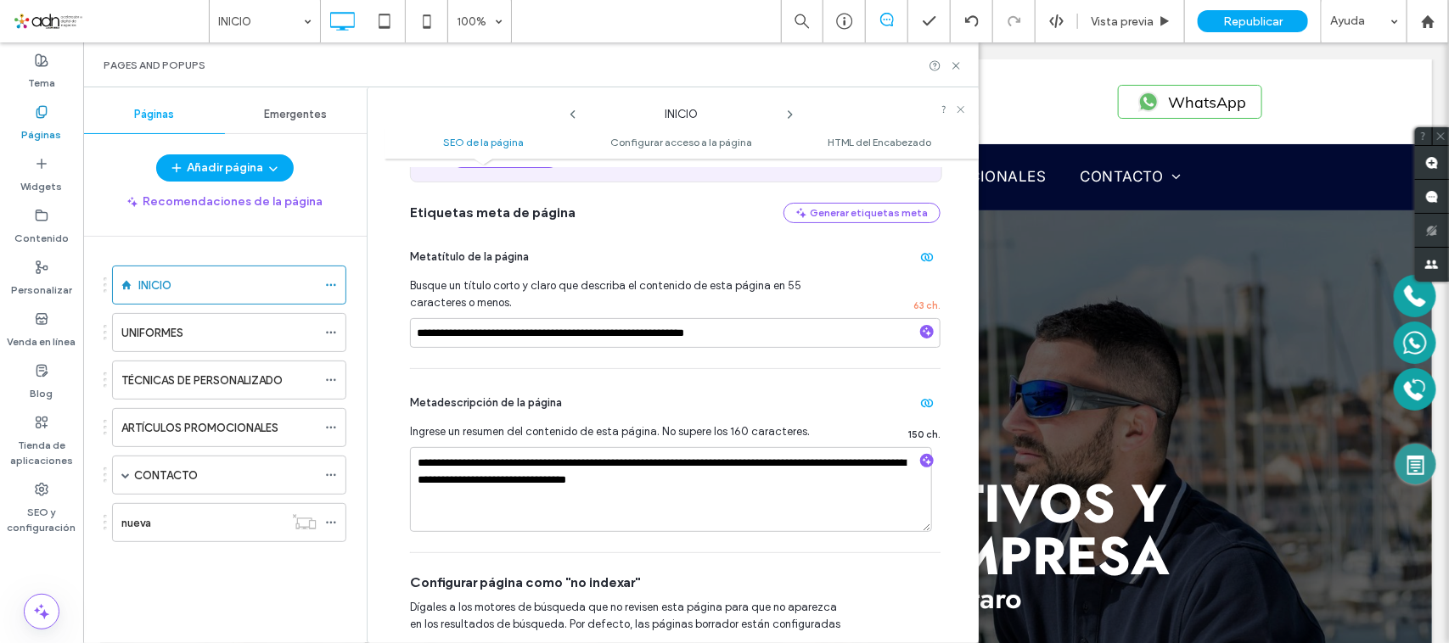
scroll to position [212, 0]
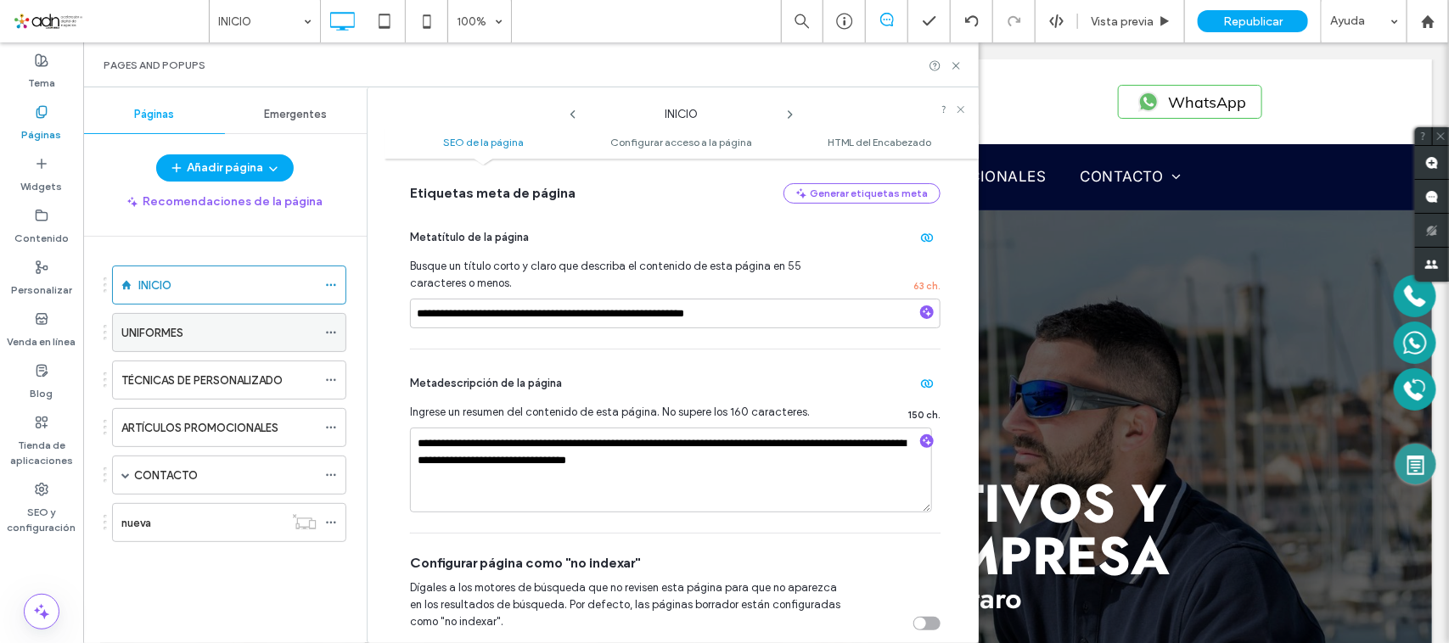
click at [334, 328] on icon at bounding box center [331, 333] width 12 height 12
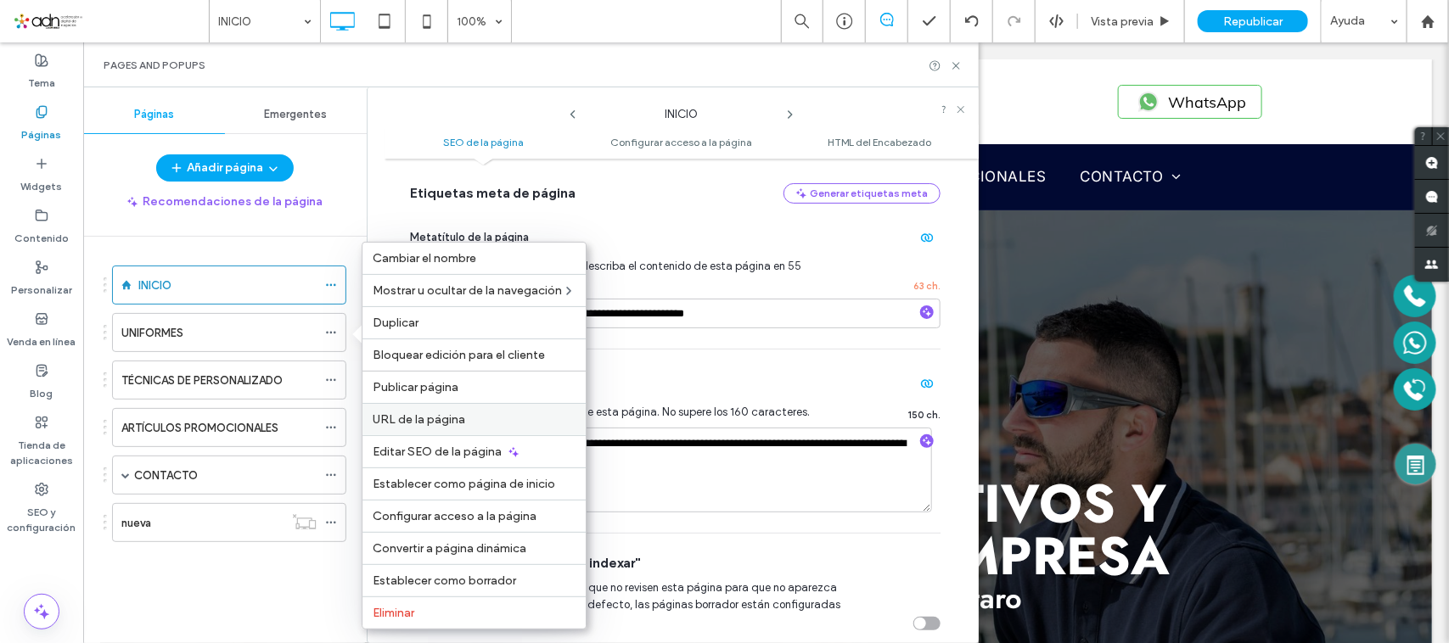
click at [438, 426] on span "URL de la página" at bounding box center [419, 420] width 93 height 14
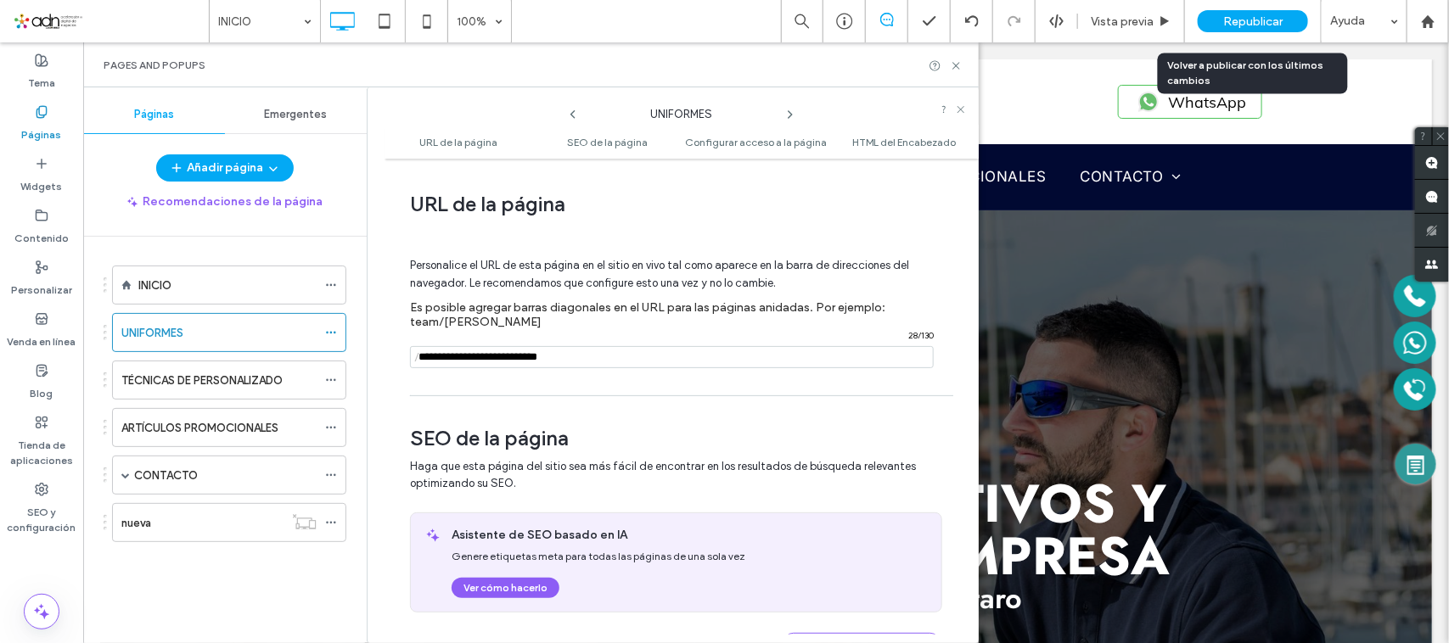
click at [1236, 26] on span "Republicar" at bounding box center [1252, 21] width 59 height 14
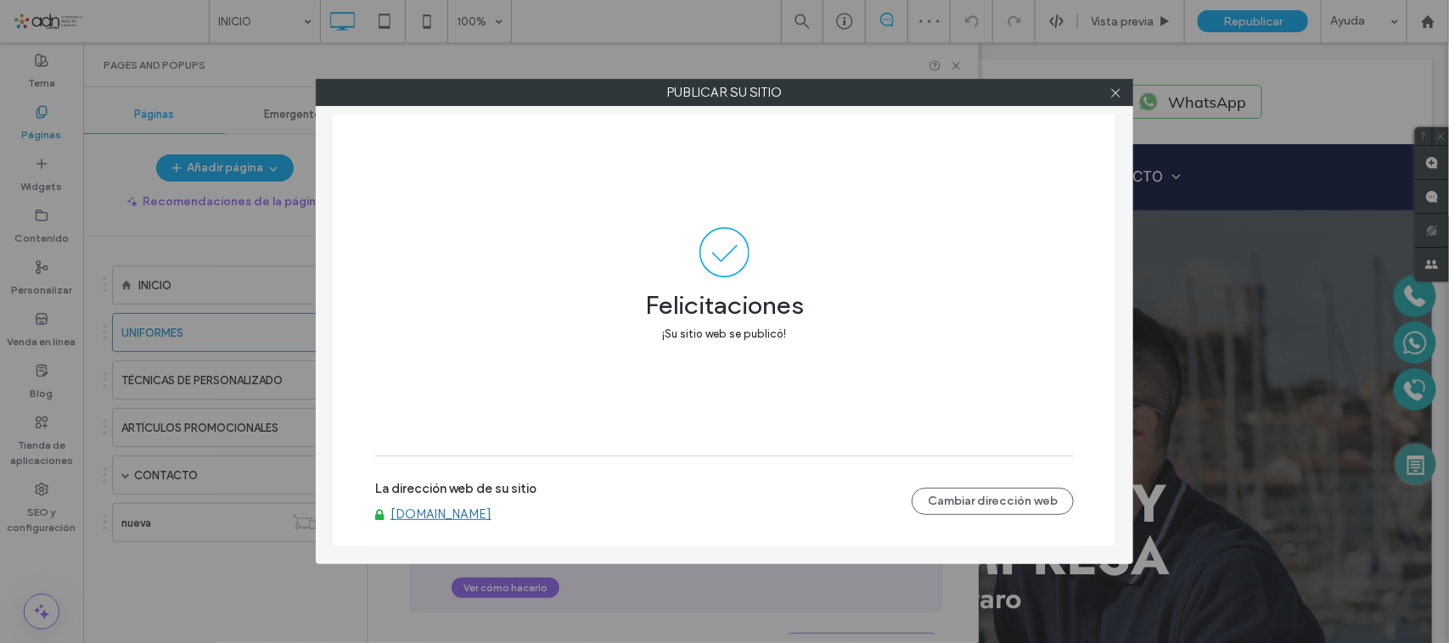
click at [491, 520] on link "[DOMAIN_NAME]" at bounding box center [440, 514] width 101 height 15
